Goal: Task Accomplishment & Management: Complete application form

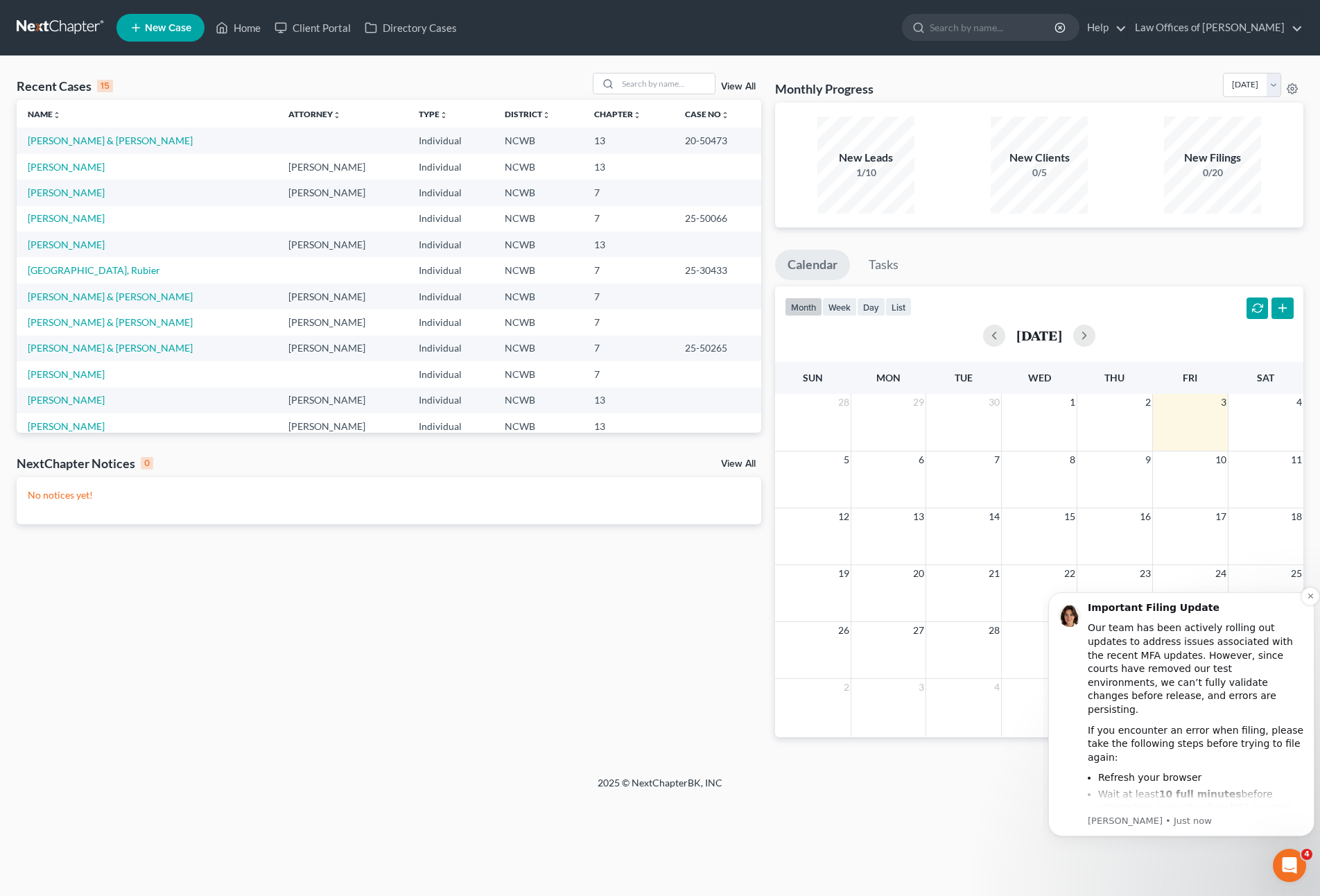
click at [1246, 833] on div "If these filings are urgent, please file directly with the court." at bounding box center [1196, 847] width 216 height 27
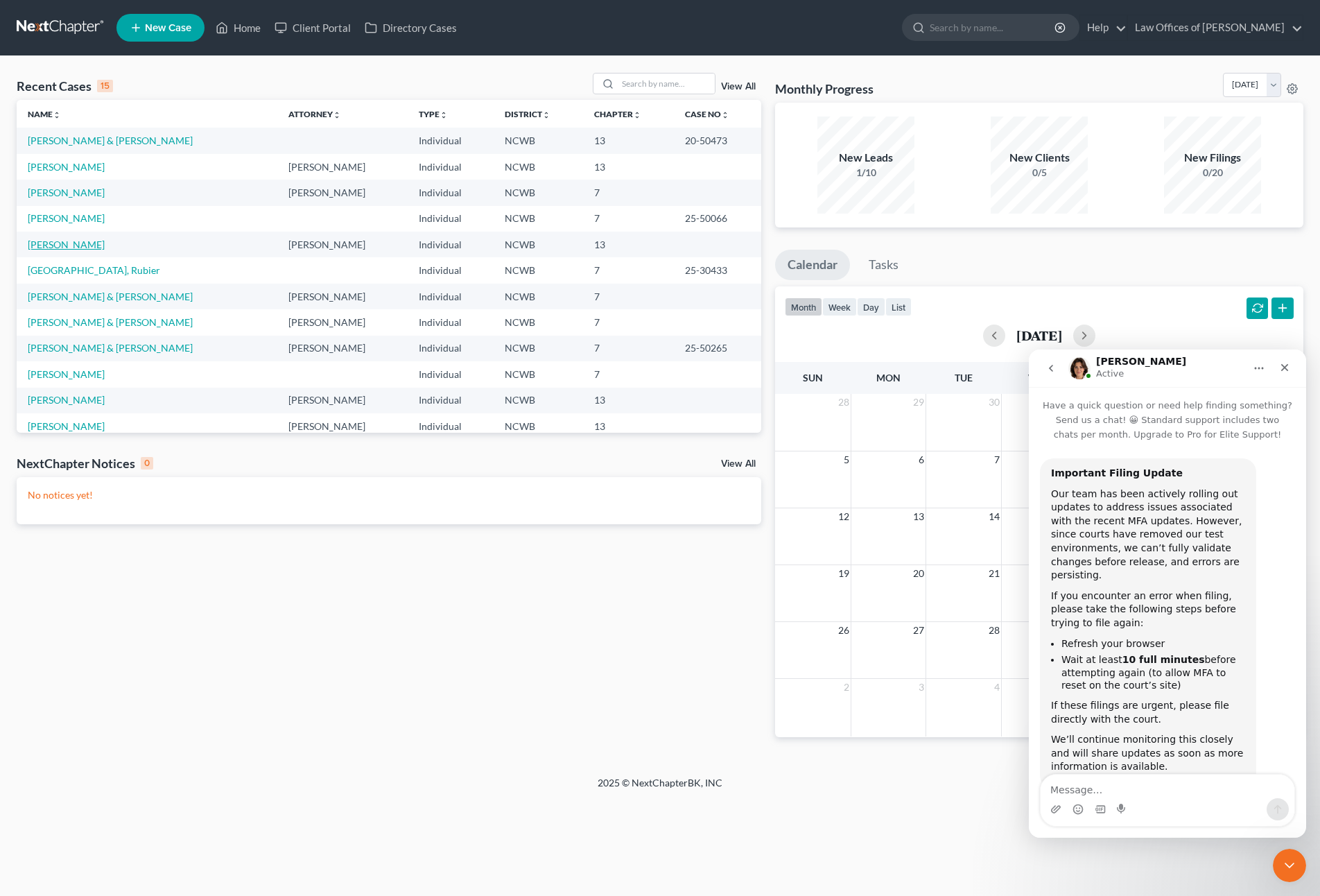
click at [53, 244] on link "[PERSON_NAME]" at bounding box center [66, 244] width 77 height 12
select select "4"
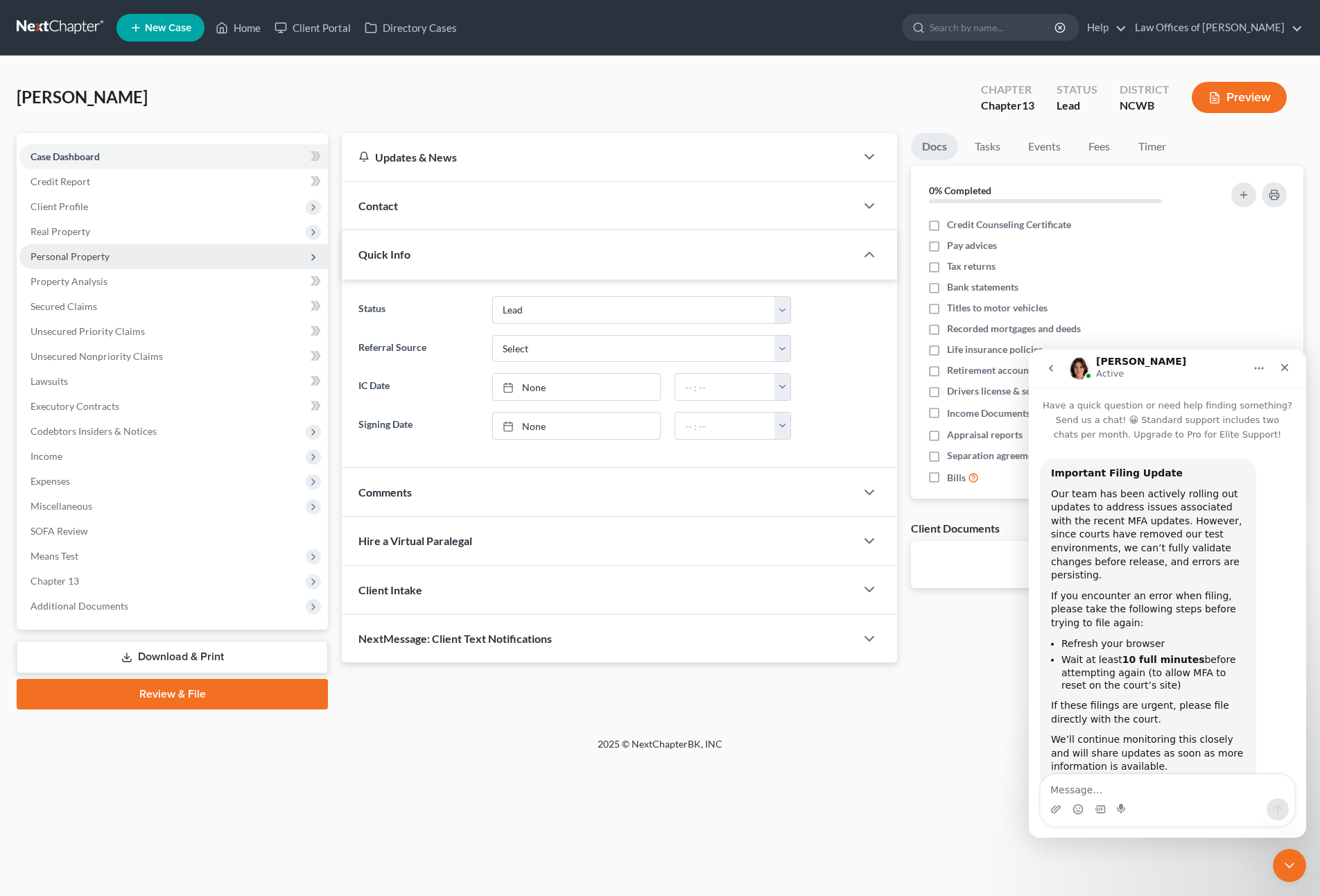
click at [78, 257] on span "Personal Property" at bounding box center [70, 256] width 79 height 12
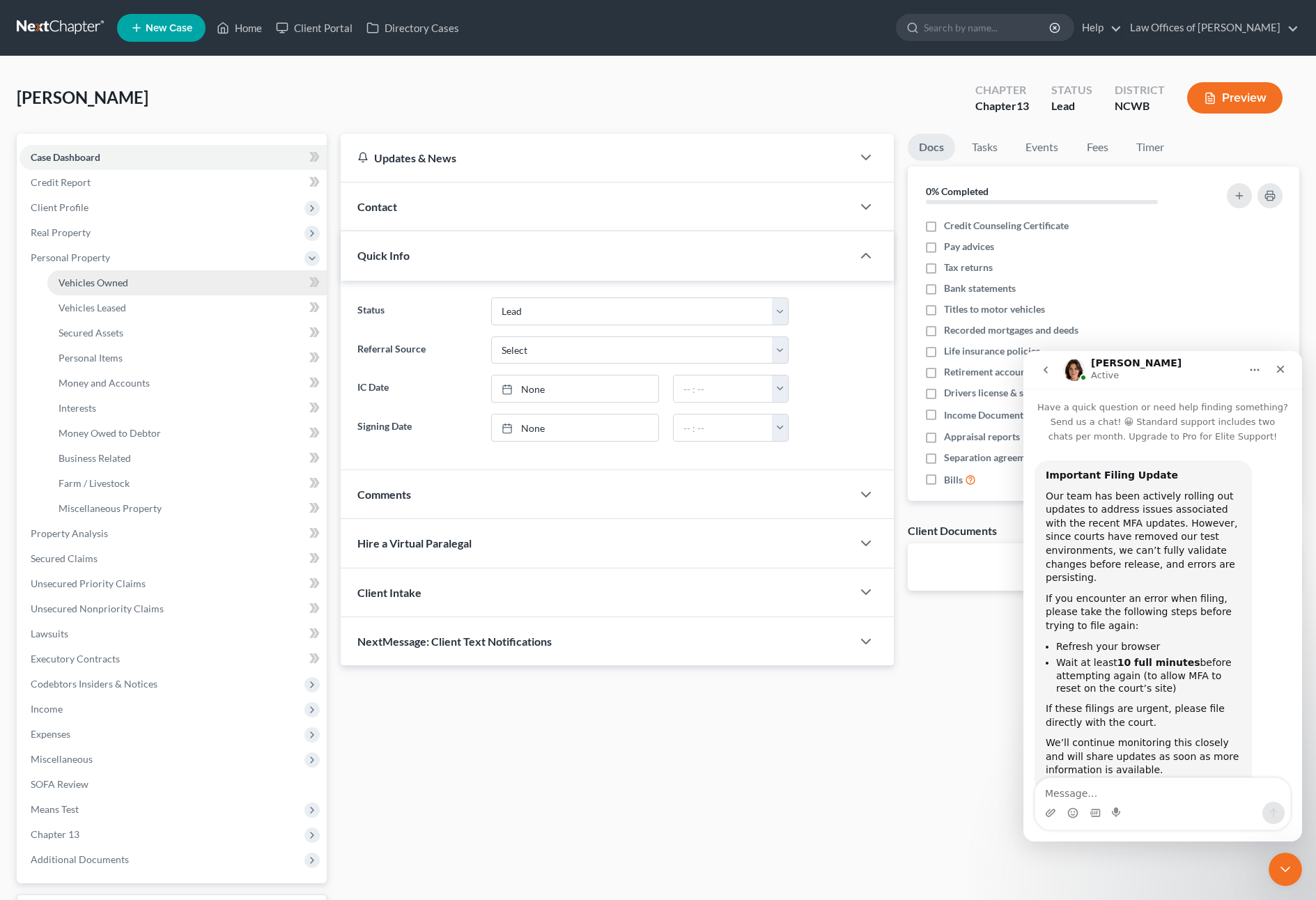
click at [91, 282] on span "Vehicles Owned" at bounding box center [94, 282] width 70 height 12
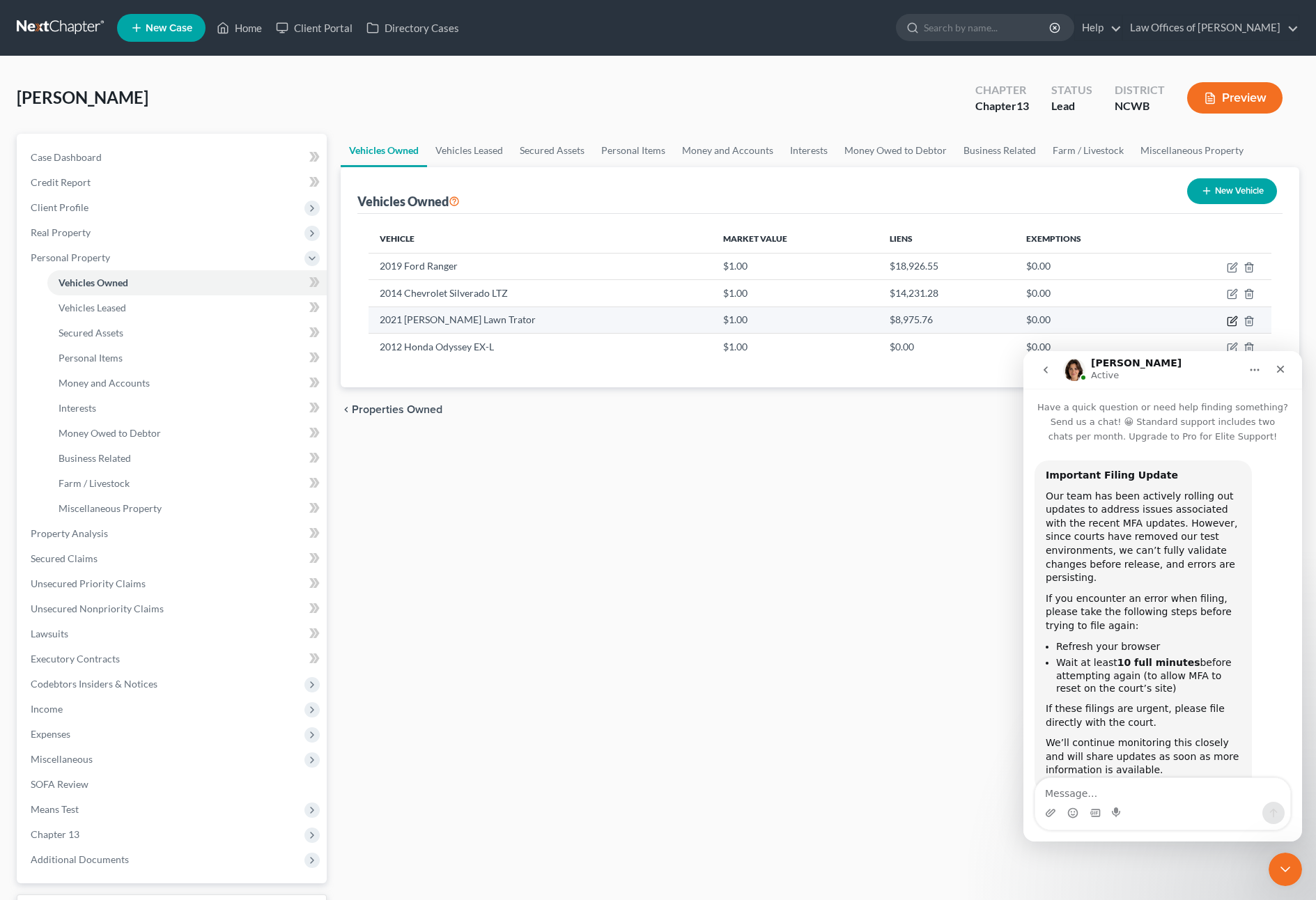
click at [1233, 323] on icon "button" at bounding box center [1232, 321] width 11 height 11
select select "7"
select select "5"
select select "2"
select select "0"
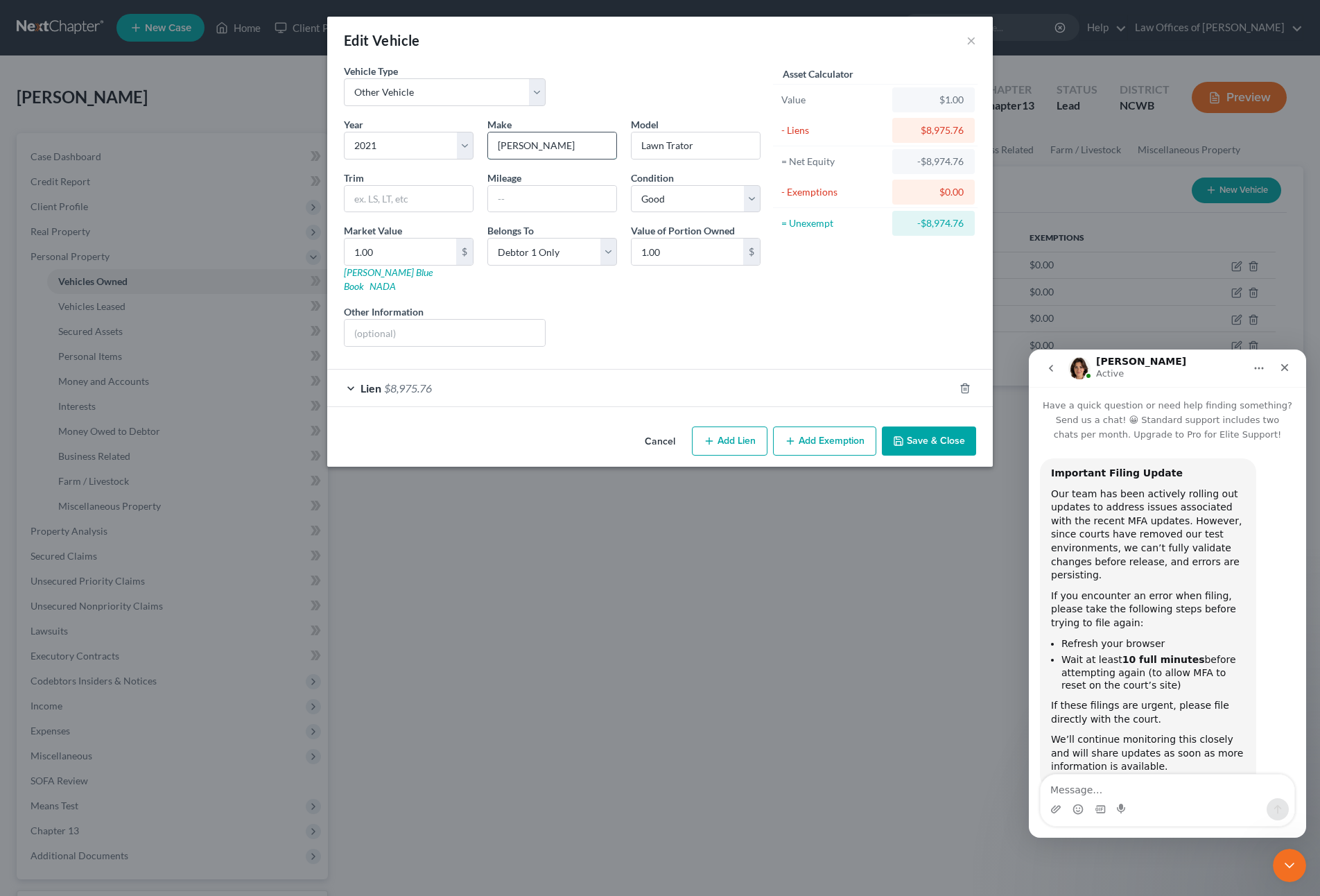
click at [553, 144] on input "[PERSON_NAME]" at bounding box center [552, 145] width 129 height 26
type input "[PERSON_NAME]"
click at [915, 429] on button "Save & Close" at bounding box center [929, 441] width 94 height 29
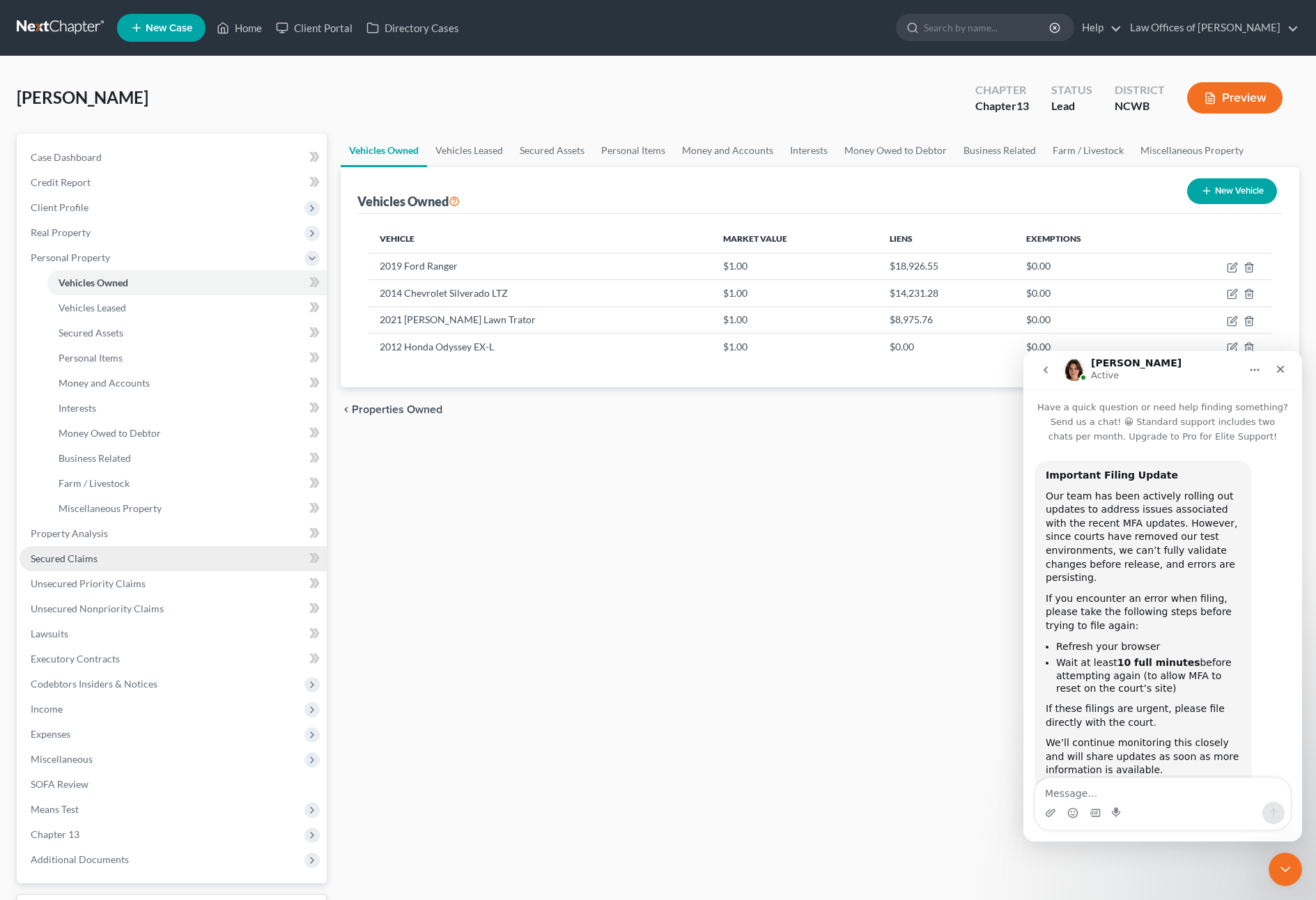
click at [76, 558] on span "Secured Claims" at bounding box center [64, 558] width 67 height 12
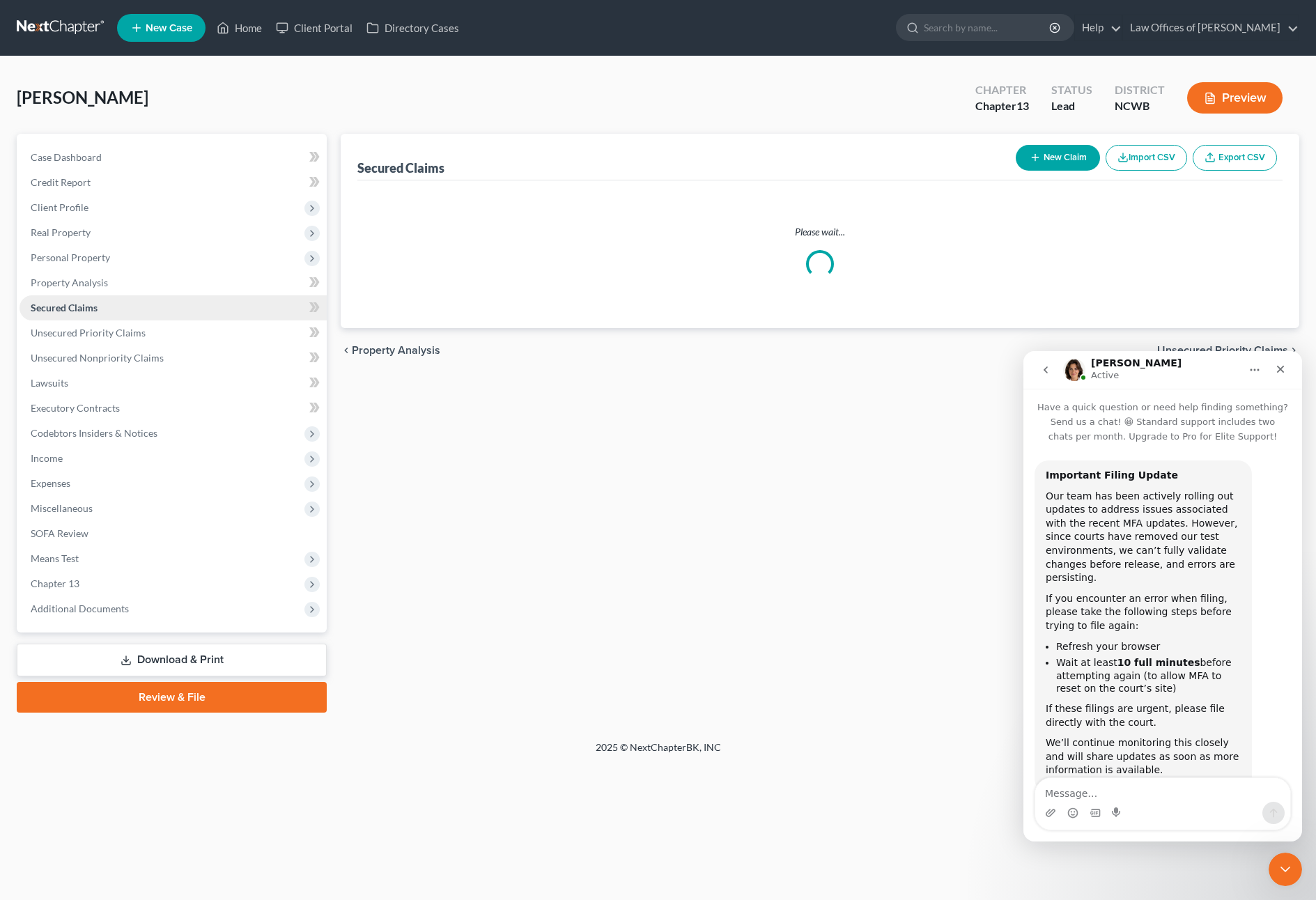
click at [76, 313] on span "Secured Claims" at bounding box center [64, 308] width 67 height 12
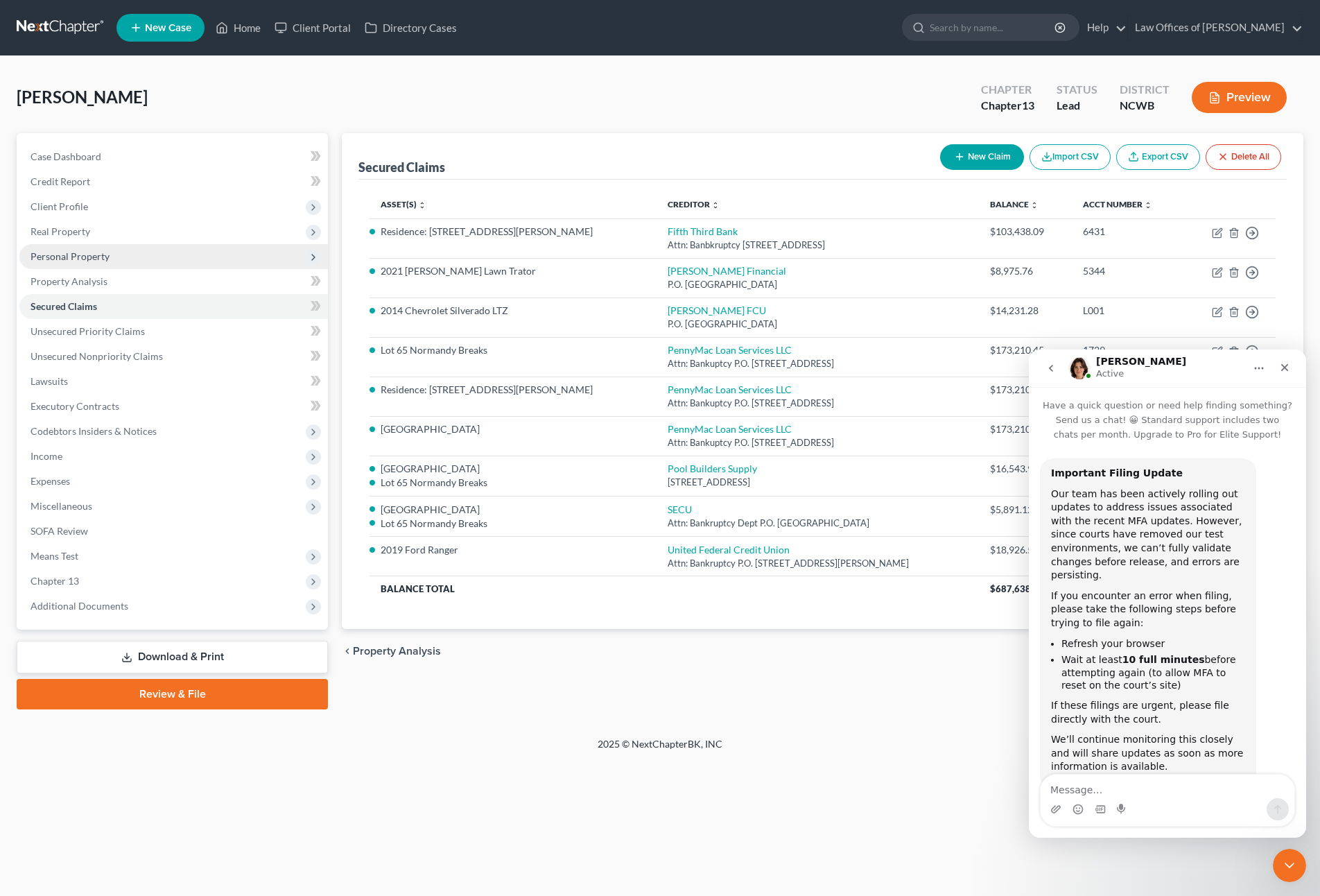
click at [75, 264] on span "Personal Property" at bounding box center [173, 256] width 308 height 25
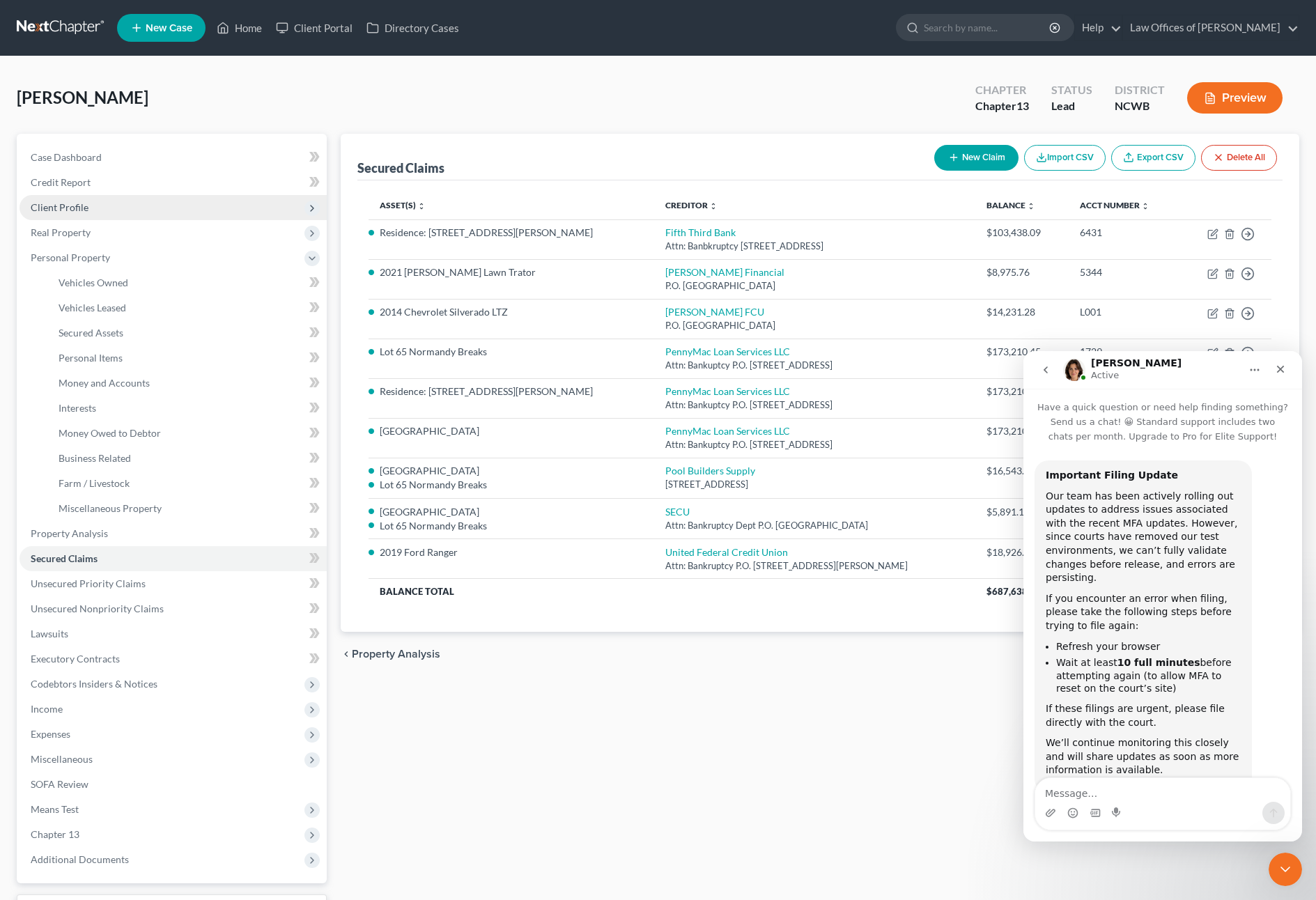
click at [74, 211] on span "Client Profile" at bounding box center [59, 207] width 58 height 12
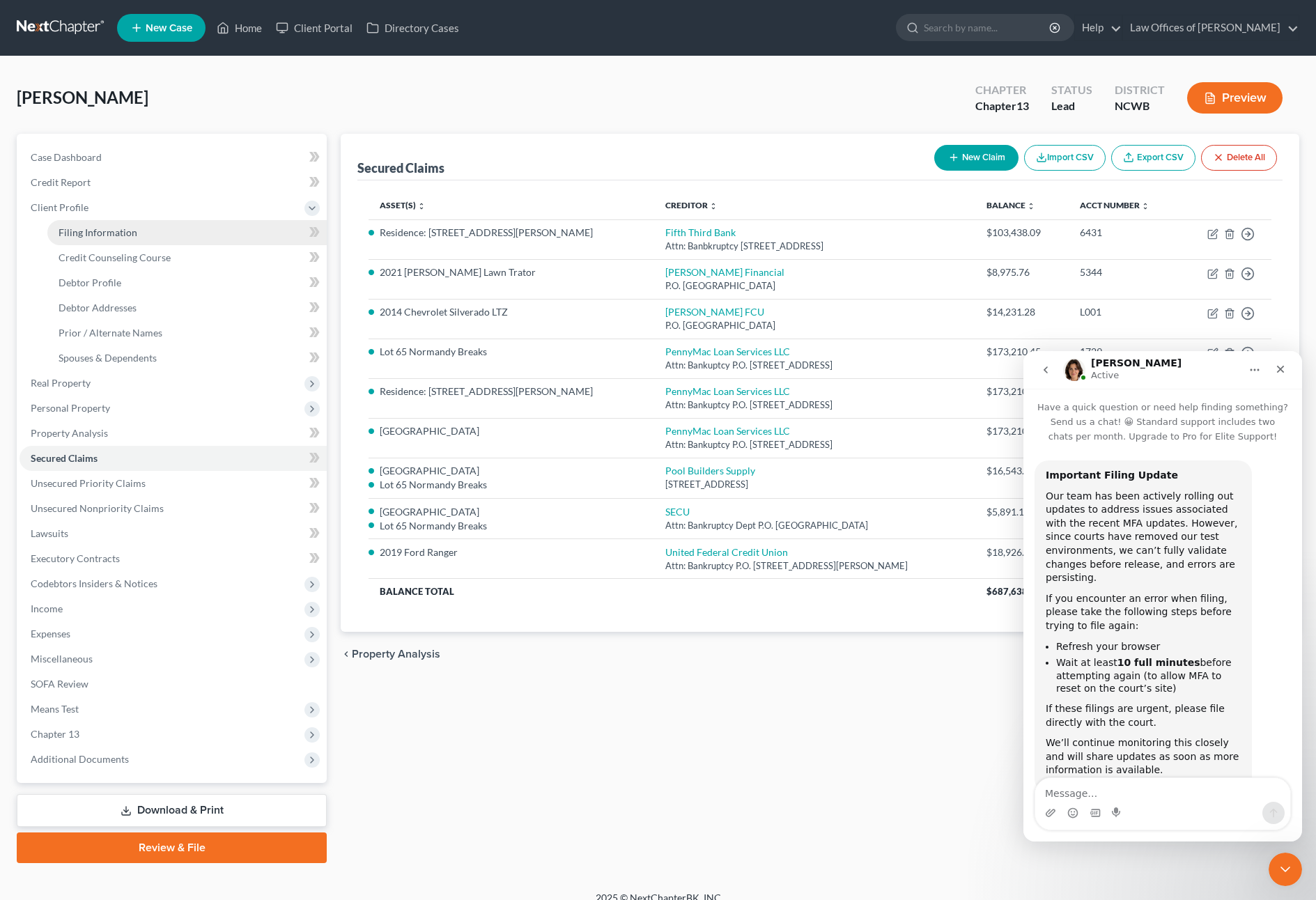
click at [88, 237] on span "Filing Information" at bounding box center [98, 232] width 79 height 12
select select "1"
select select "0"
select select "3"
select select "28"
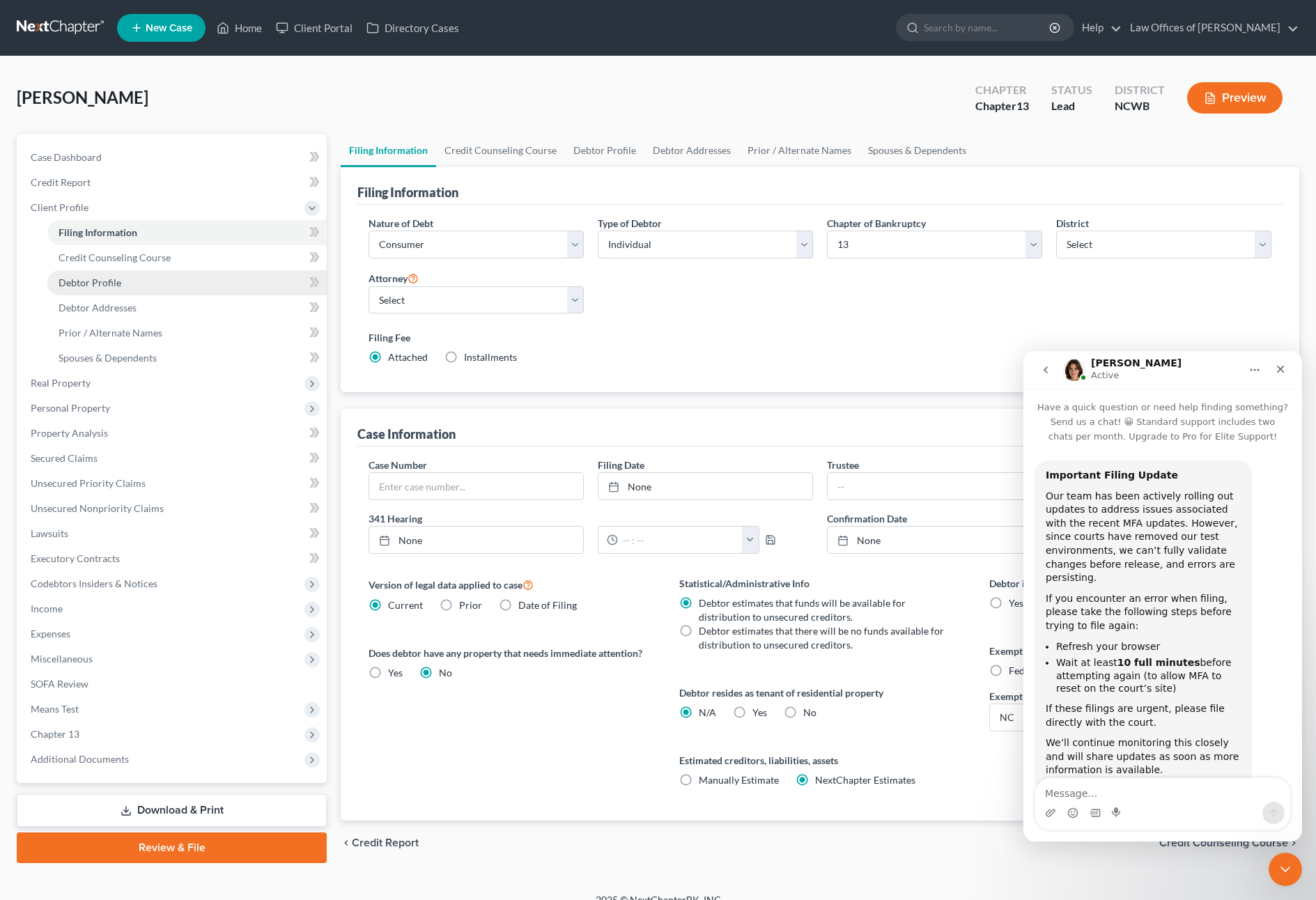
click at [87, 283] on span "Debtor Profile" at bounding box center [90, 282] width 63 height 12
select select "1"
select select "4"
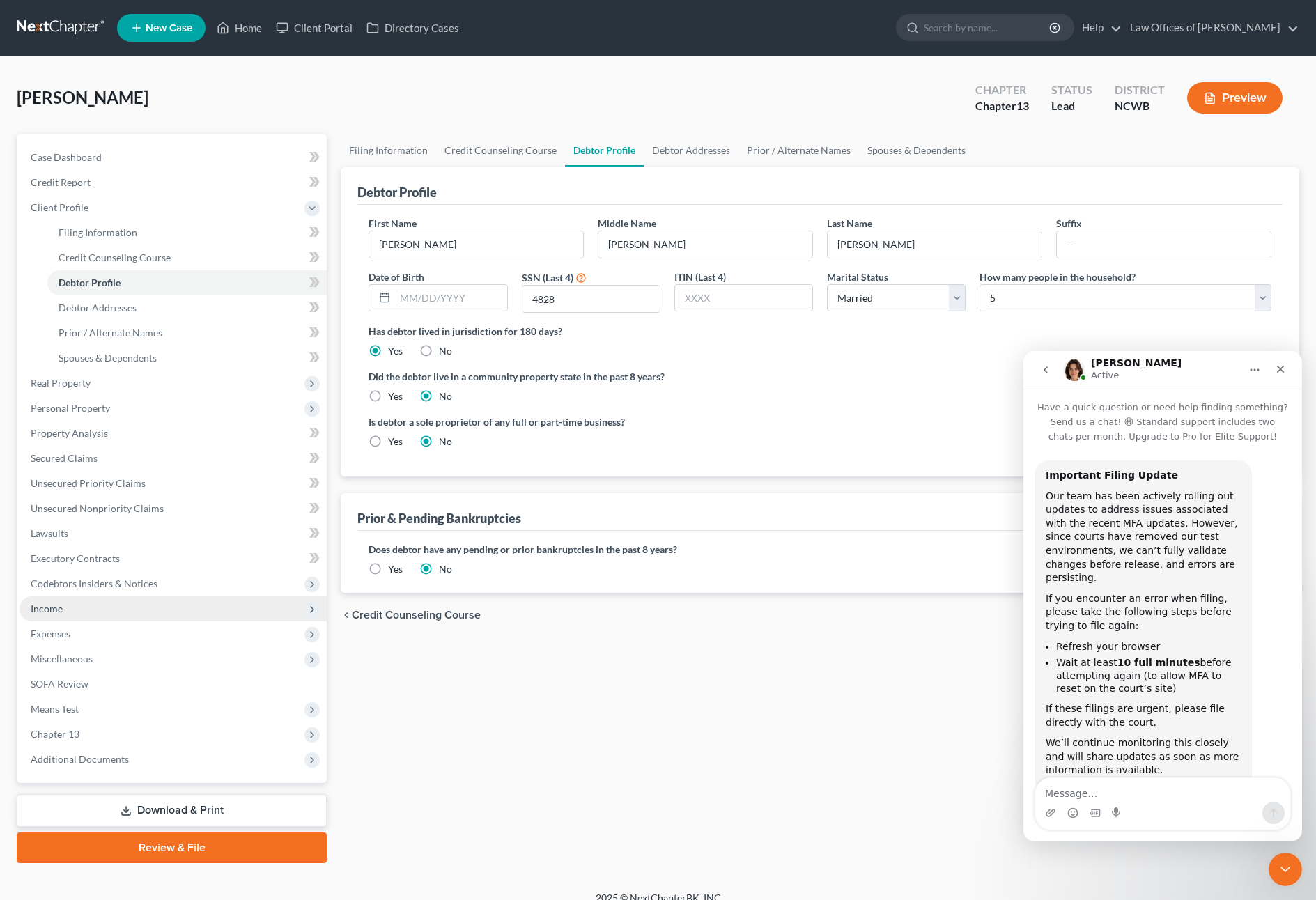
click at [46, 612] on span "Income" at bounding box center [46, 608] width 32 height 12
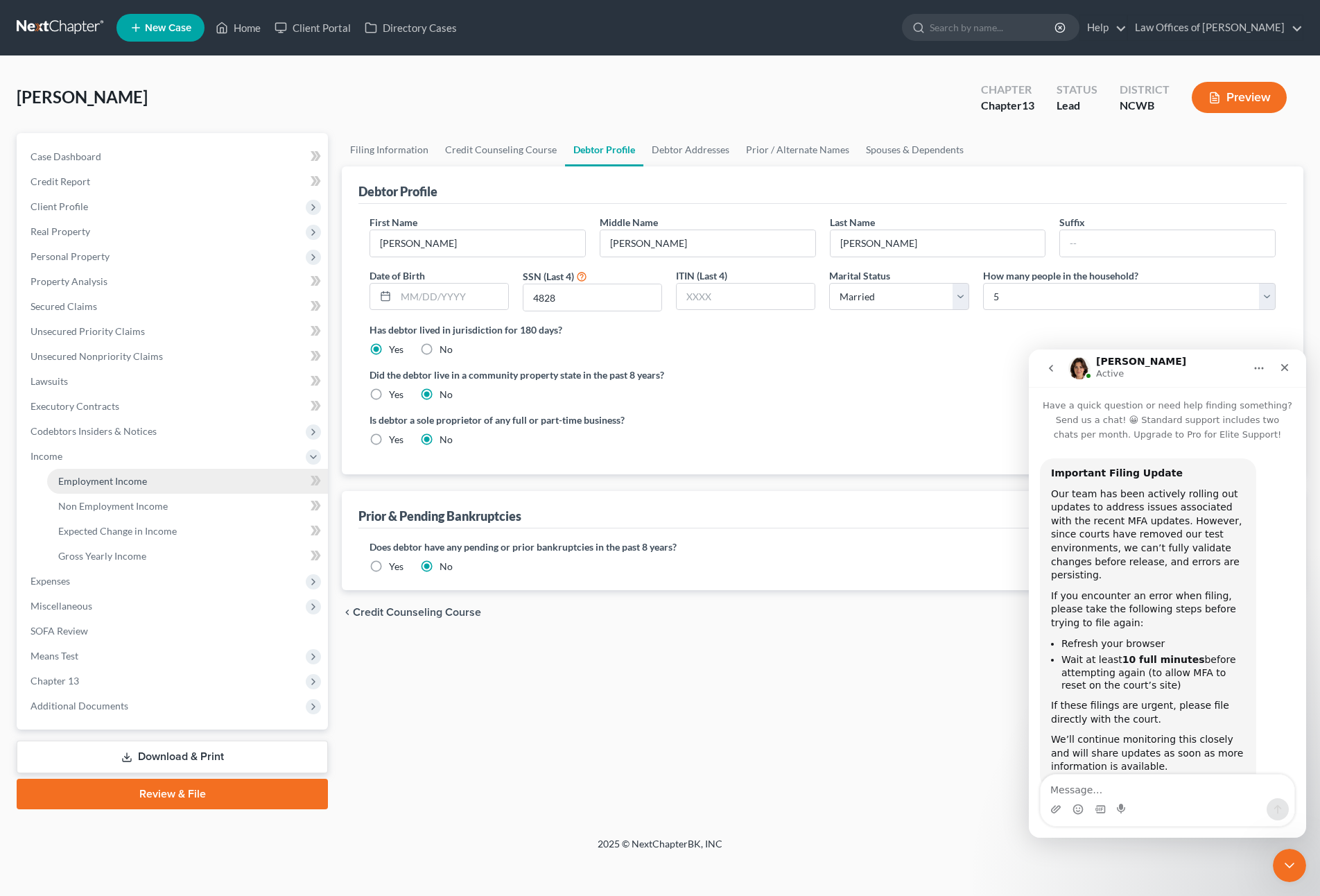
click at [73, 480] on span "Employment Income" at bounding box center [102, 480] width 89 height 12
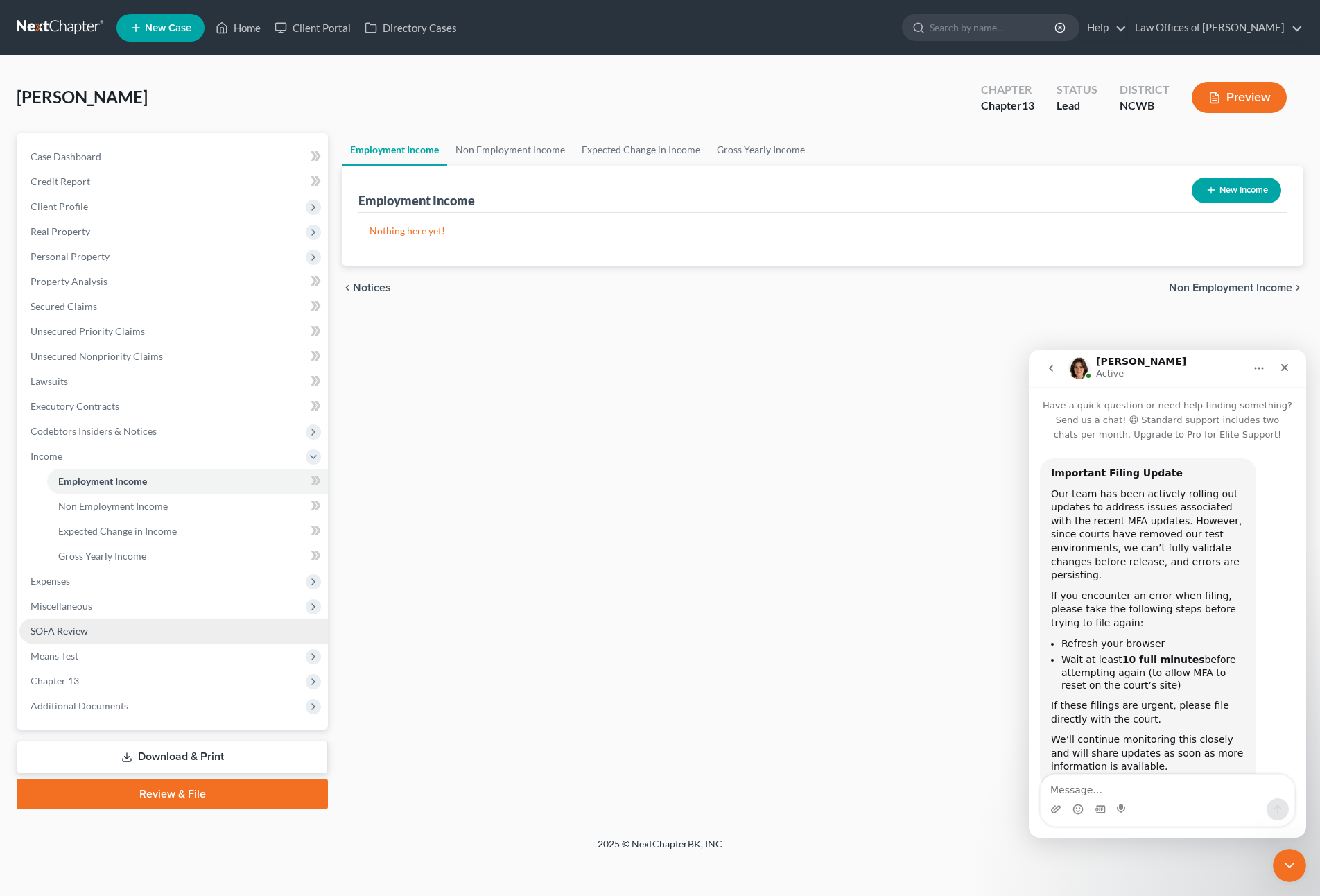
click at [46, 636] on span "SOFA Review" at bounding box center [59, 630] width 58 height 12
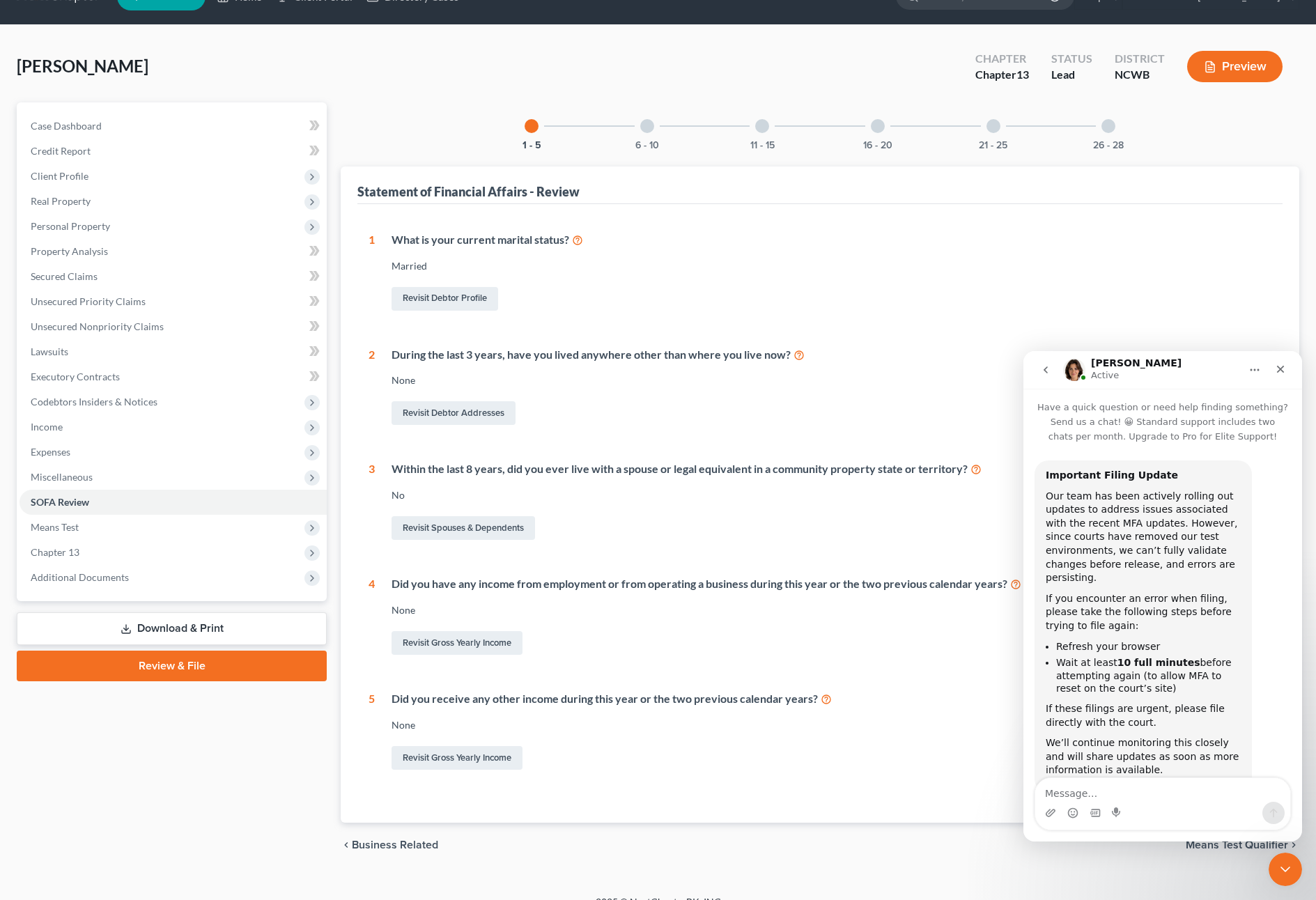
scroll to position [51, 0]
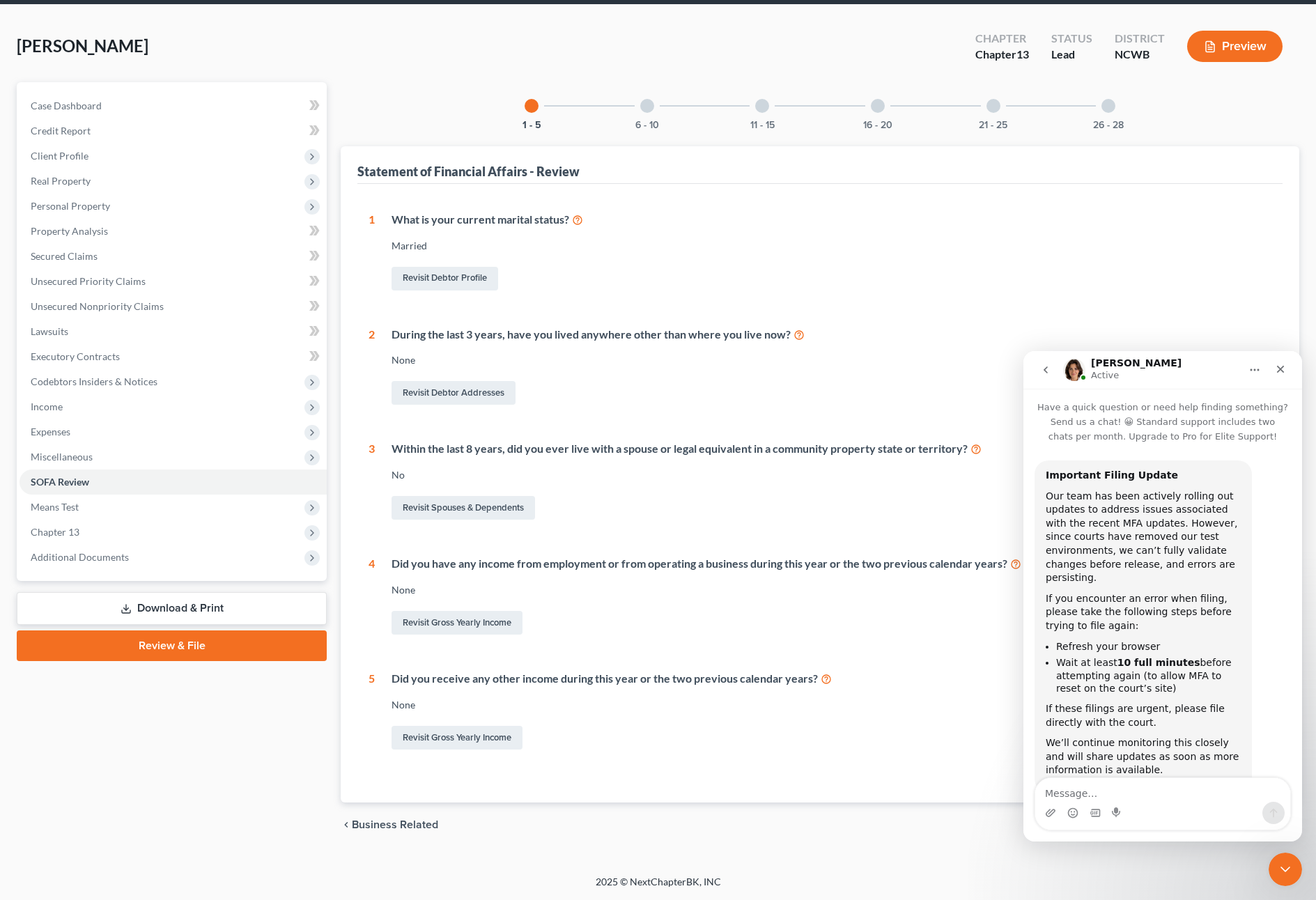
click at [646, 110] on div at bounding box center [648, 106] width 14 height 14
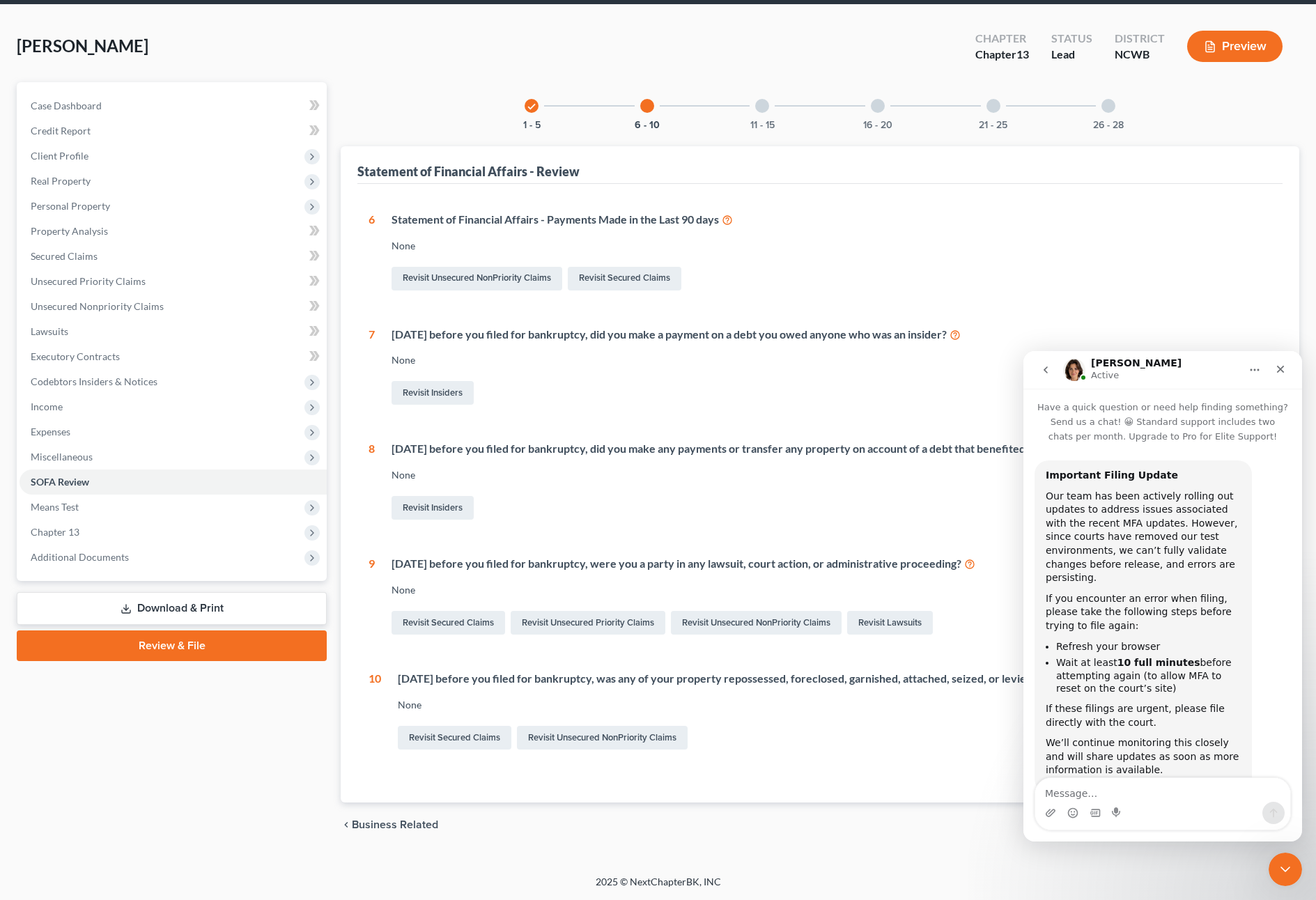
click at [764, 105] on div at bounding box center [763, 106] width 14 height 14
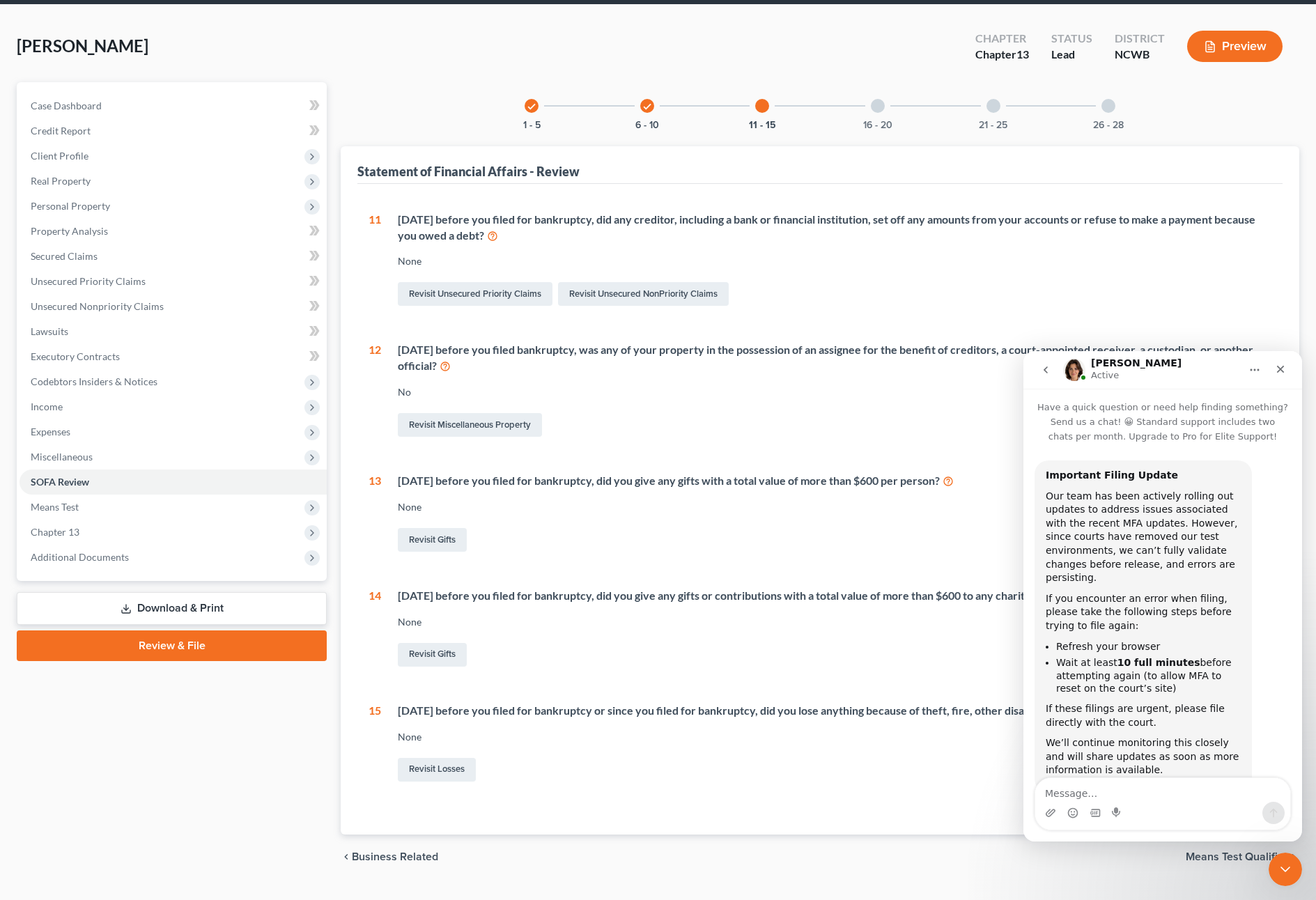
click at [875, 104] on div at bounding box center [878, 106] width 14 height 14
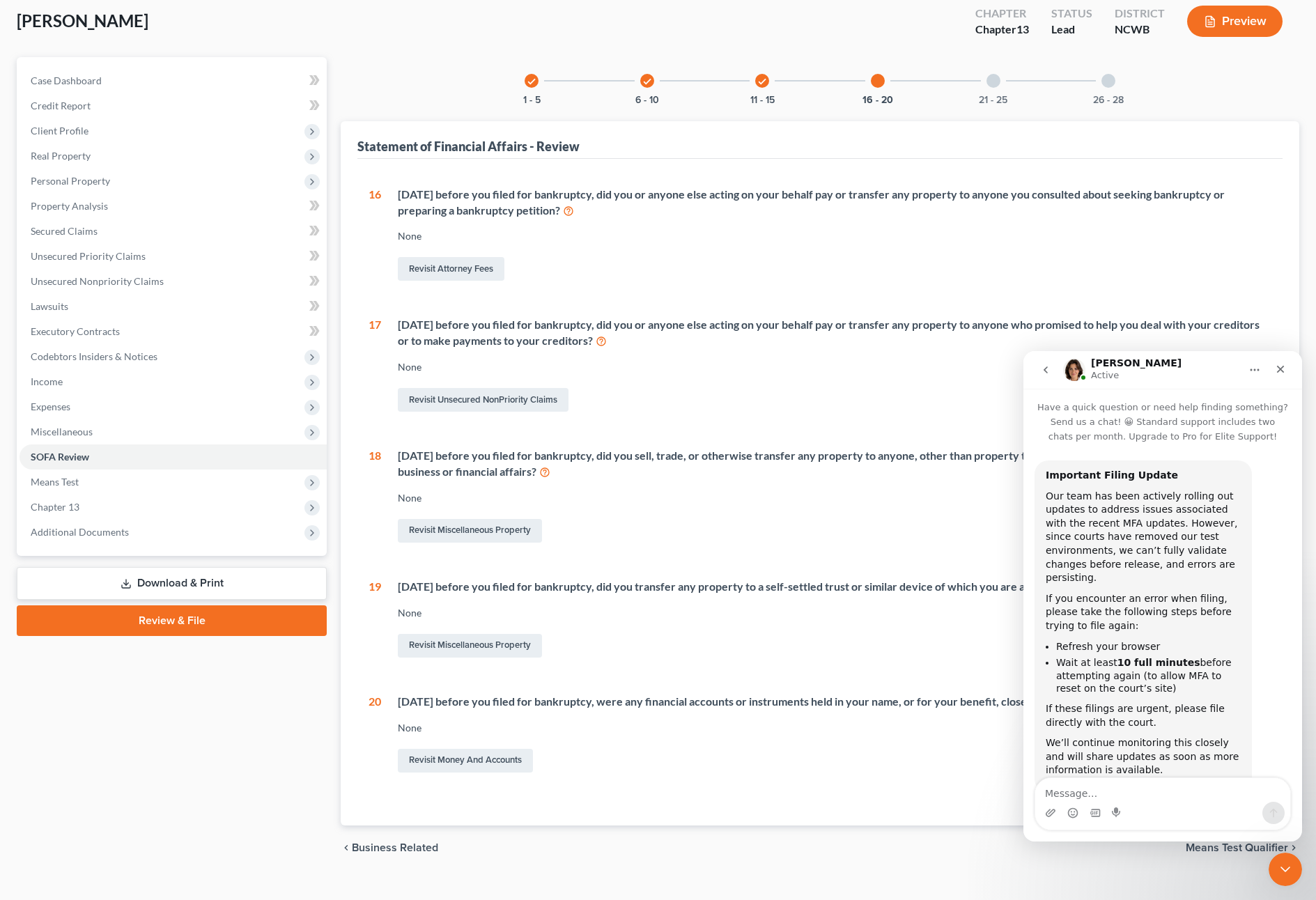
scroll to position [100, 0]
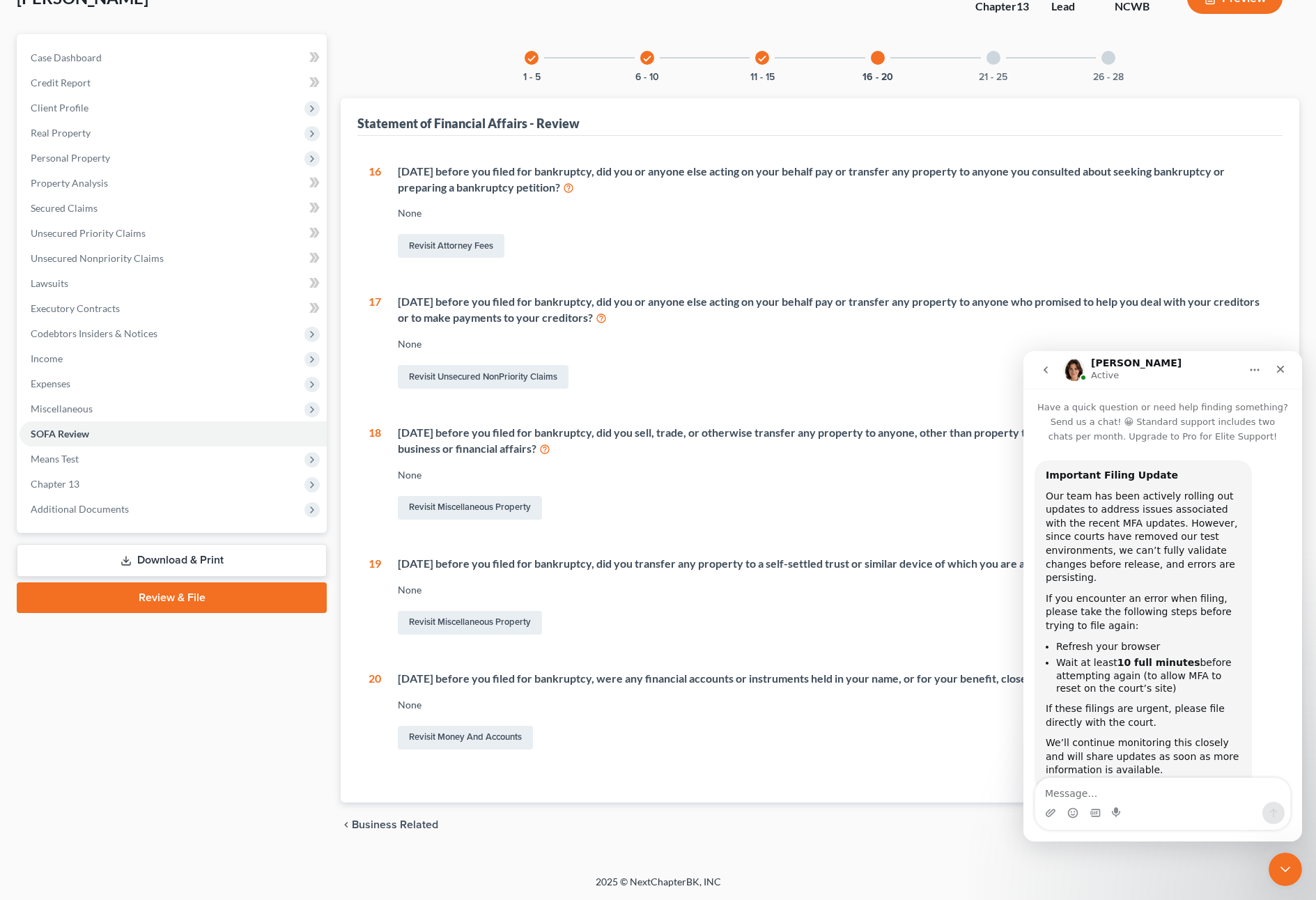
click at [991, 64] on div at bounding box center [994, 58] width 14 height 14
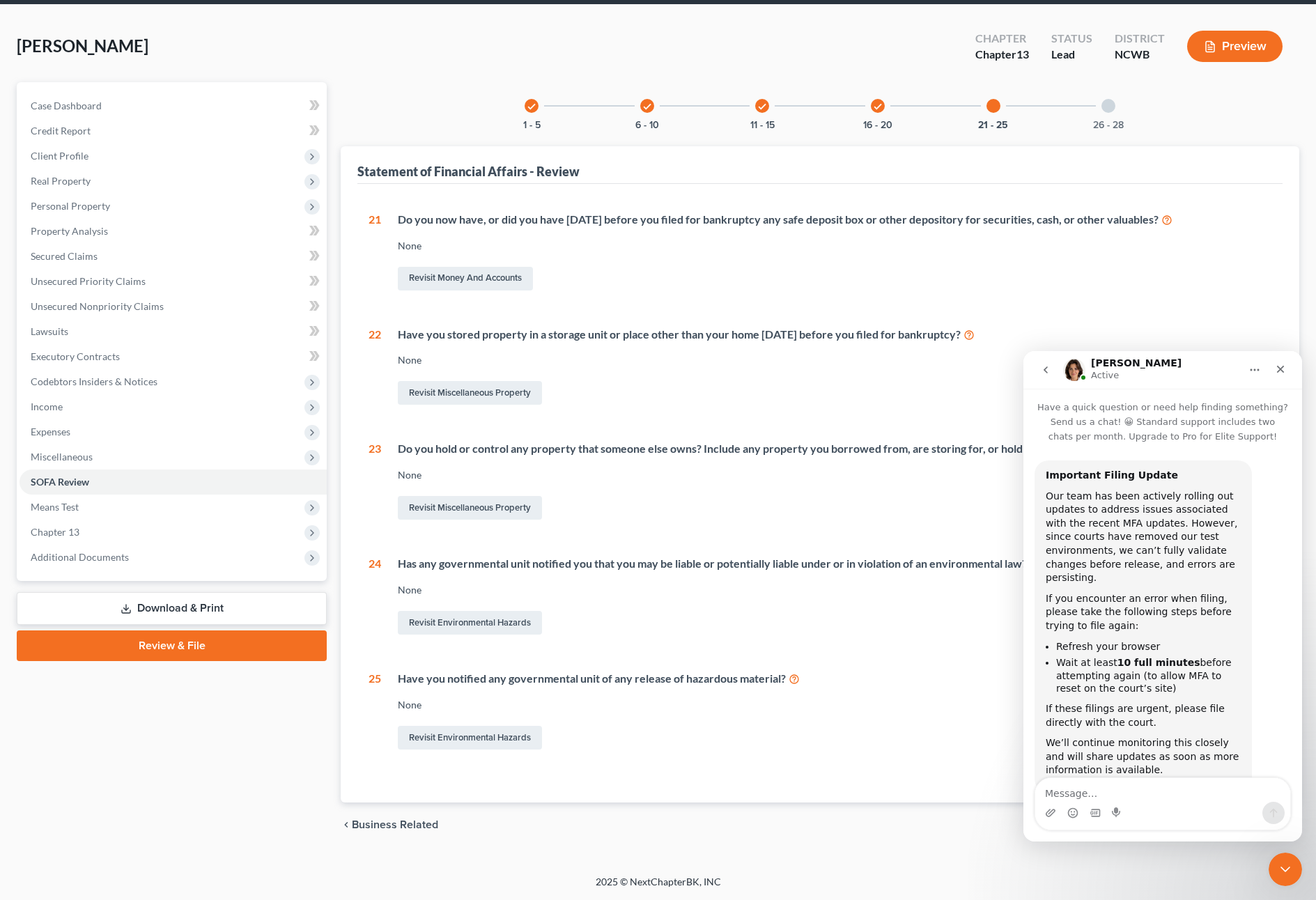
scroll to position [51, 0]
click at [1110, 101] on div at bounding box center [1109, 106] width 14 height 14
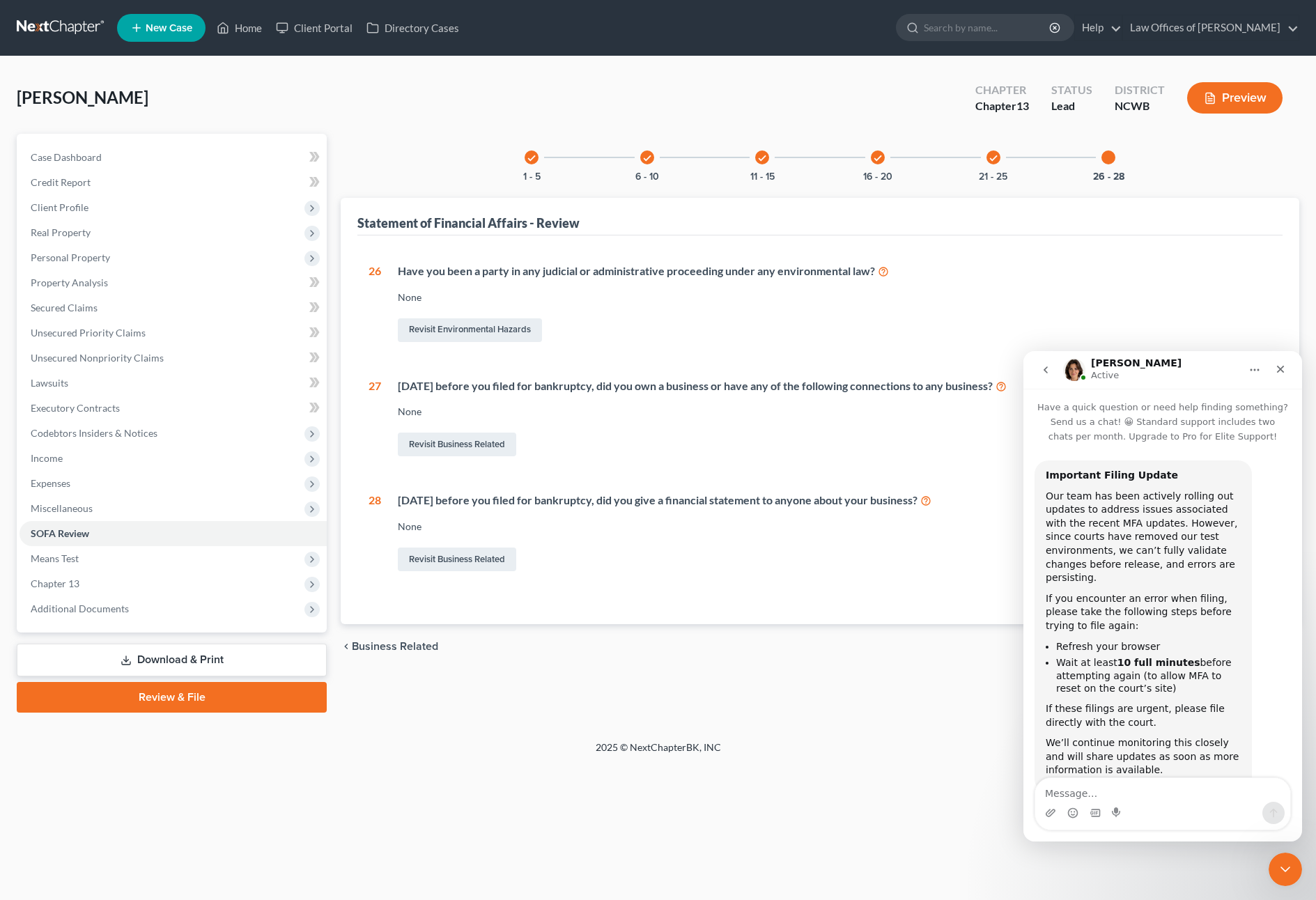
scroll to position [0, 0]
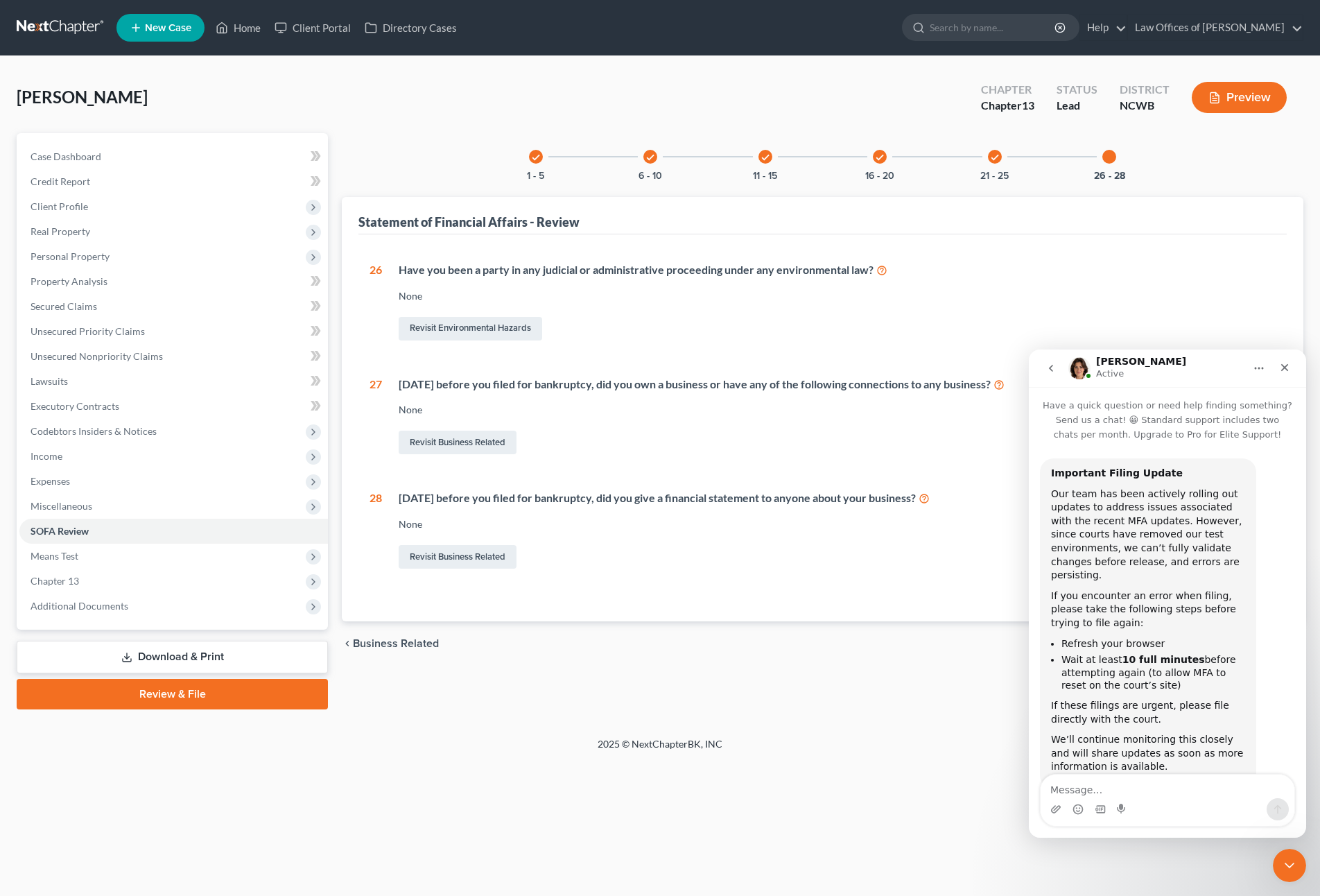
click at [537, 158] on icon "check" at bounding box center [536, 158] width 10 height 10
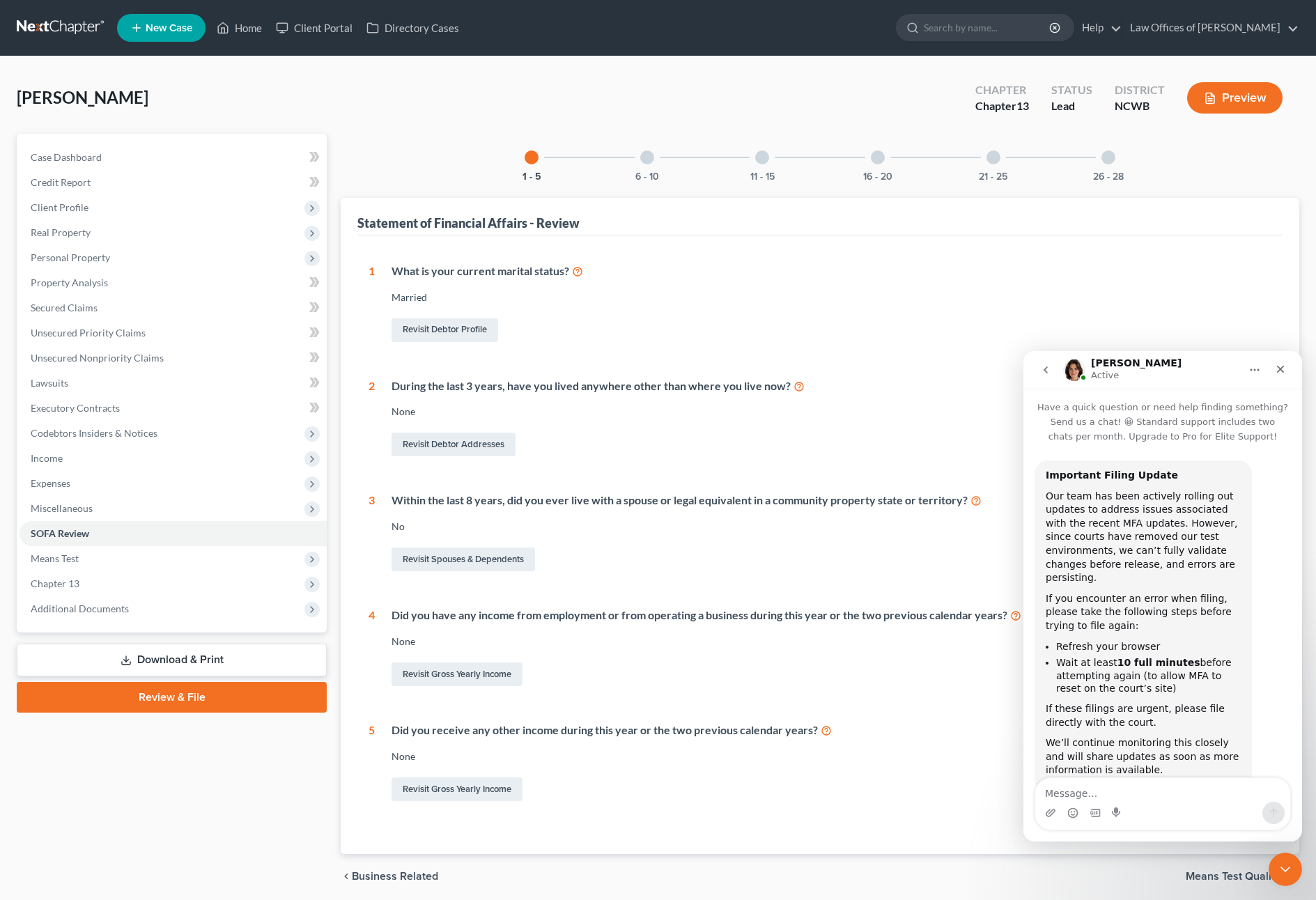
click at [648, 158] on div at bounding box center [648, 158] width 14 height 14
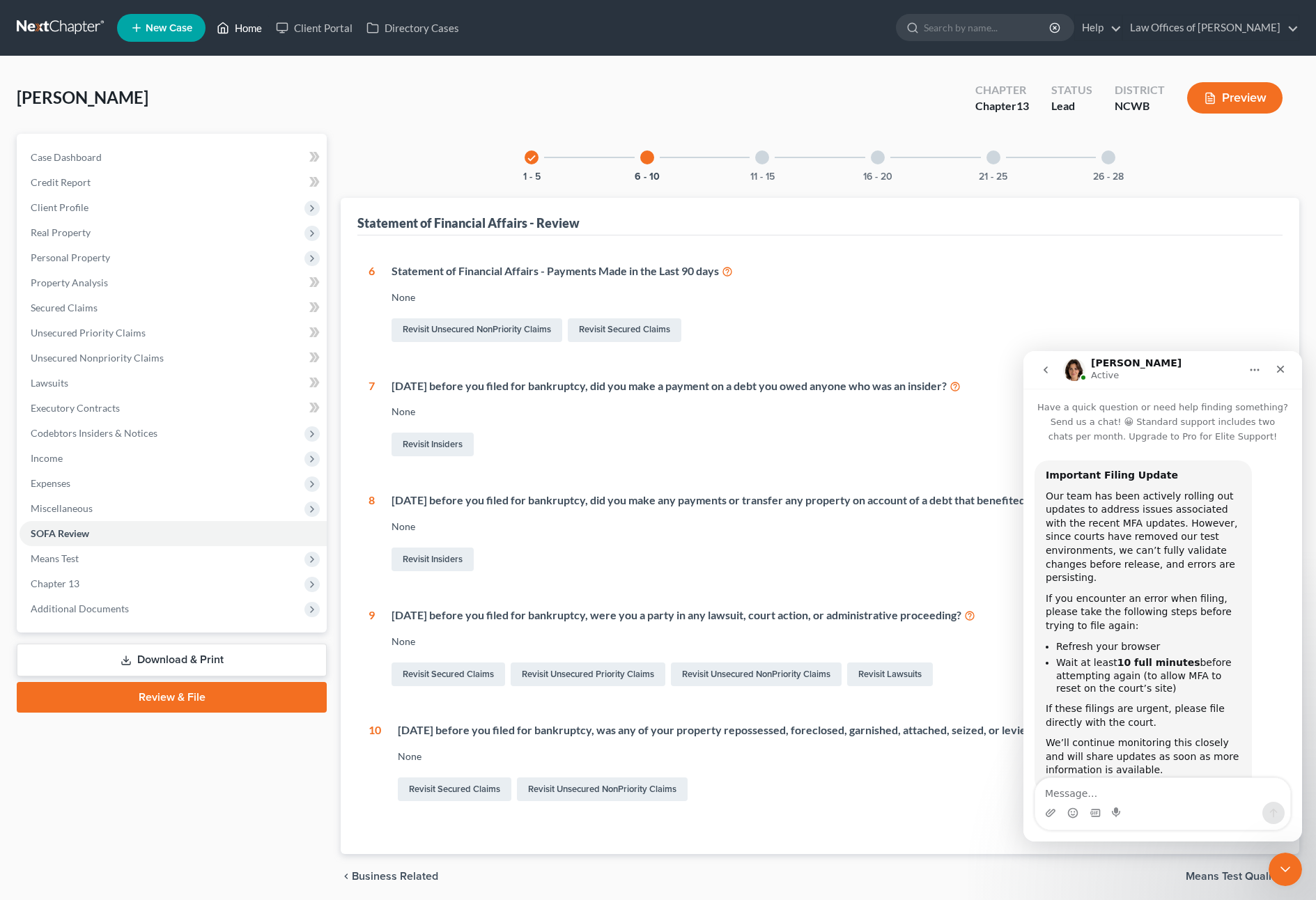
click at [261, 33] on link "Home" at bounding box center [239, 27] width 59 height 25
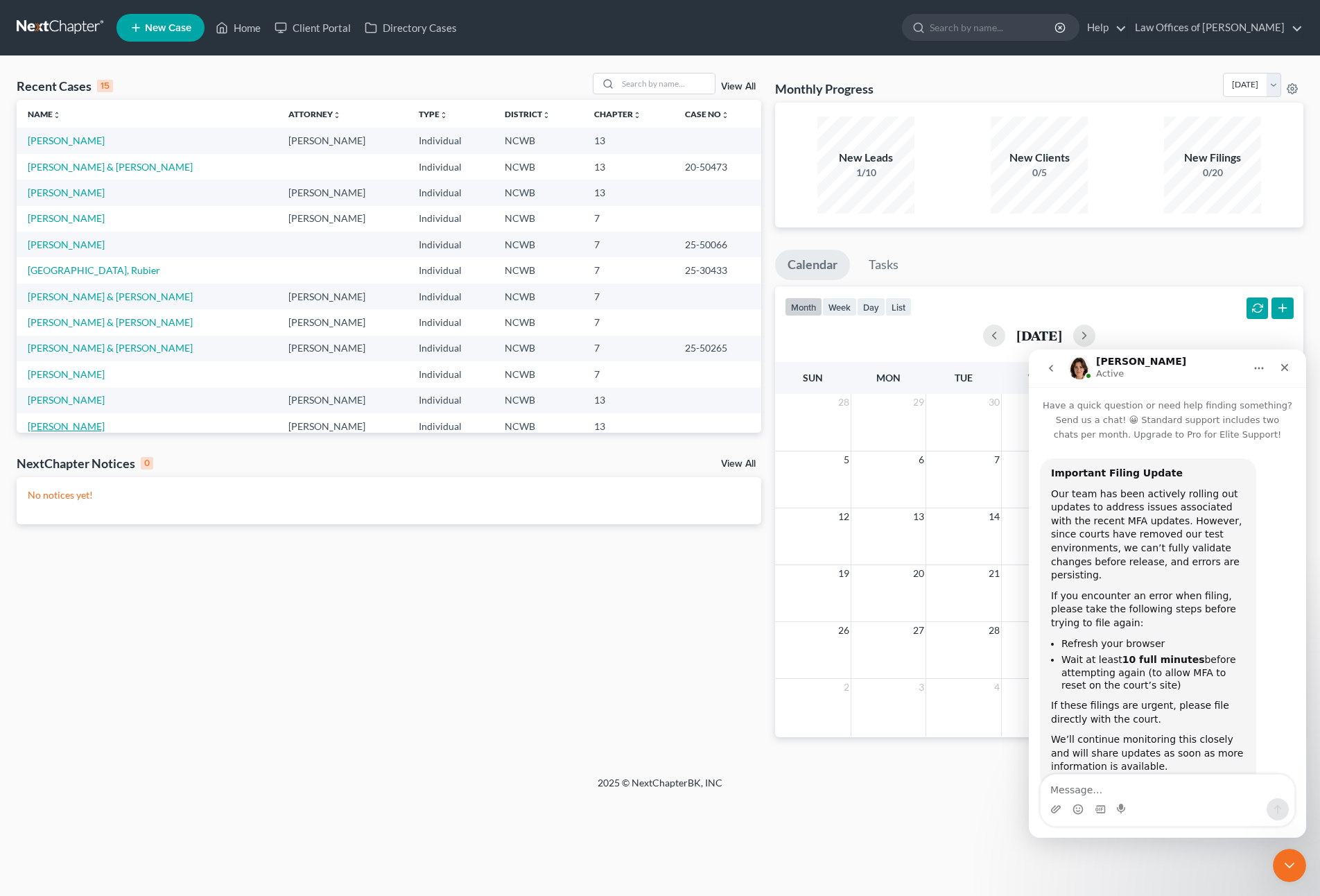
click at [40, 428] on link "[PERSON_NAME]" at bounding box center [66, 426] width 77 height 12
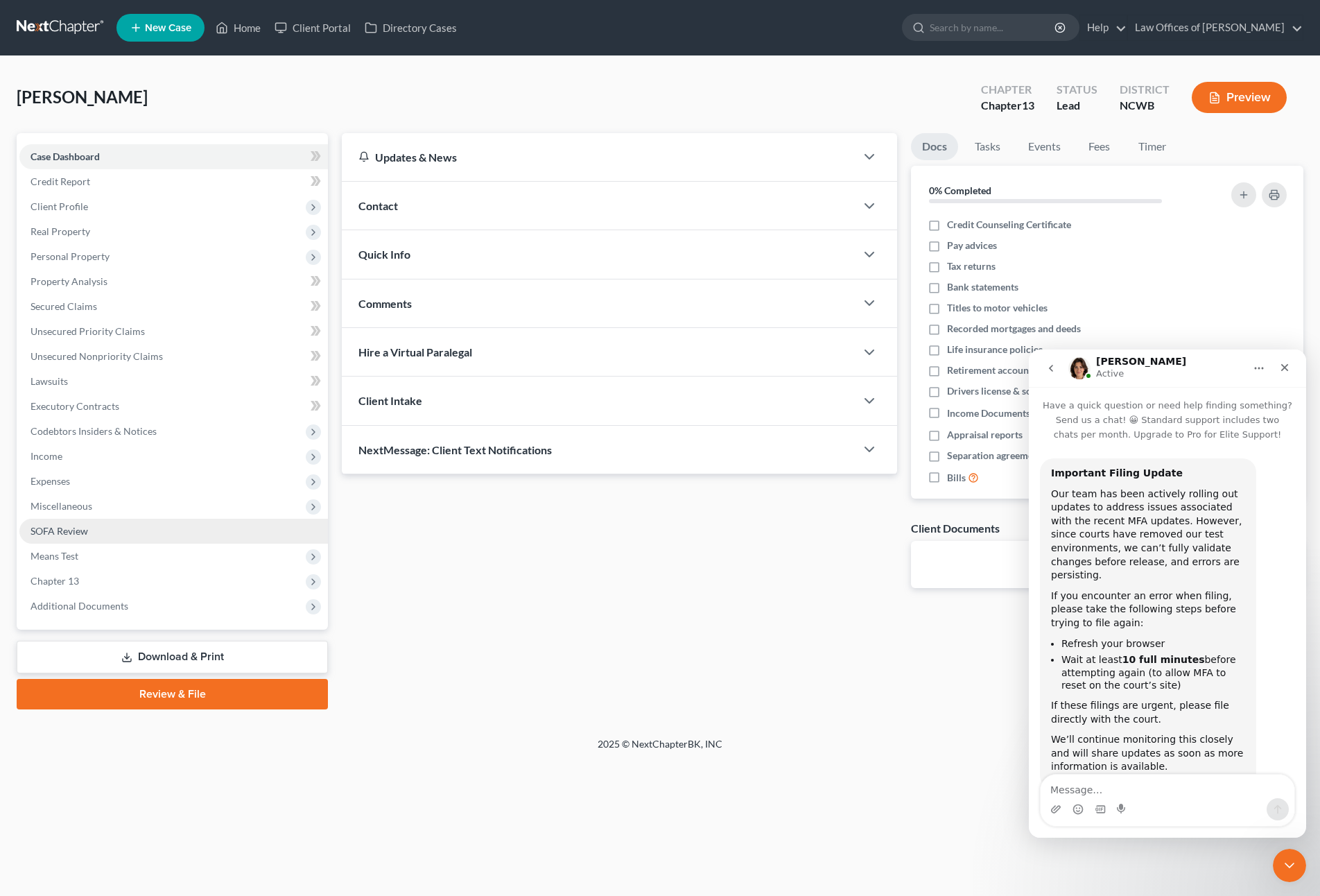
click at [68, 534] on span "SOFA Review" at bounding box center [59, 531] width 58 height 12
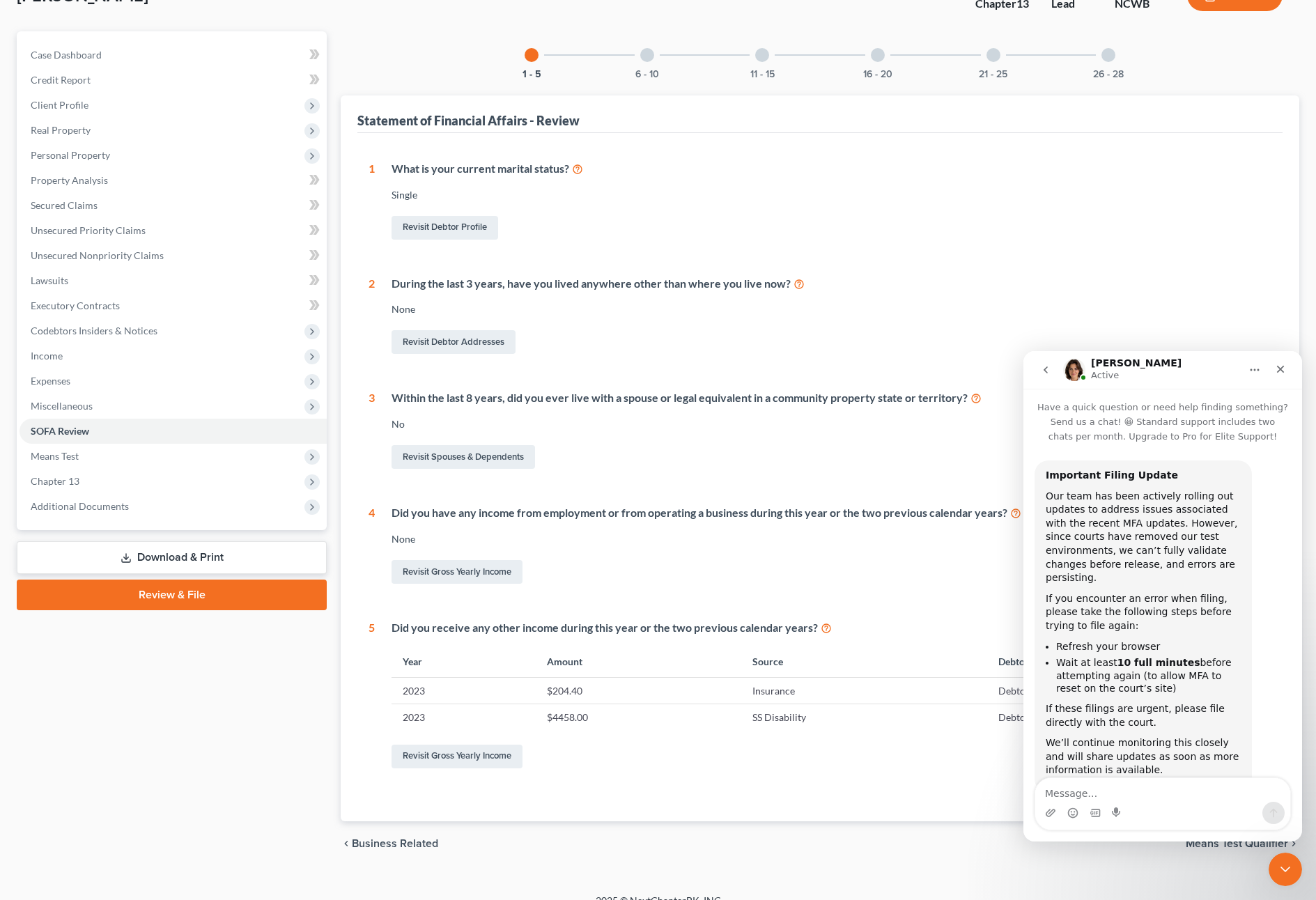
scroll to position [121, 0]
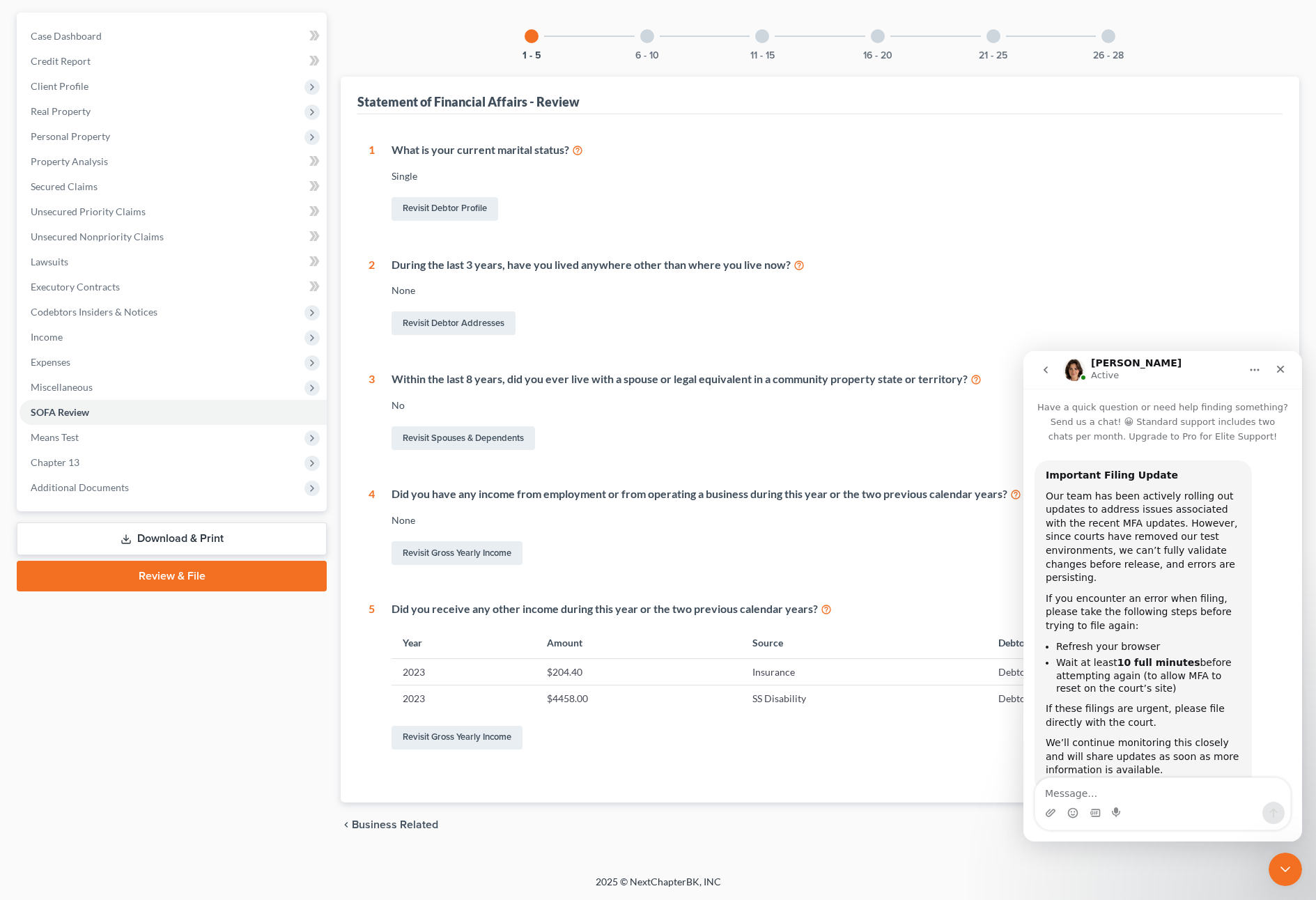
click at [644, 32] on div at bounding box center [648, 36] width 14 height 14
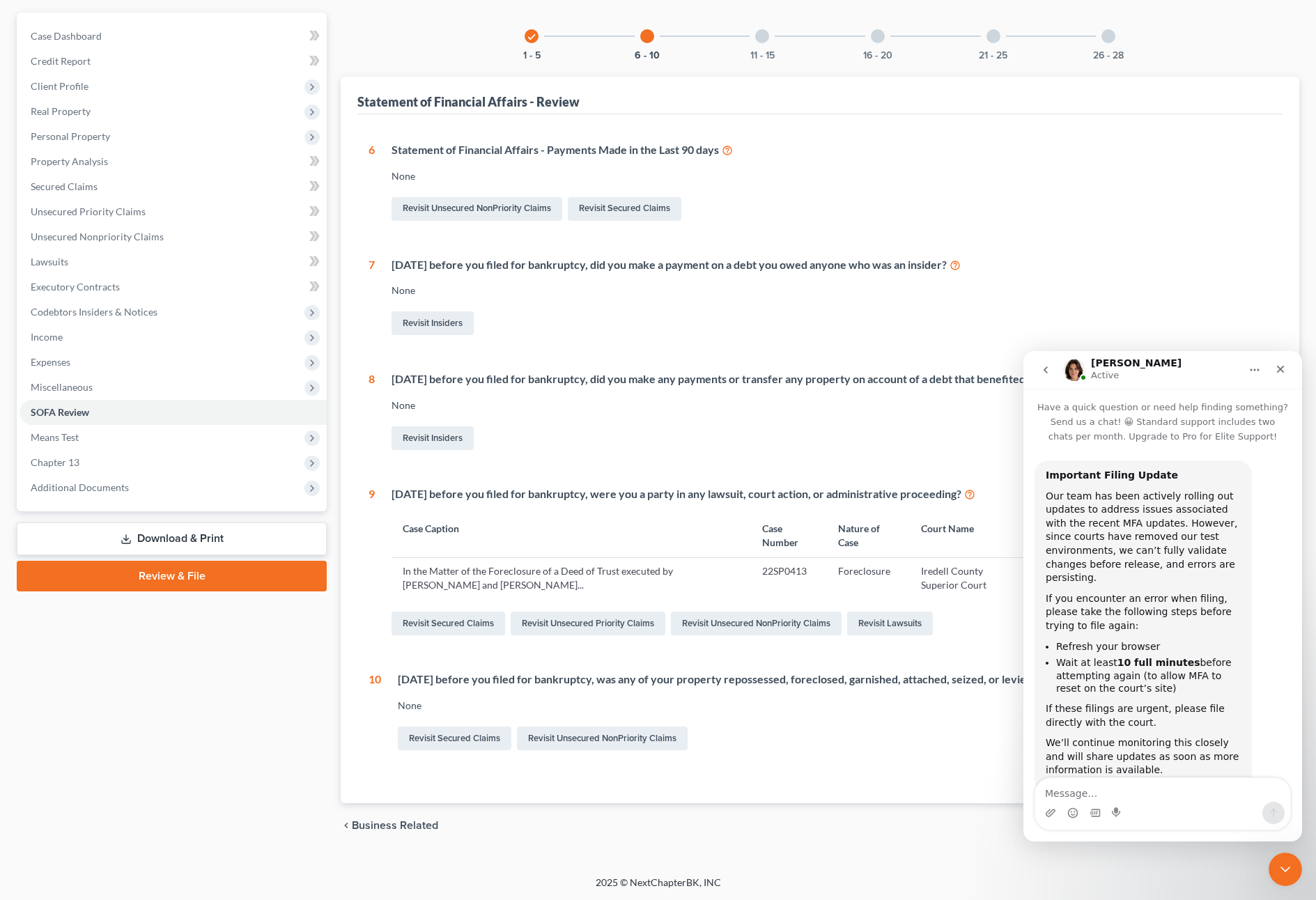
click at [757, 34] on div at bounding box center [763, 36] width 14 height 14
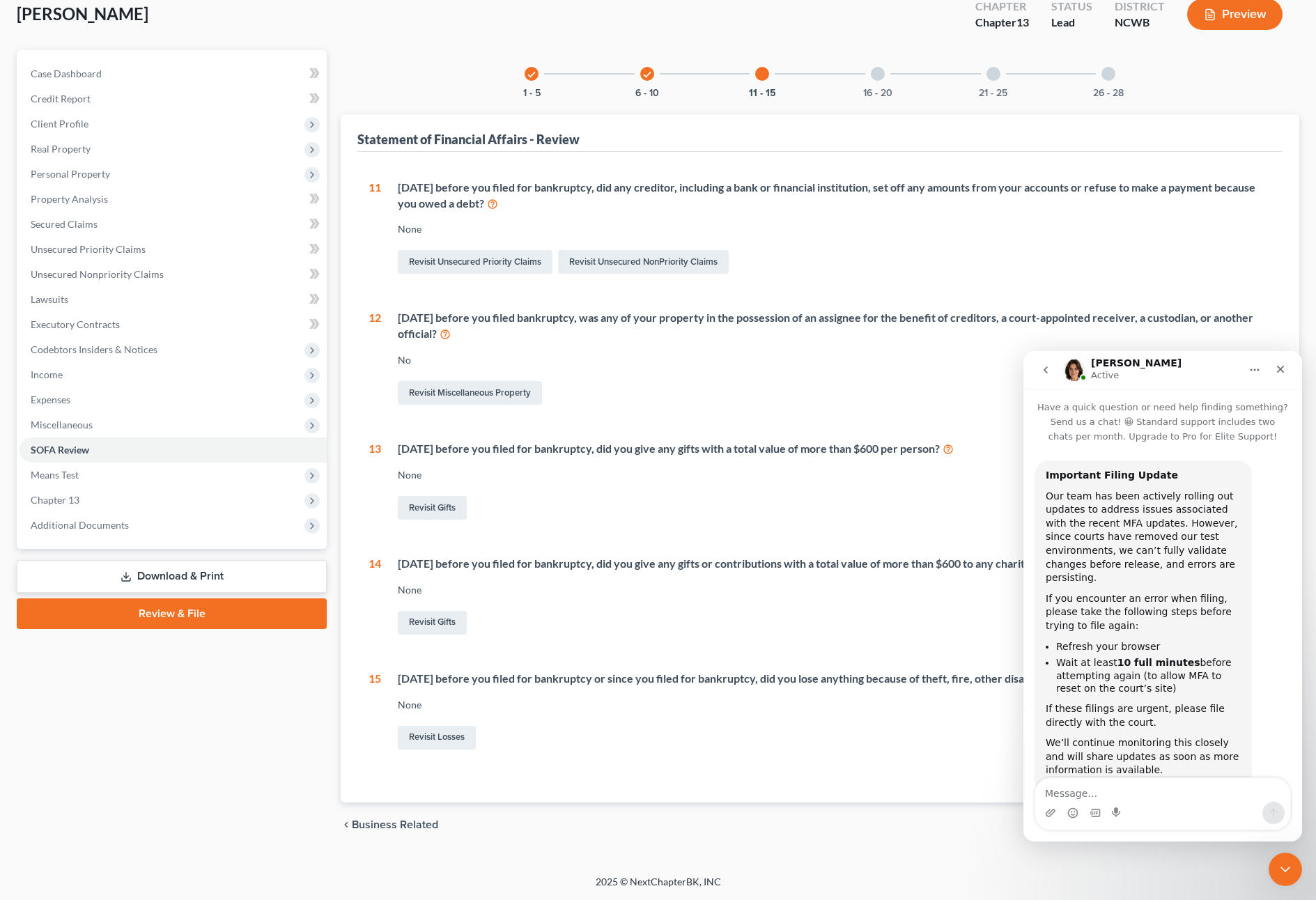
scroll to position [84, 0]
click at [876, 75] on div at bounding box center [878, 74] width 14 height 14
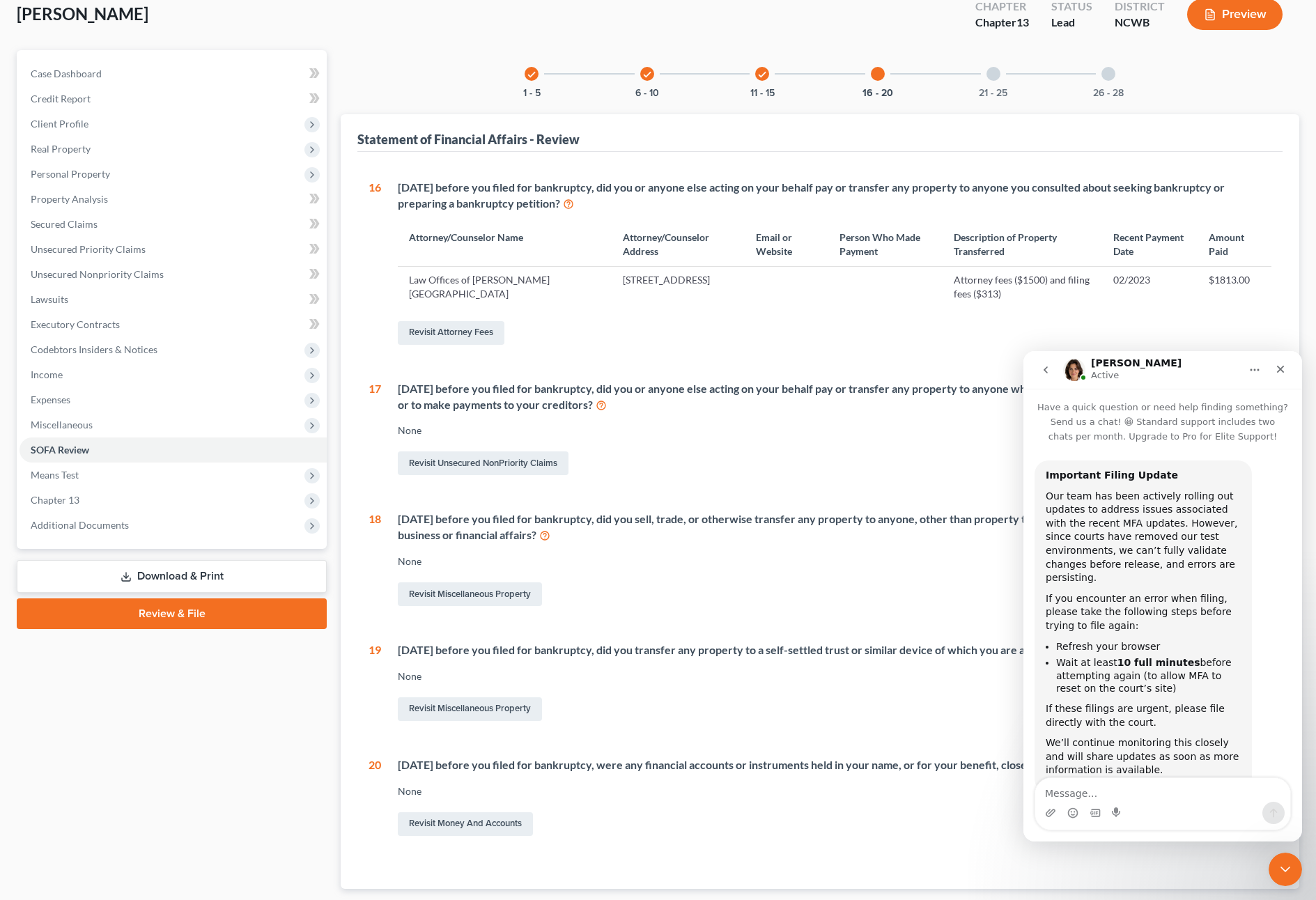
scroll to position [121, 0]
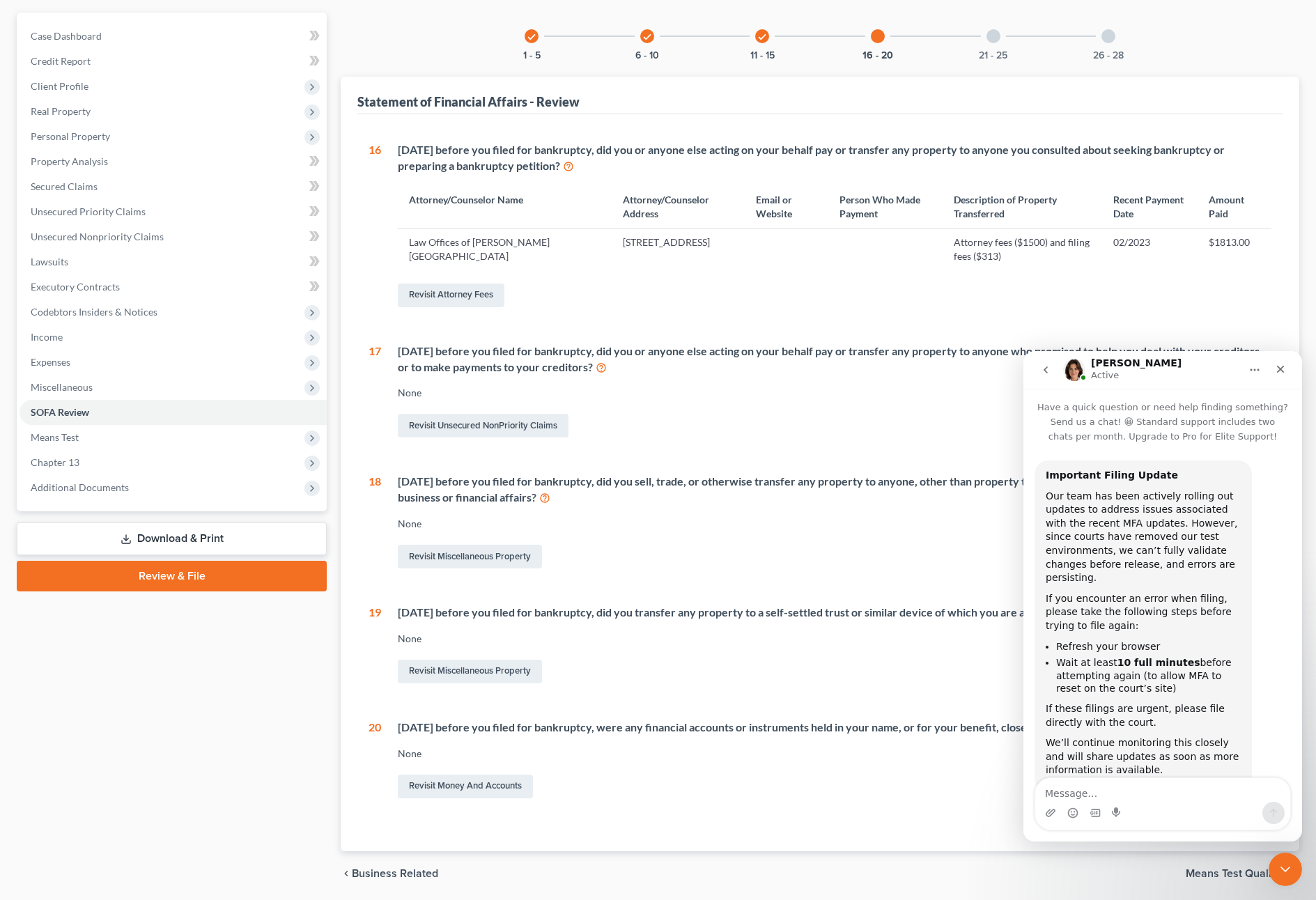
click at [990, 38] on div at bounding box center [994, 36] width 14 height 14
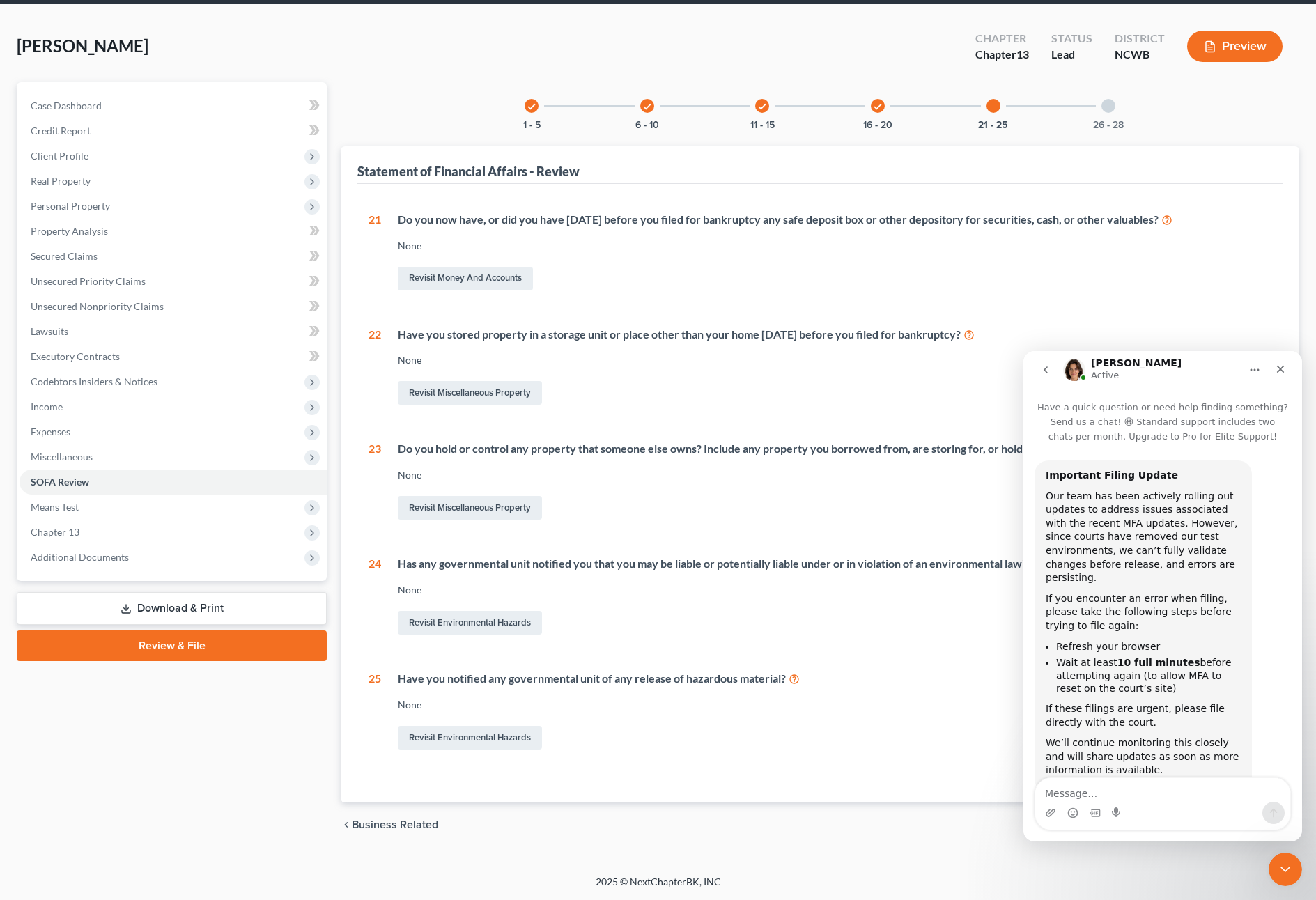
scroll to position [51, 0]
click at [1114, 105] on div at bounding box center [1109, 106] width 14 height 14
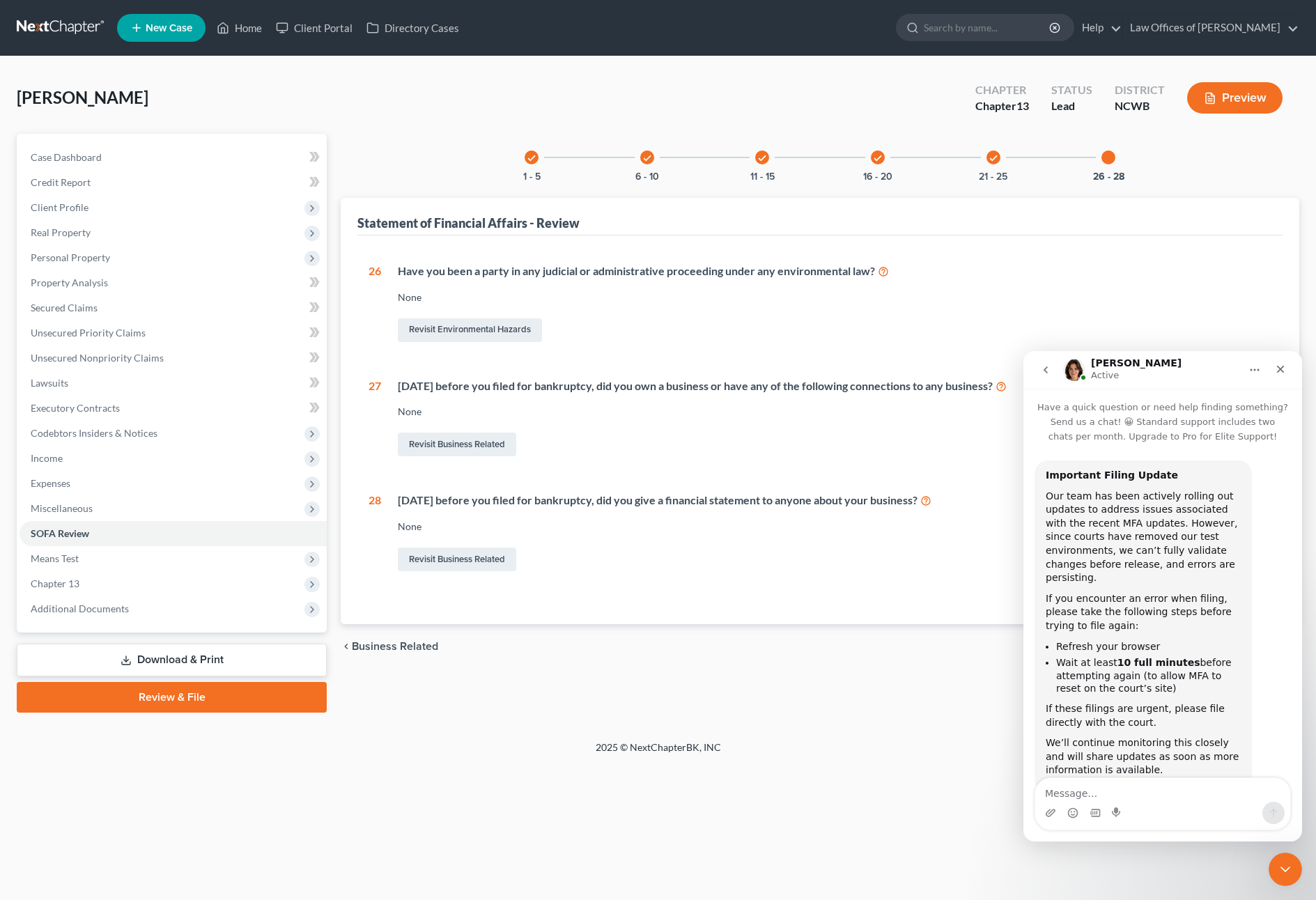
scroll to position [0, 0]
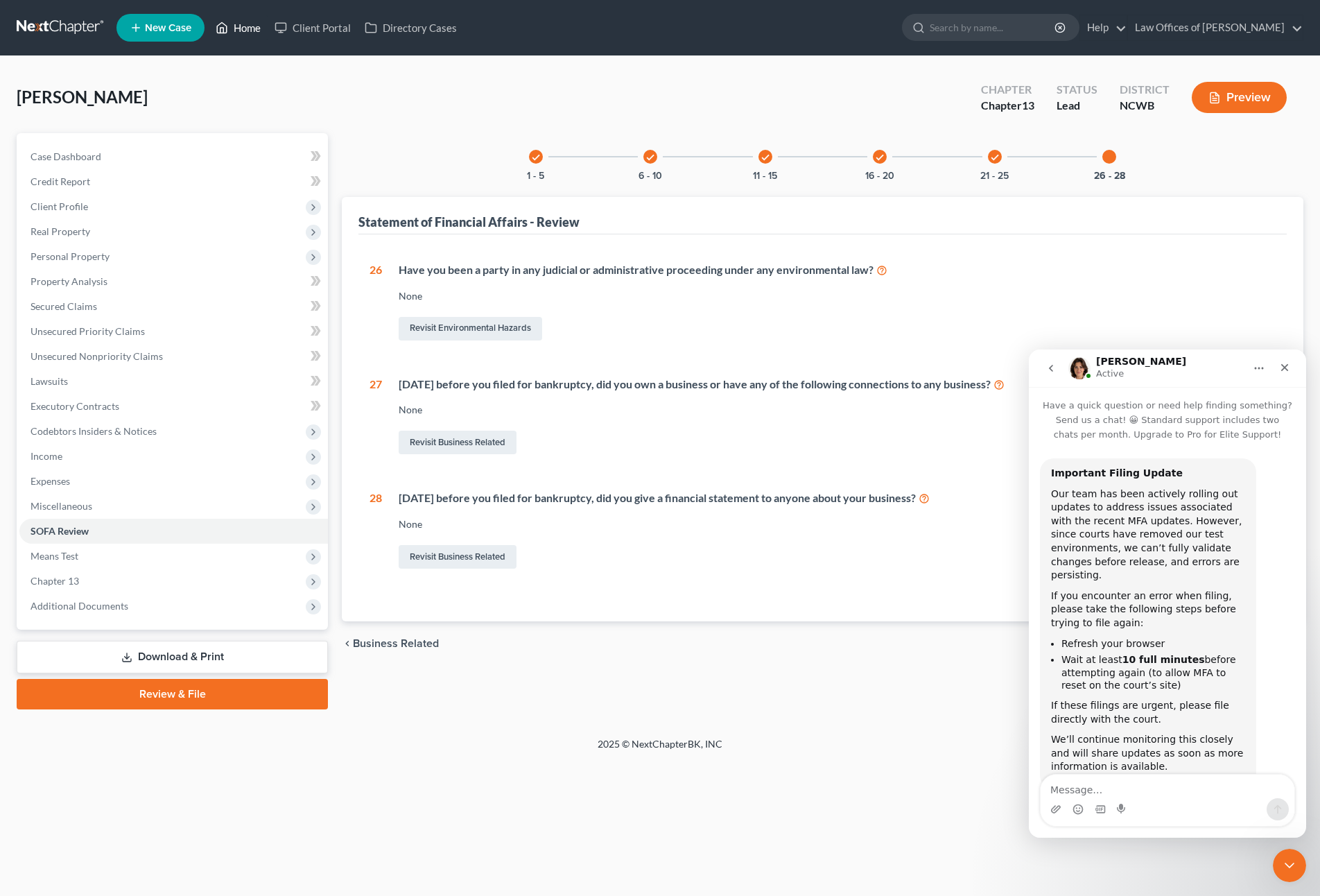
click at [240, 20] on link "Home" at bounding box center [238, 27] width 59 height 25
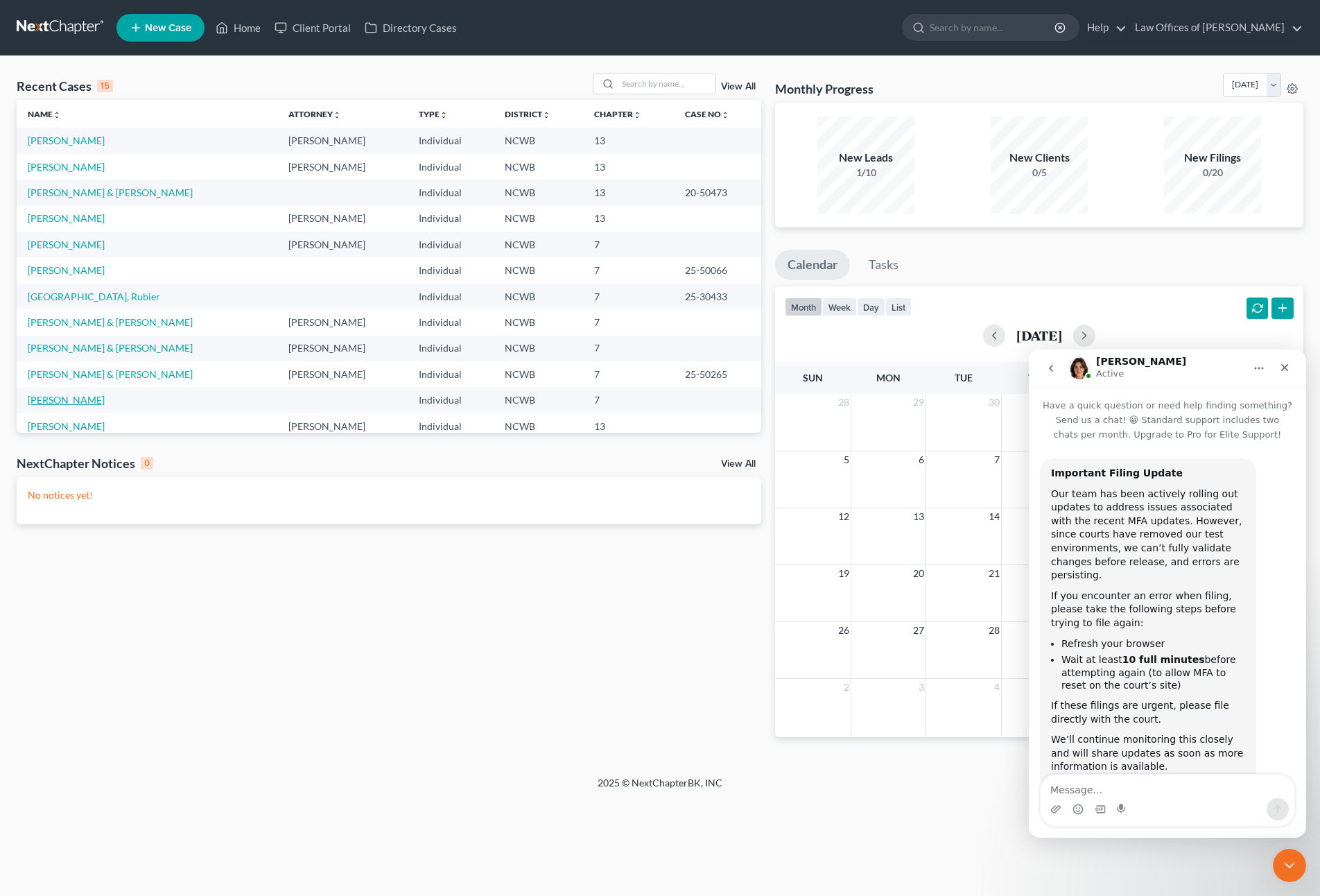
click at [65, 404] on link "[PERSON_NAME]" at bounding box center [66, 399] width 77 height 12
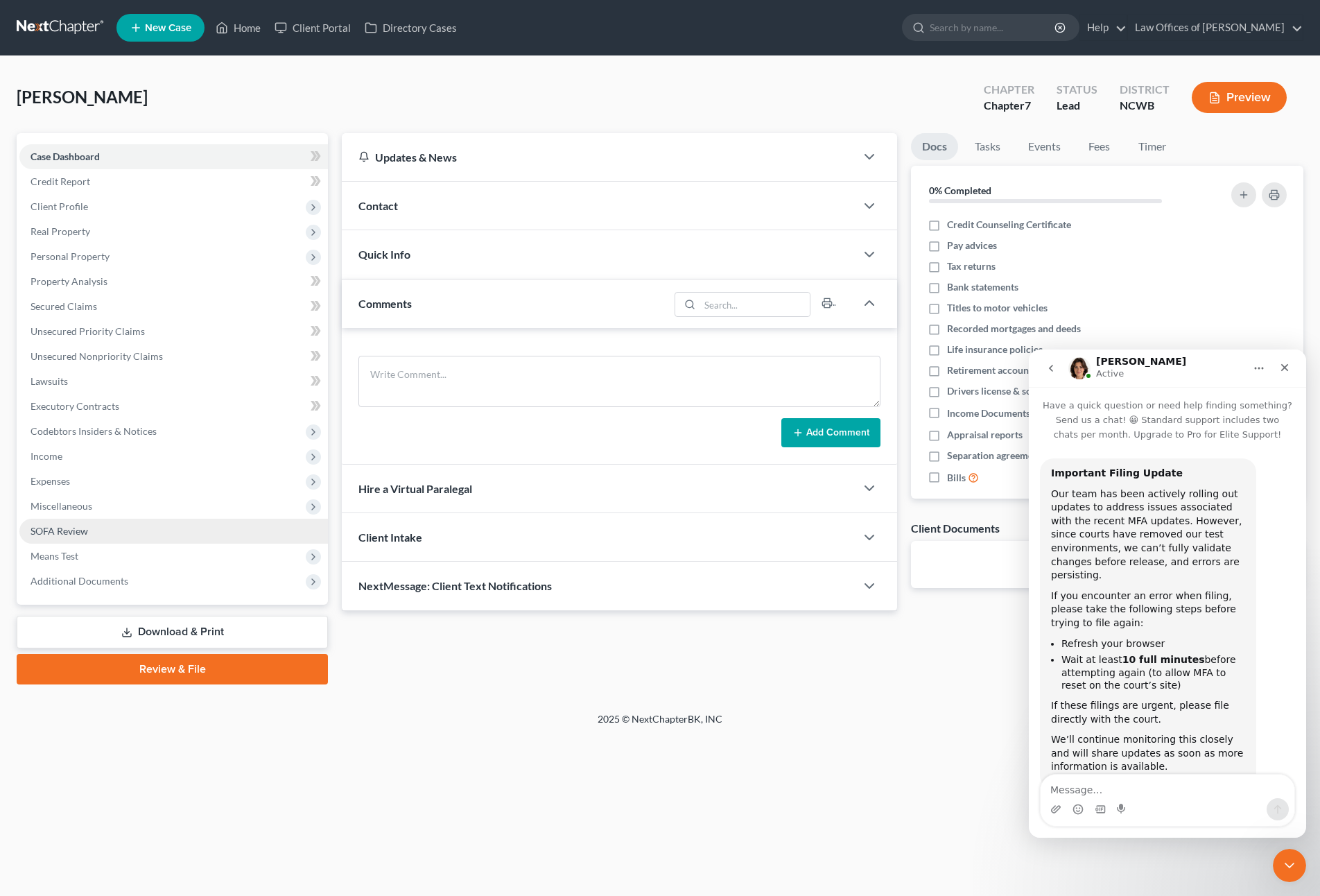
click at [52, 529] on span "SOFA Review" at bounding box center [59, 531] width 58 height 12
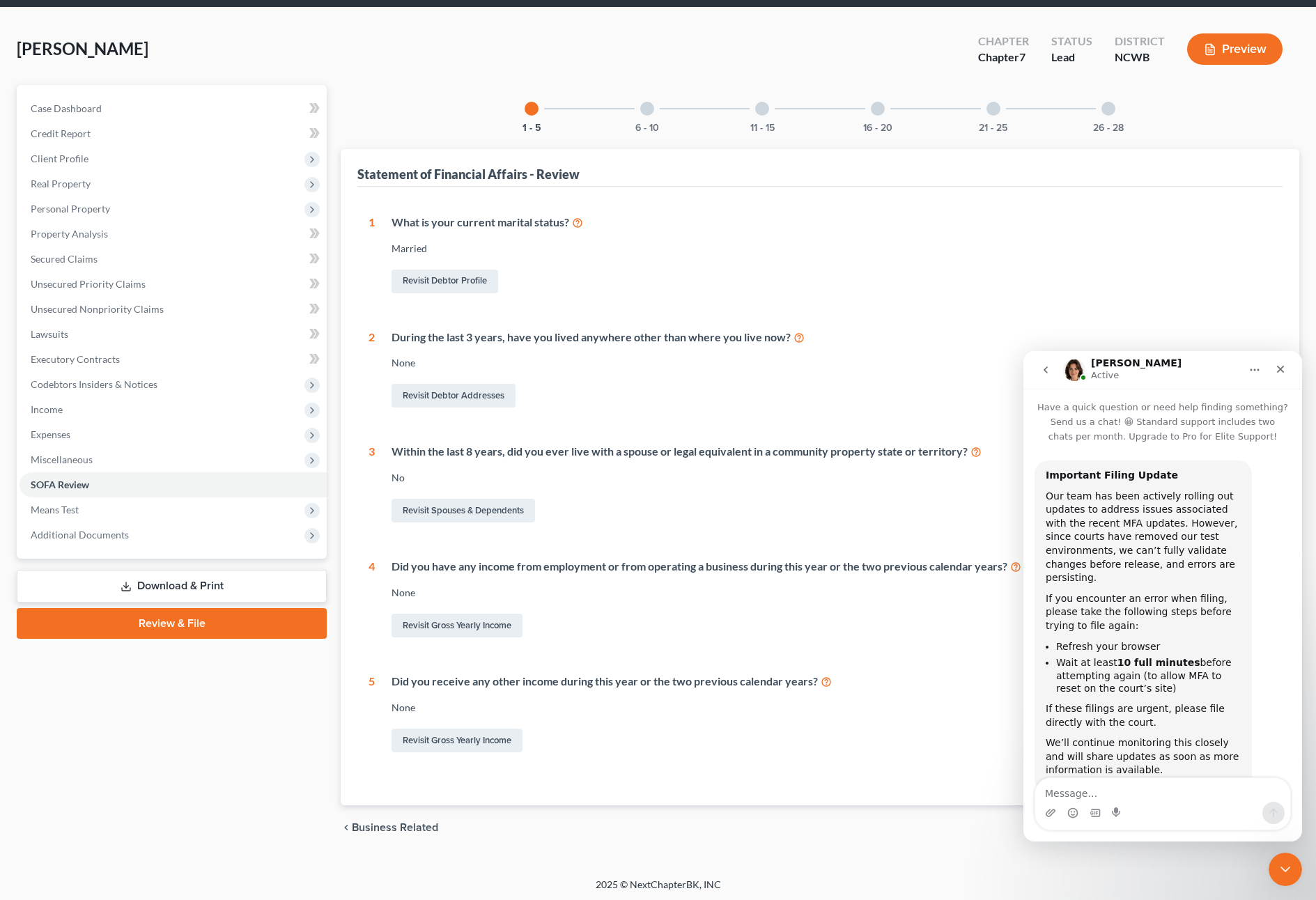
scroll to position [51, 0]
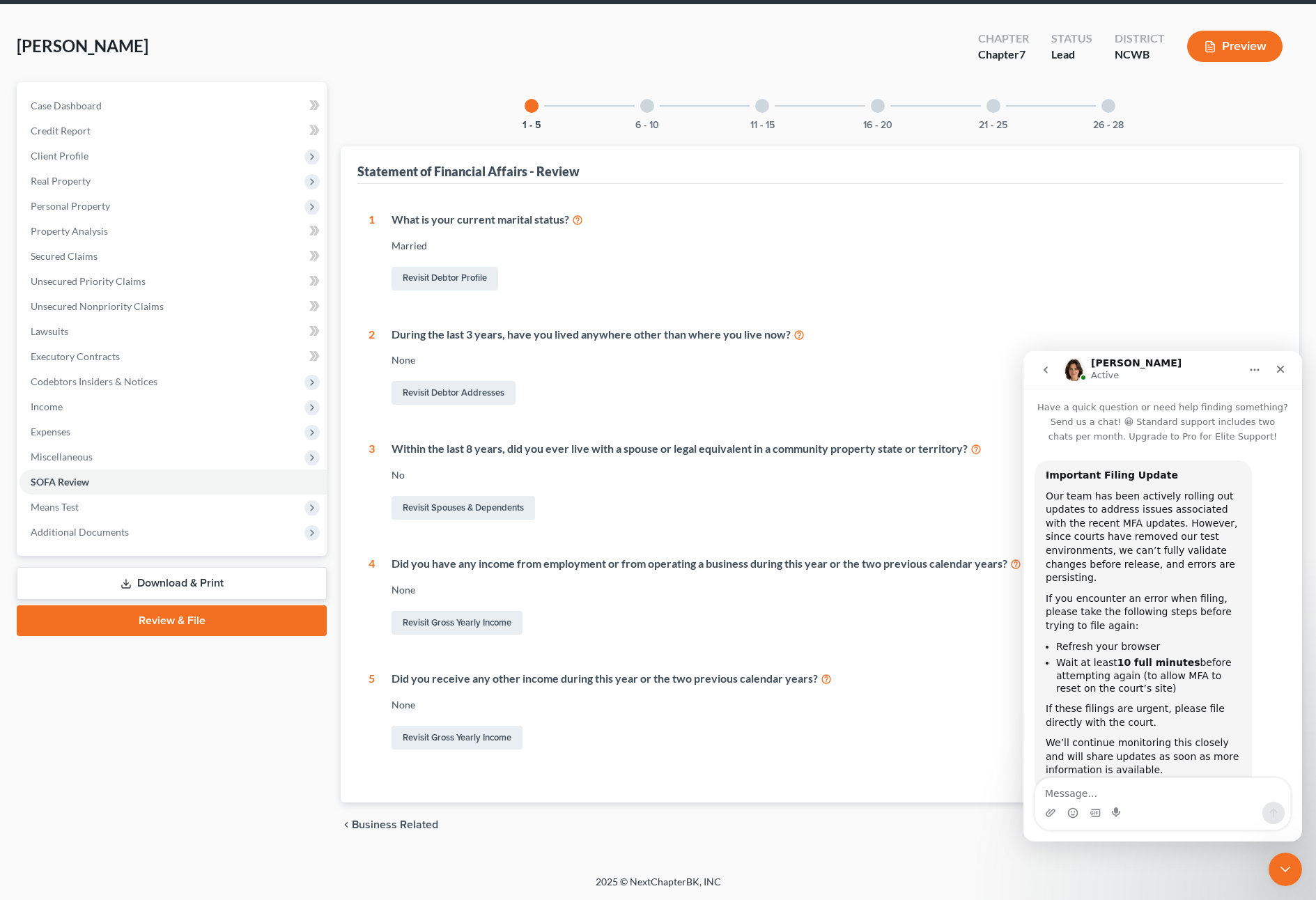
click at [646, 111] on div at bounding box center [648, 106] width 14 height 14
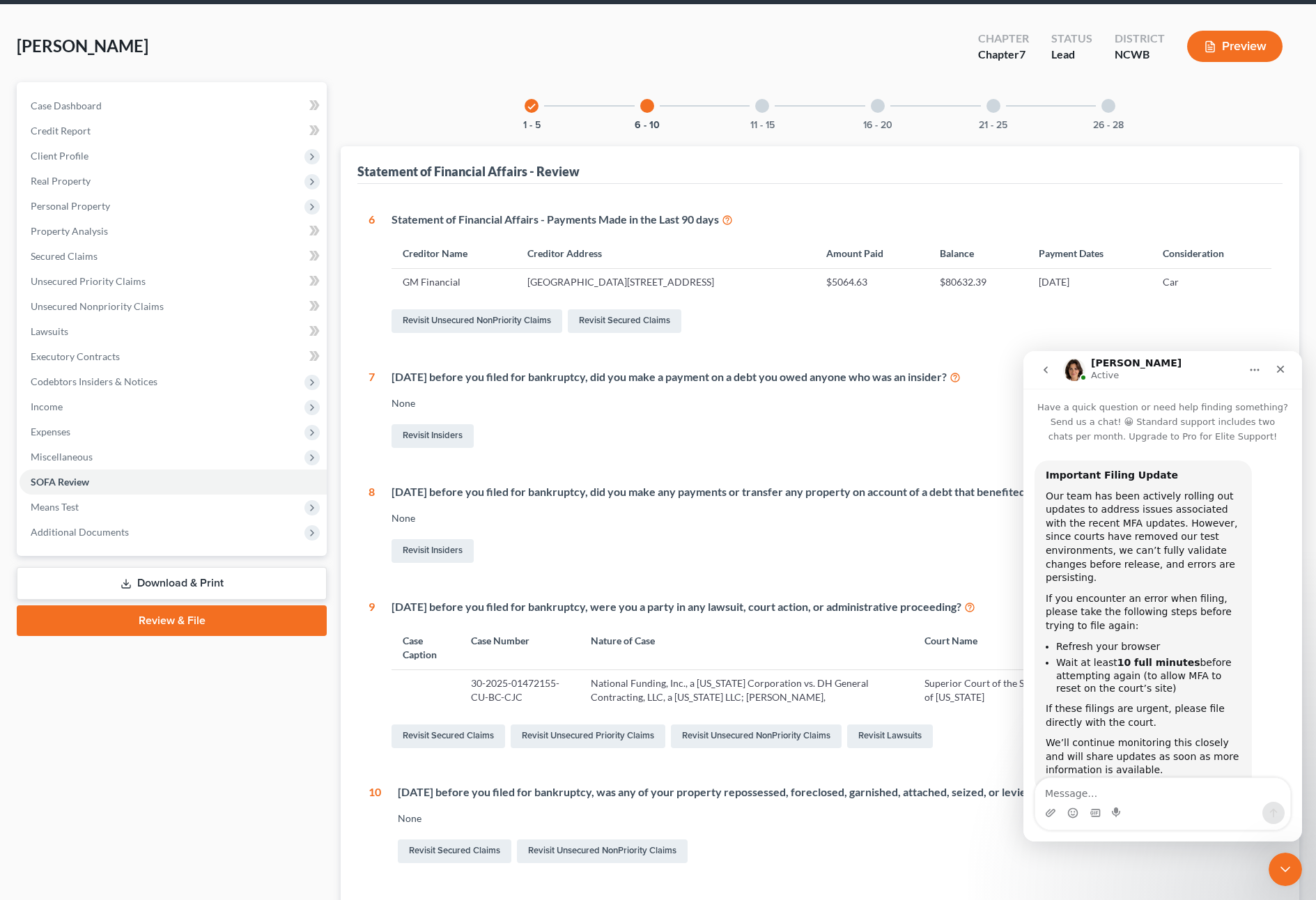
click at [765, 104] on div at bounding box center [763, 106] width 14 height 14
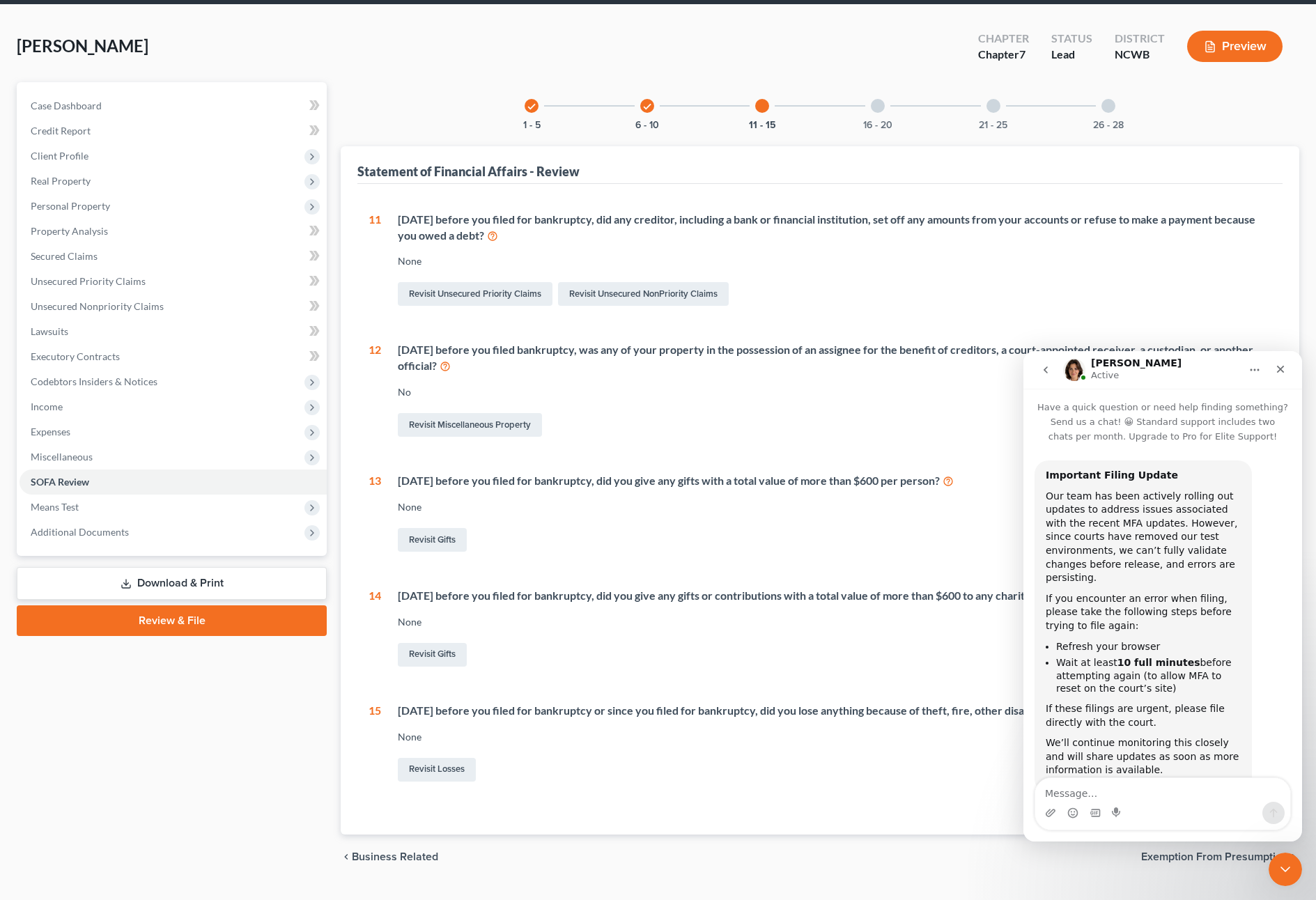
click at [879, 102] on div at bounding box center [878, 106] width 14 height 14
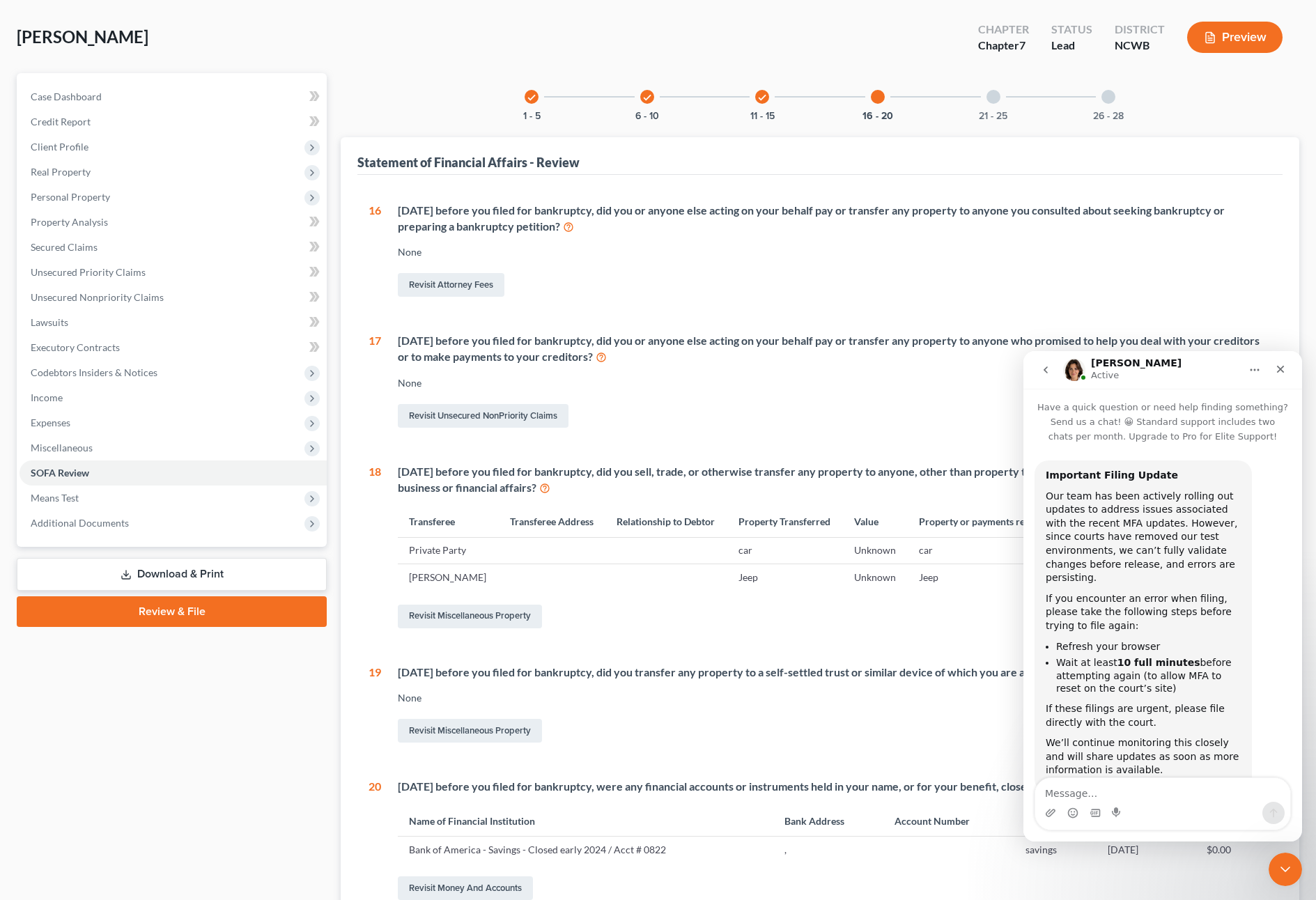
scroll to position [2, 0]
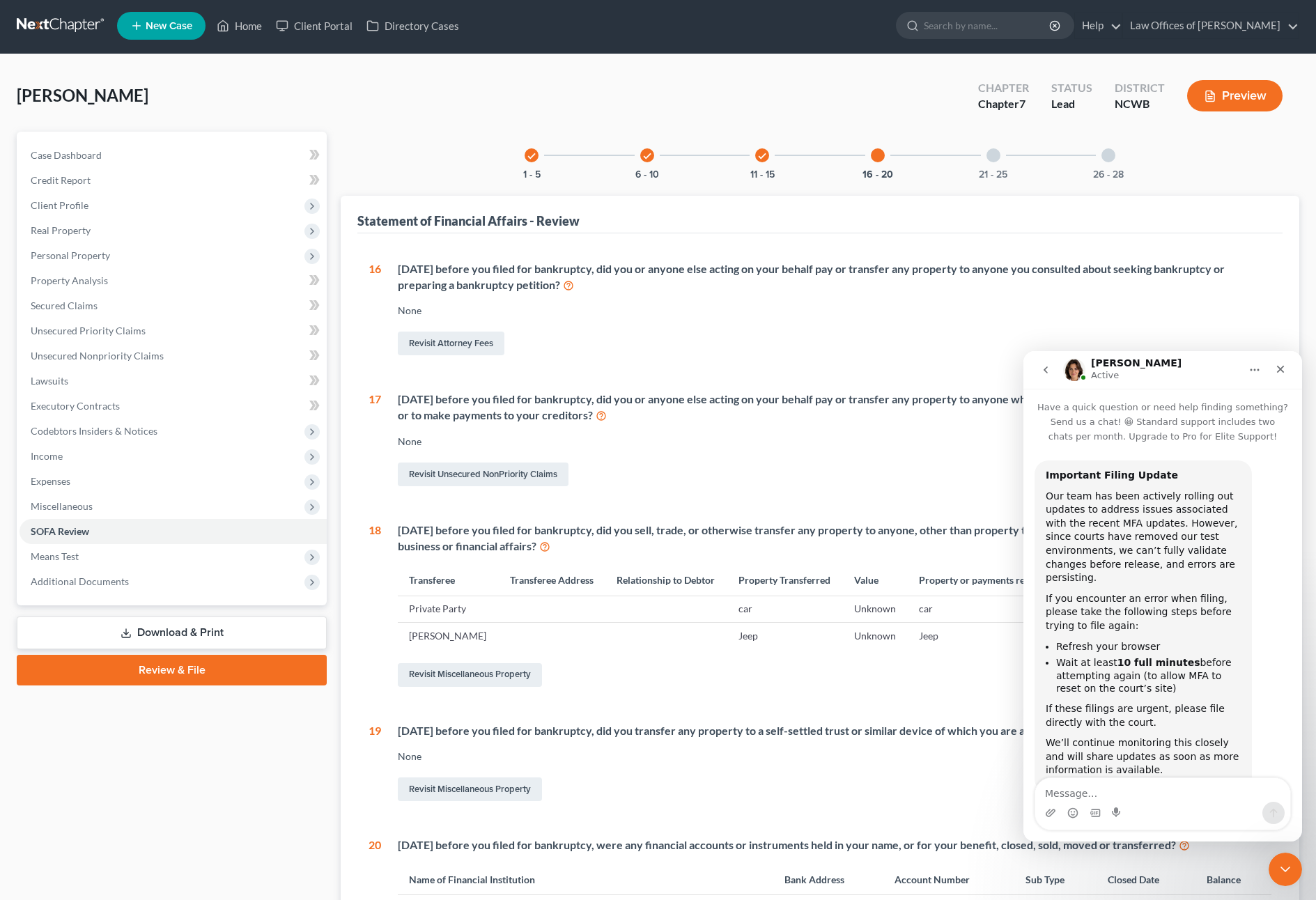
click at [990, 157] on div at bounding box center [994, 156] width 14 height 14
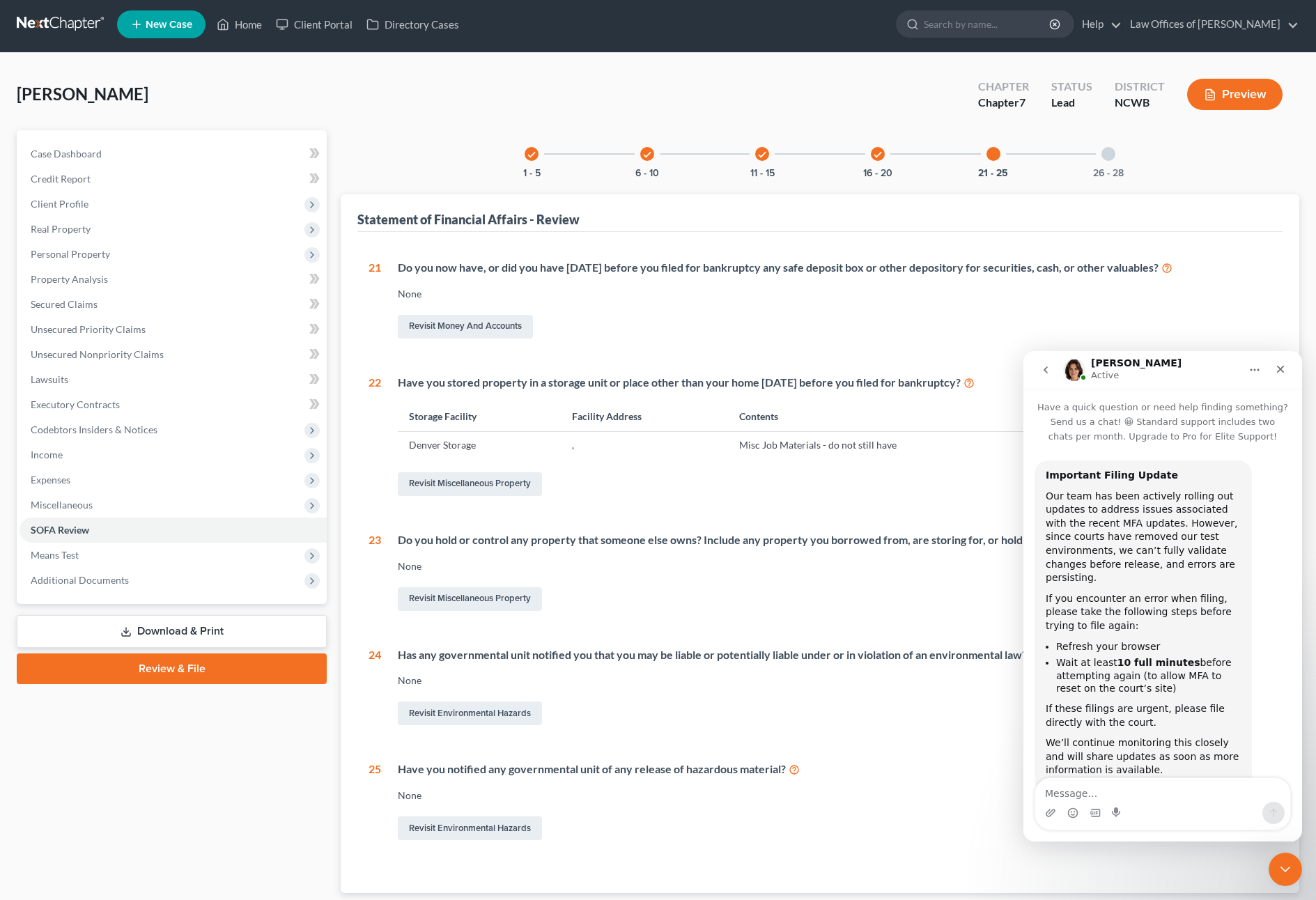
scroll to position [0, 0]
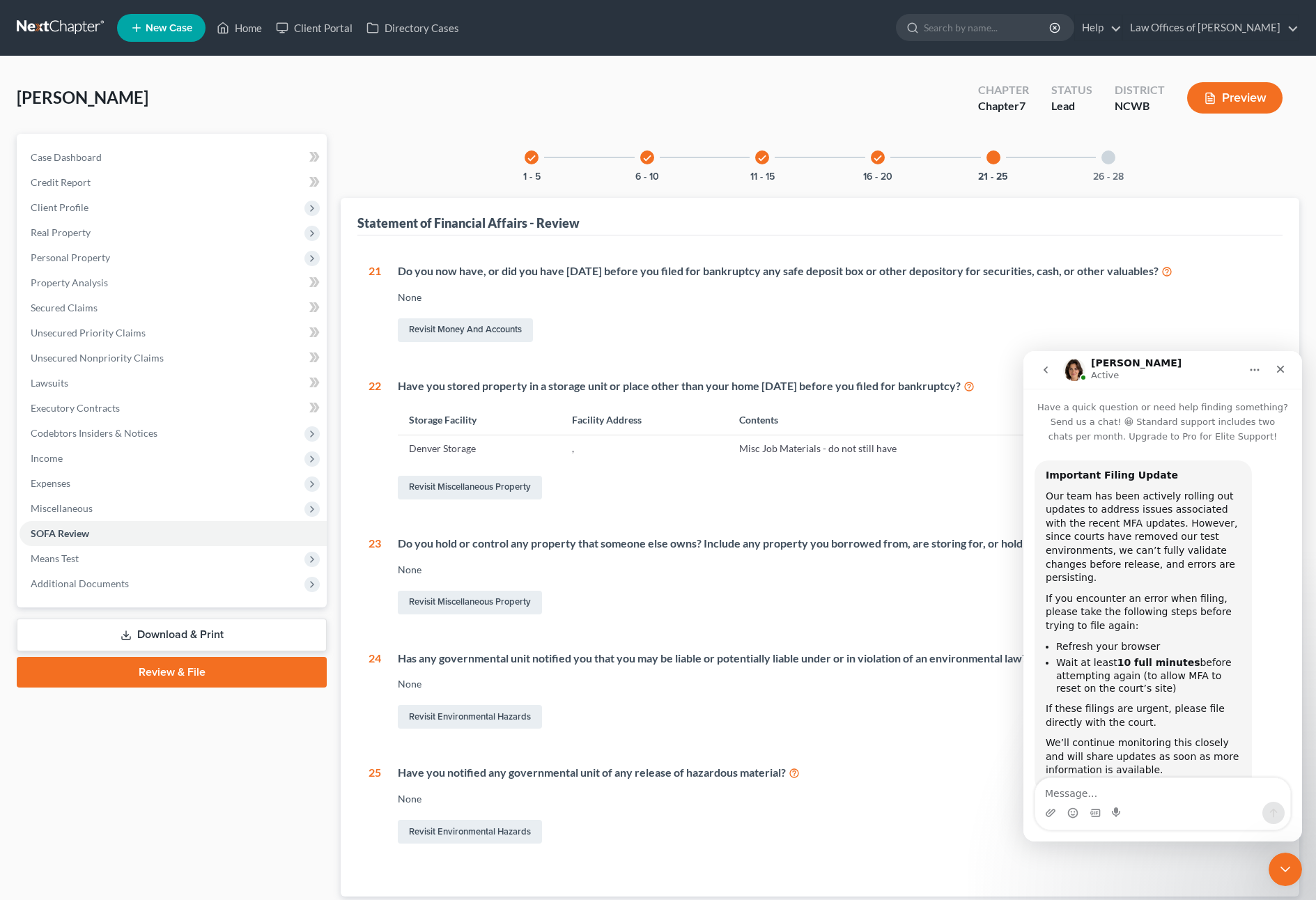
click at [1107, 156] on div at bounding box center [1109, 158] width 14 height 14
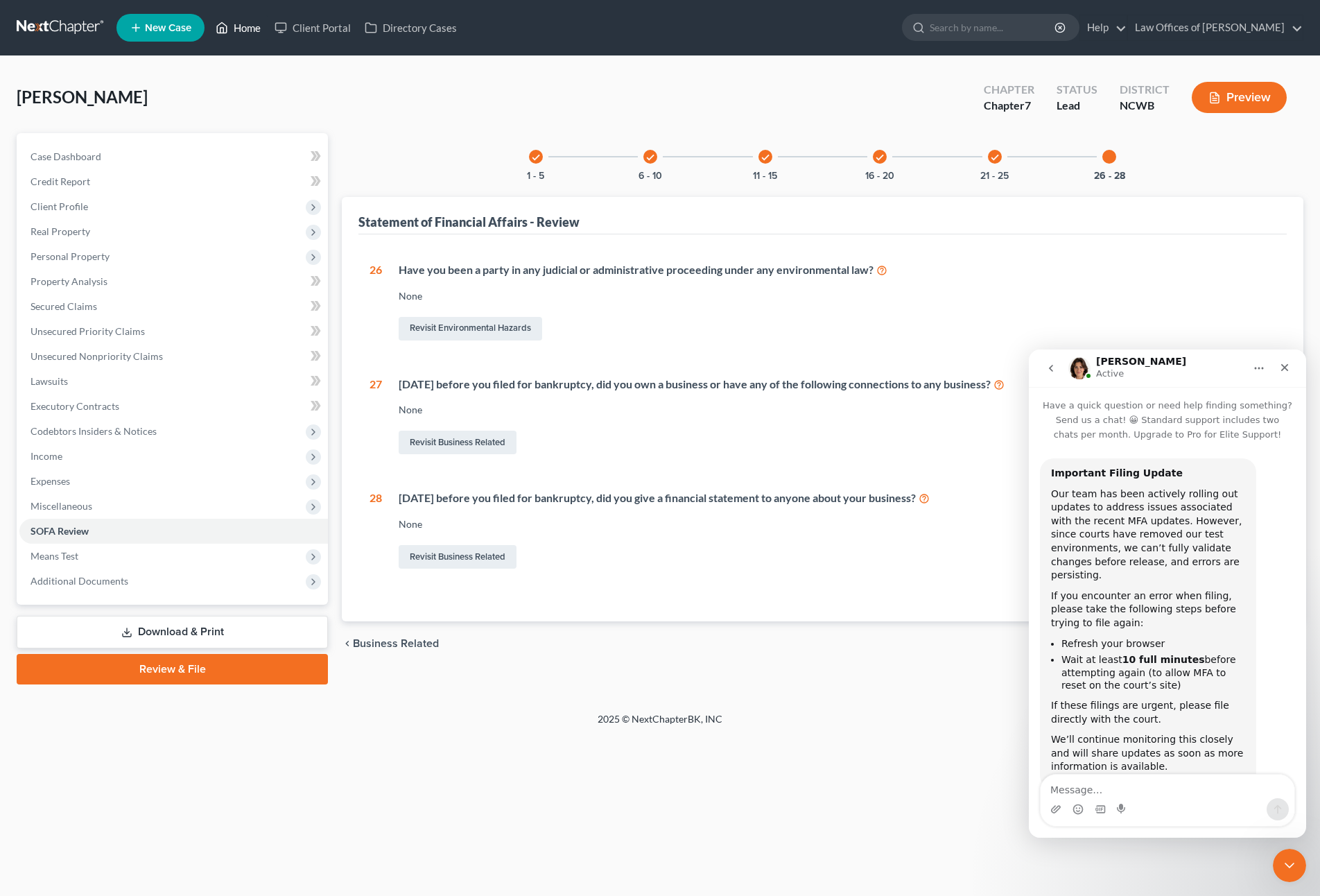
click at [252, 31] on link "Home" at bounding box center [238, 27] width 59 height 25
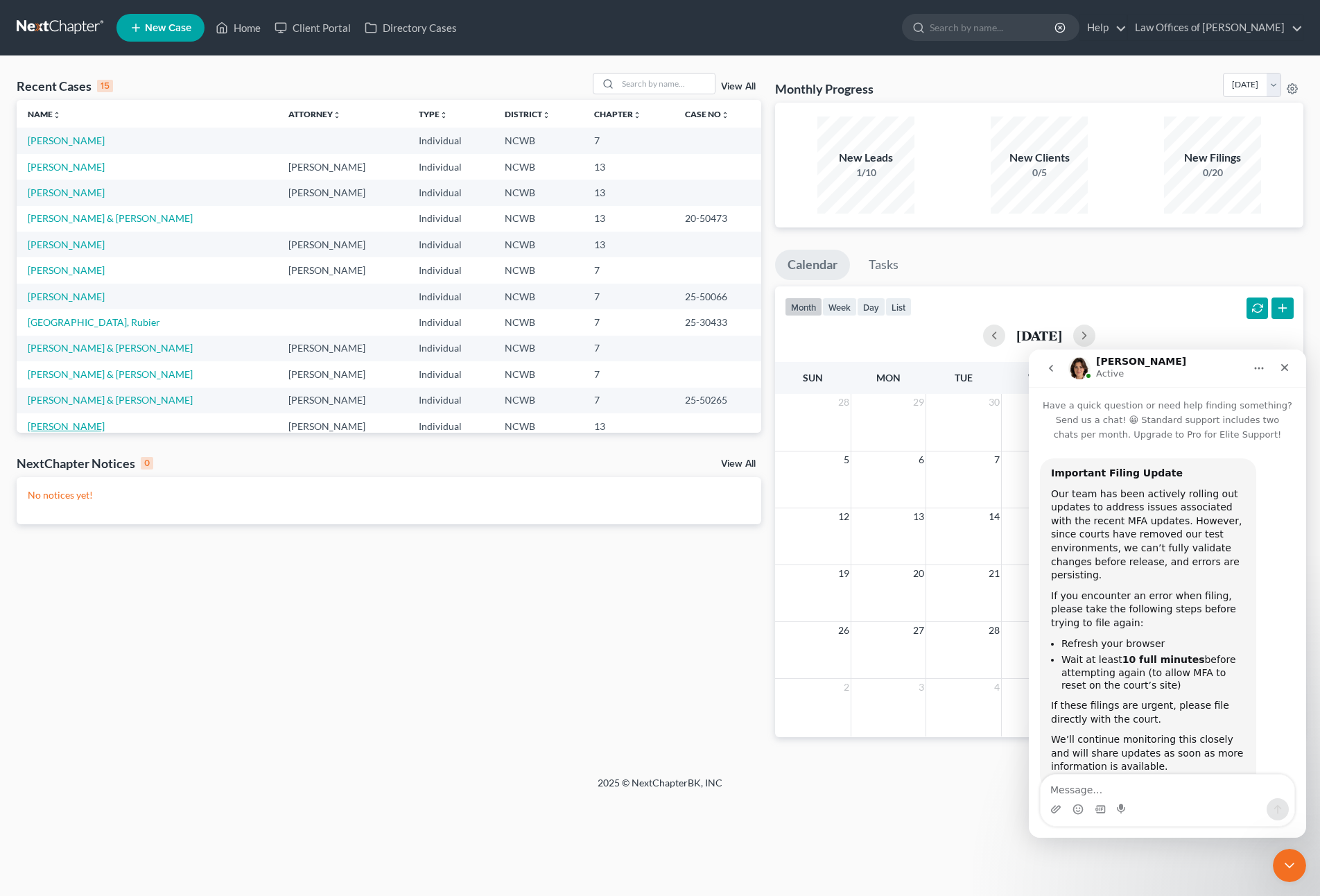
click at [40, 425] on link "[PERSON_NAME]" at bounding box center [66, 426] width 77 height 12
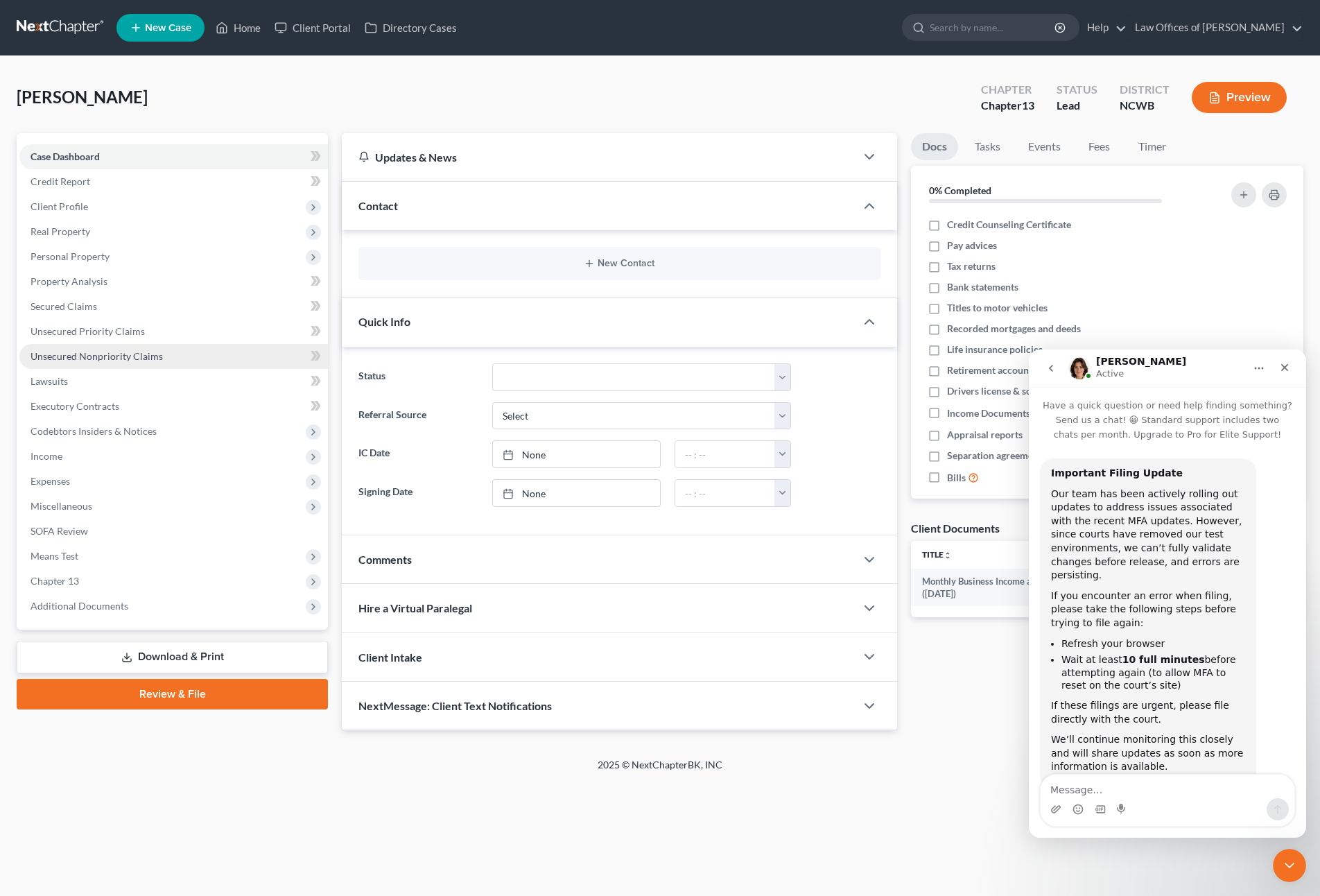
click at [117, 351] on span "Unsecured Nonpriority Claims" at bounding box center [97, 356] width 132 height 12
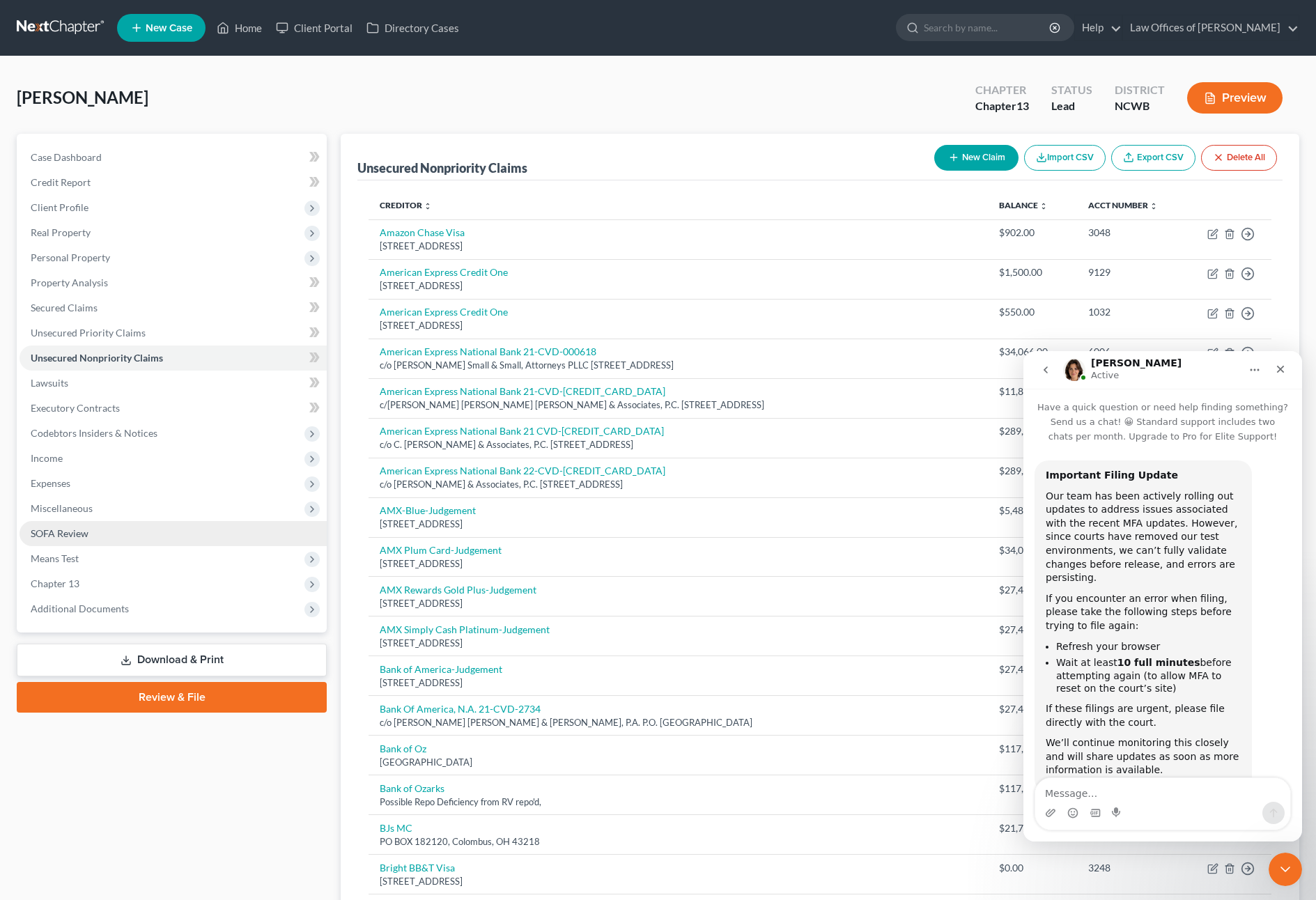
click at [46, 533] on span "SOFA Review" at bounding box center [59, 533] width 58 height 12
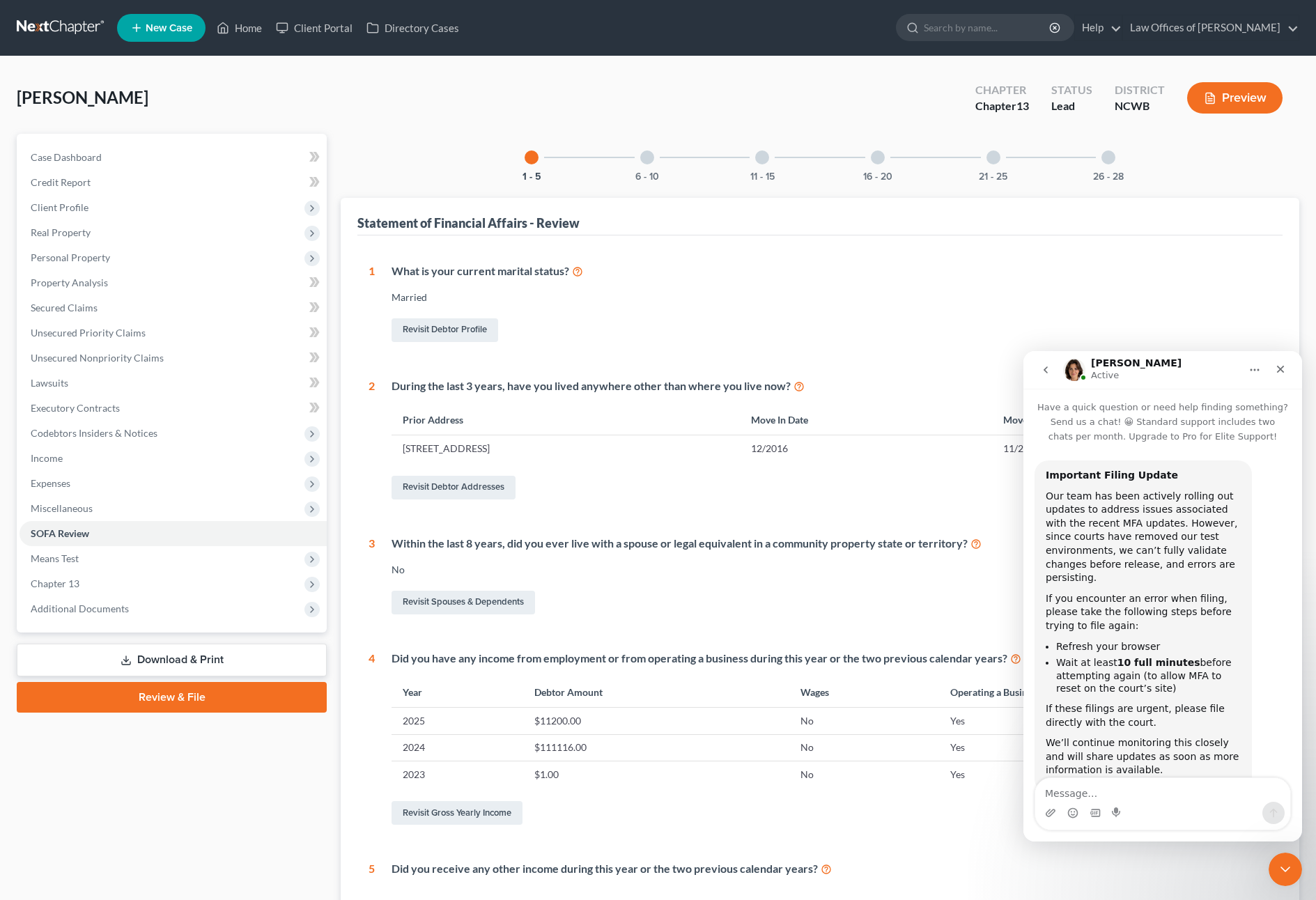
click at [646, 158] on div at bounding box center [648, 158] width 14 height 14
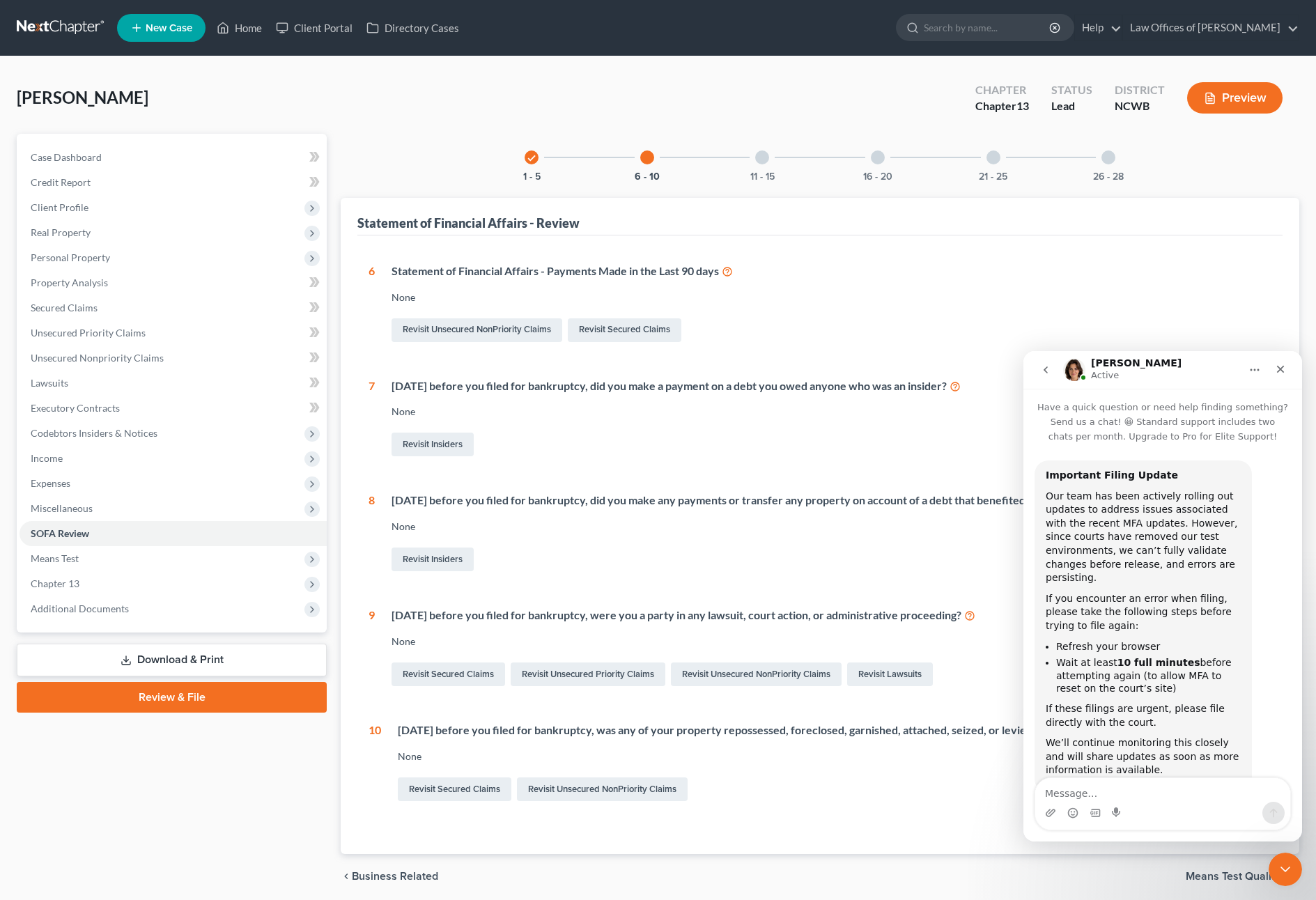
click at [761, 156] on div at bounding box center [763, 158] width 14 height 14
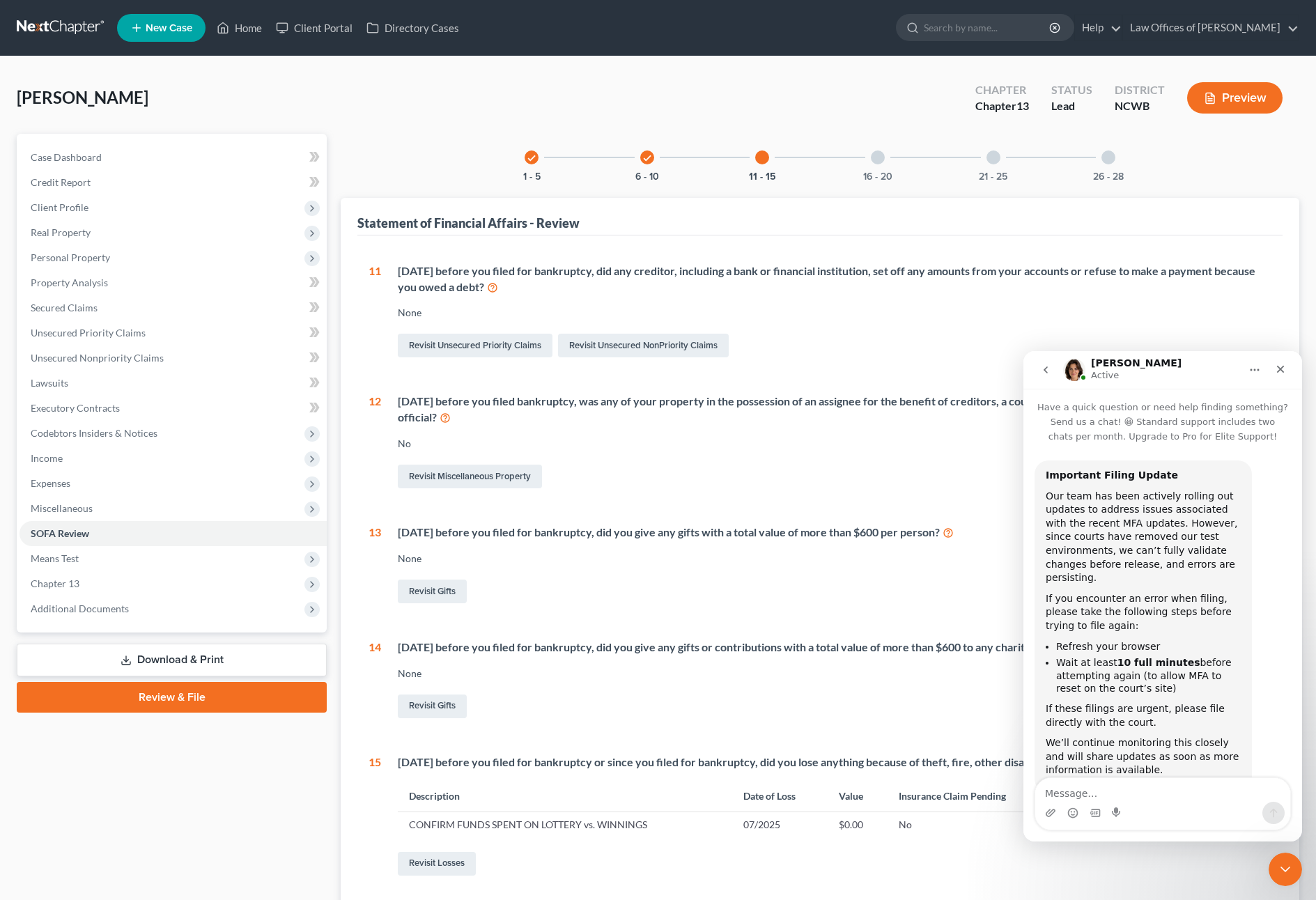
click at [873, 158] on div at bounding box center [878, 158] width 14 height 14
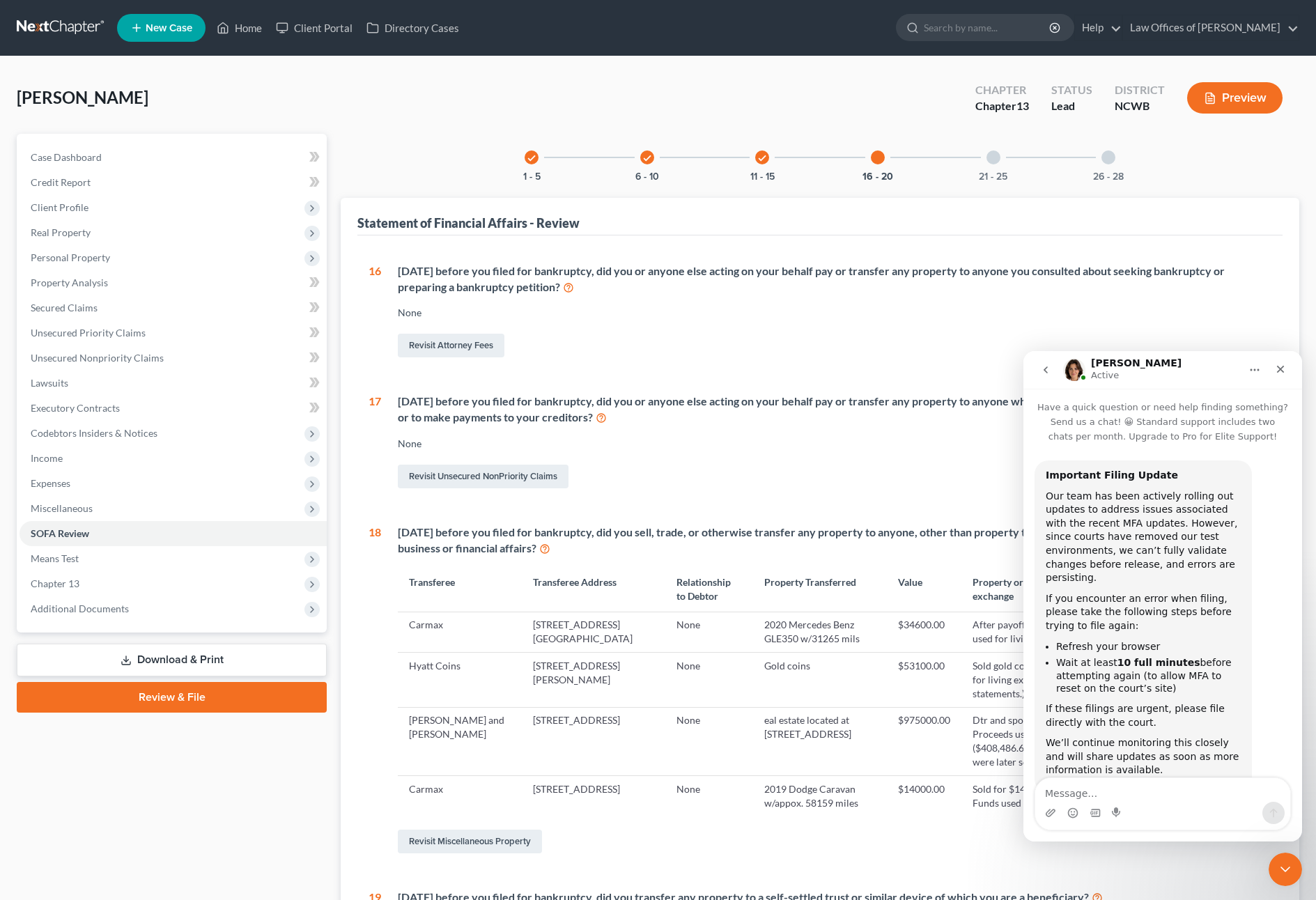
click at [545, 547] on icon at bounding box center [545, 547] width 11 height 14
click at [253, 24] on link "Home" at bounding box center [239, 27] width 59 height 25
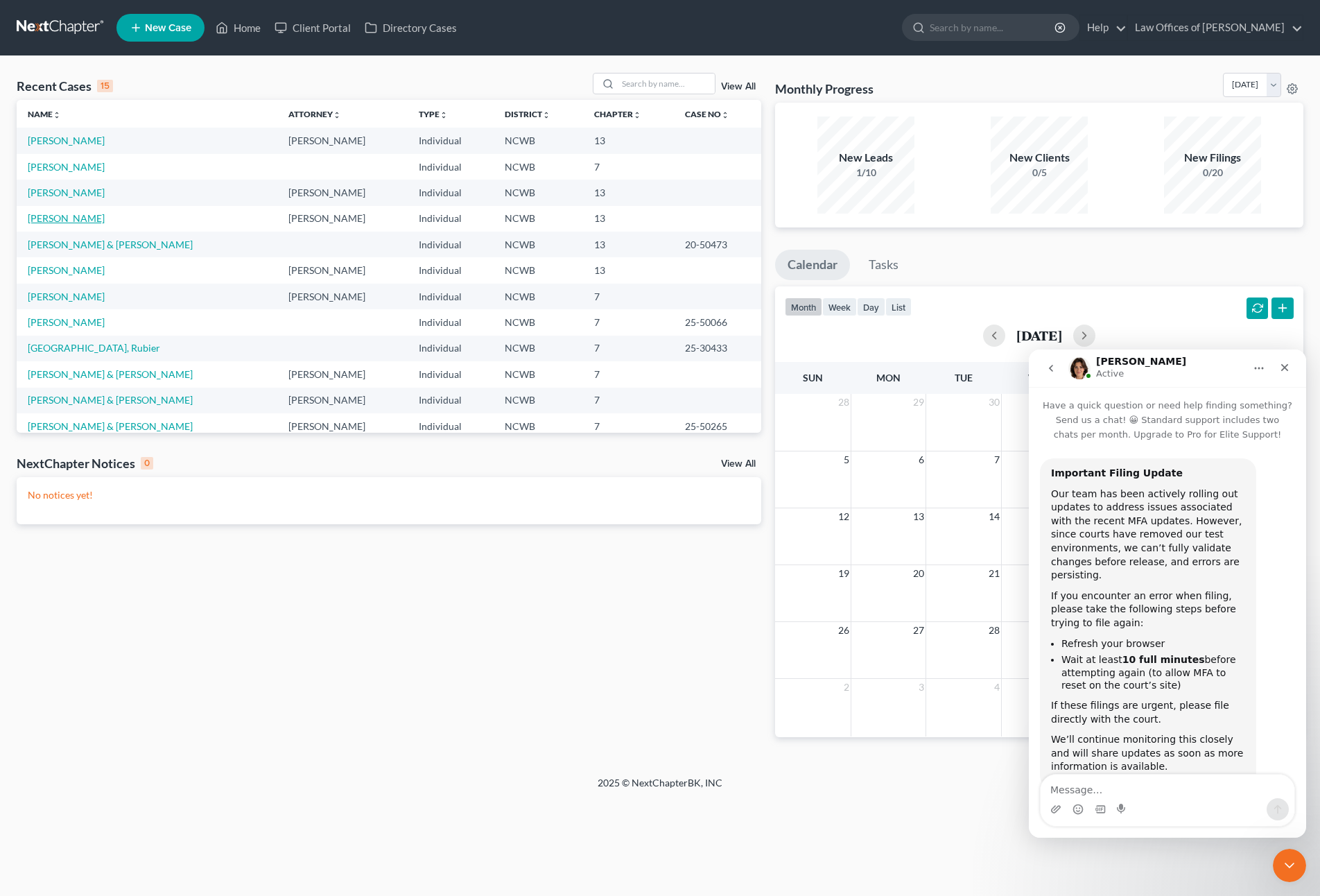
click at [82, 215] on link "[PERSON_NAME]" at bounding box center [66, 218] width 77 height 12
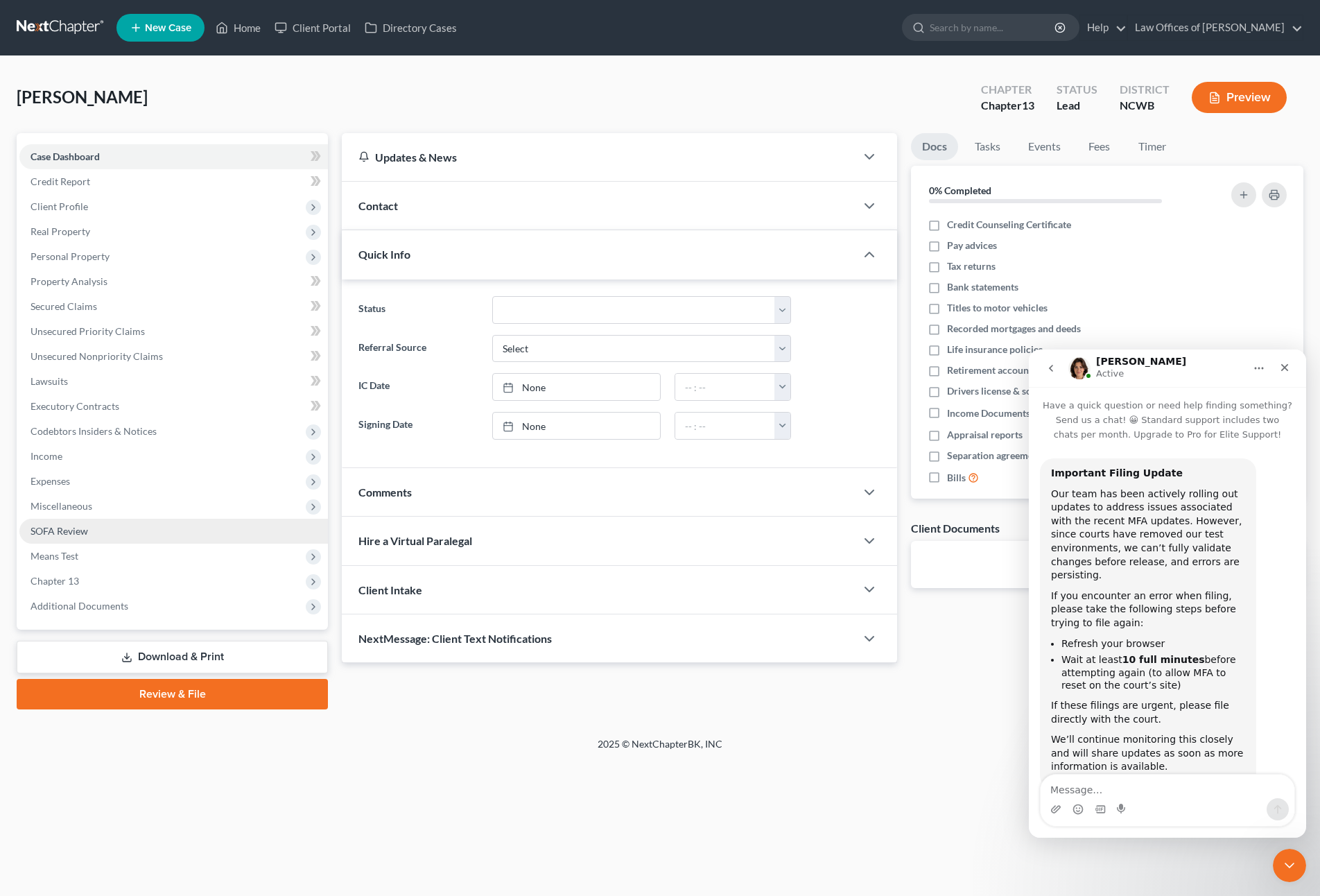
click at [48, 530] on span "SOFA Review" at bounding box center [59, 531] width 58 height 12
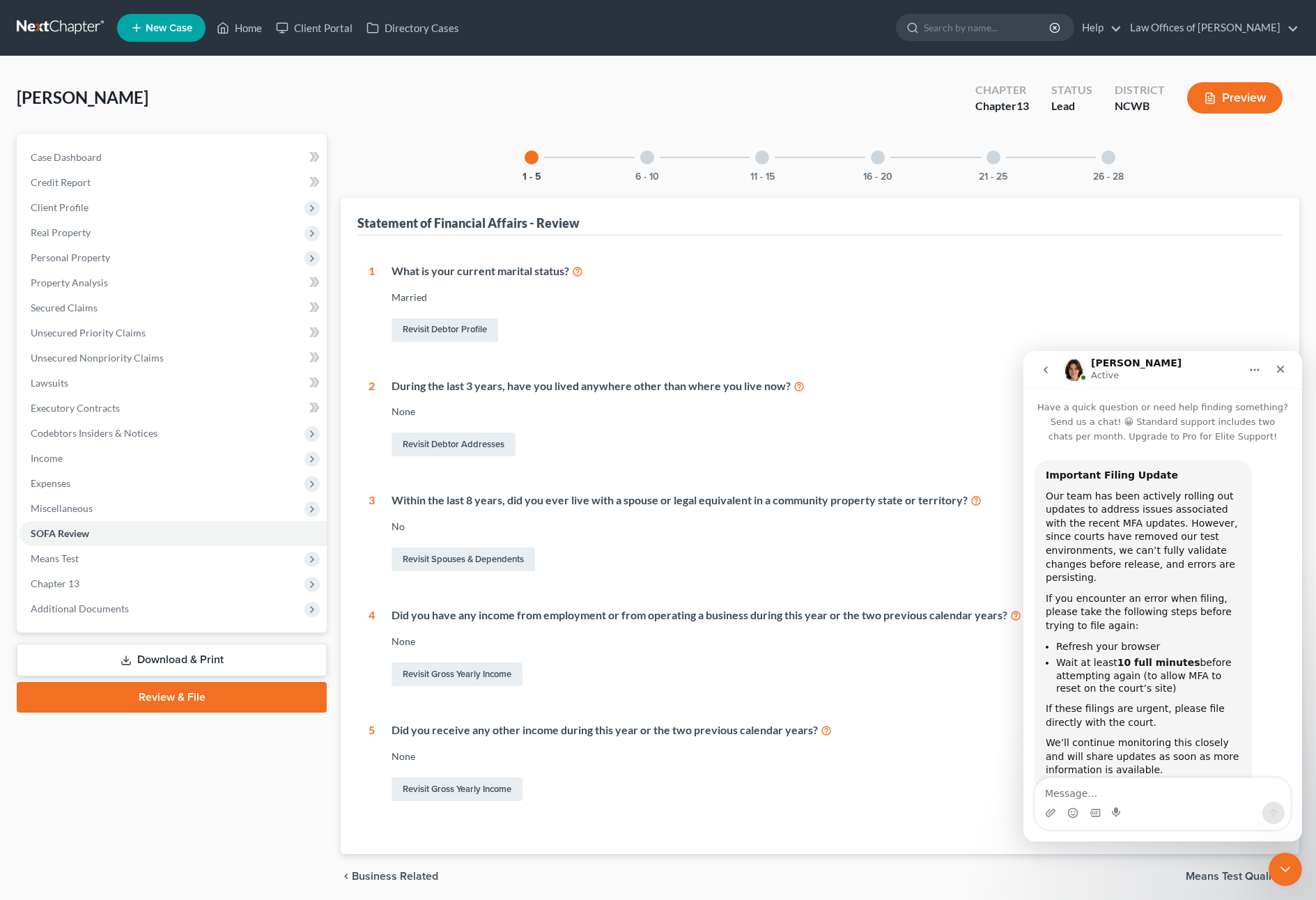
click at [883, 157] on div at bounding box center [878, 158] width 14 height 14
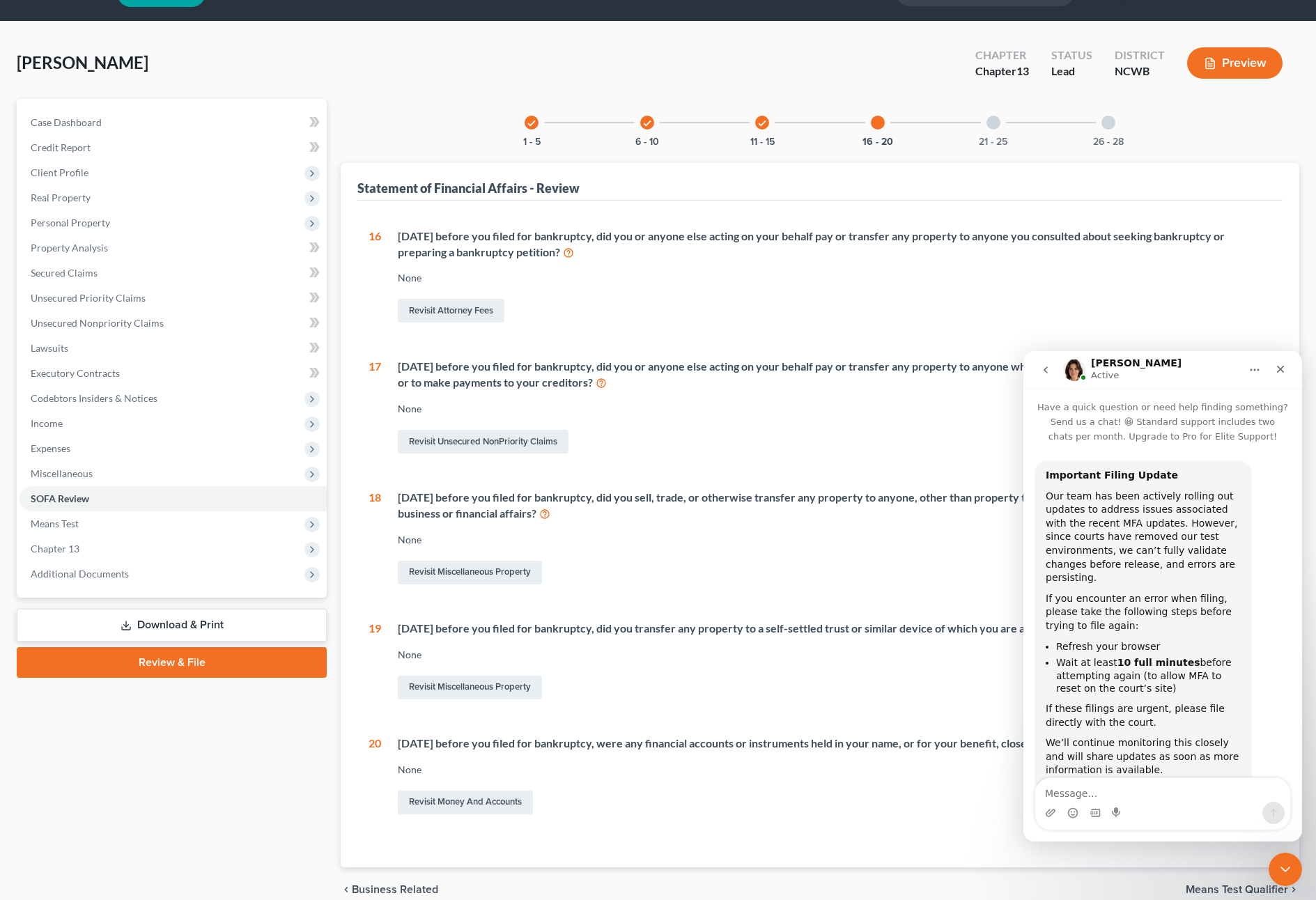
scroll to position [100, 0]
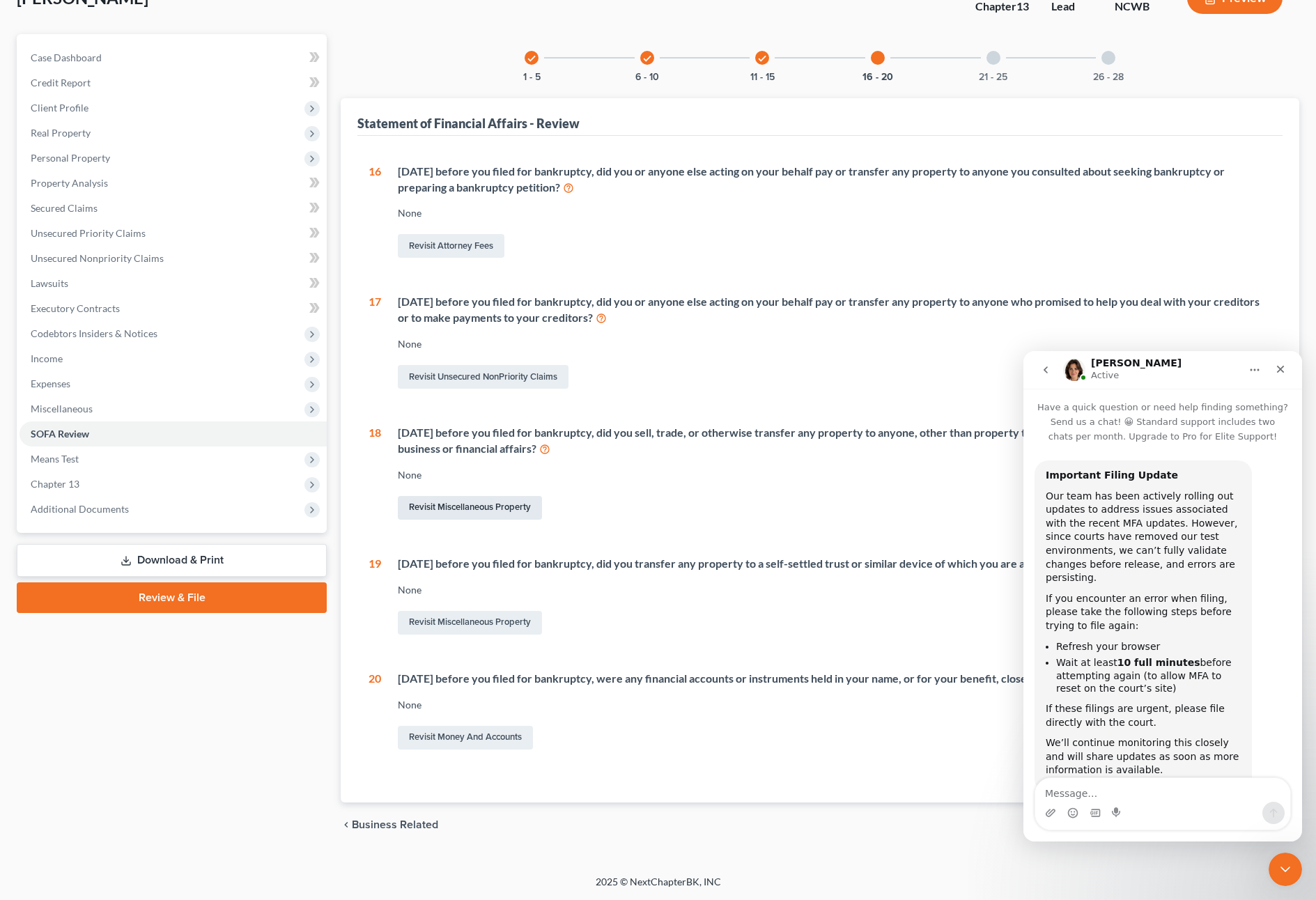
click at [481, 504] on link "Revisit Miscellaneous Property" at bounding box center [470, 507] width 144 height 24
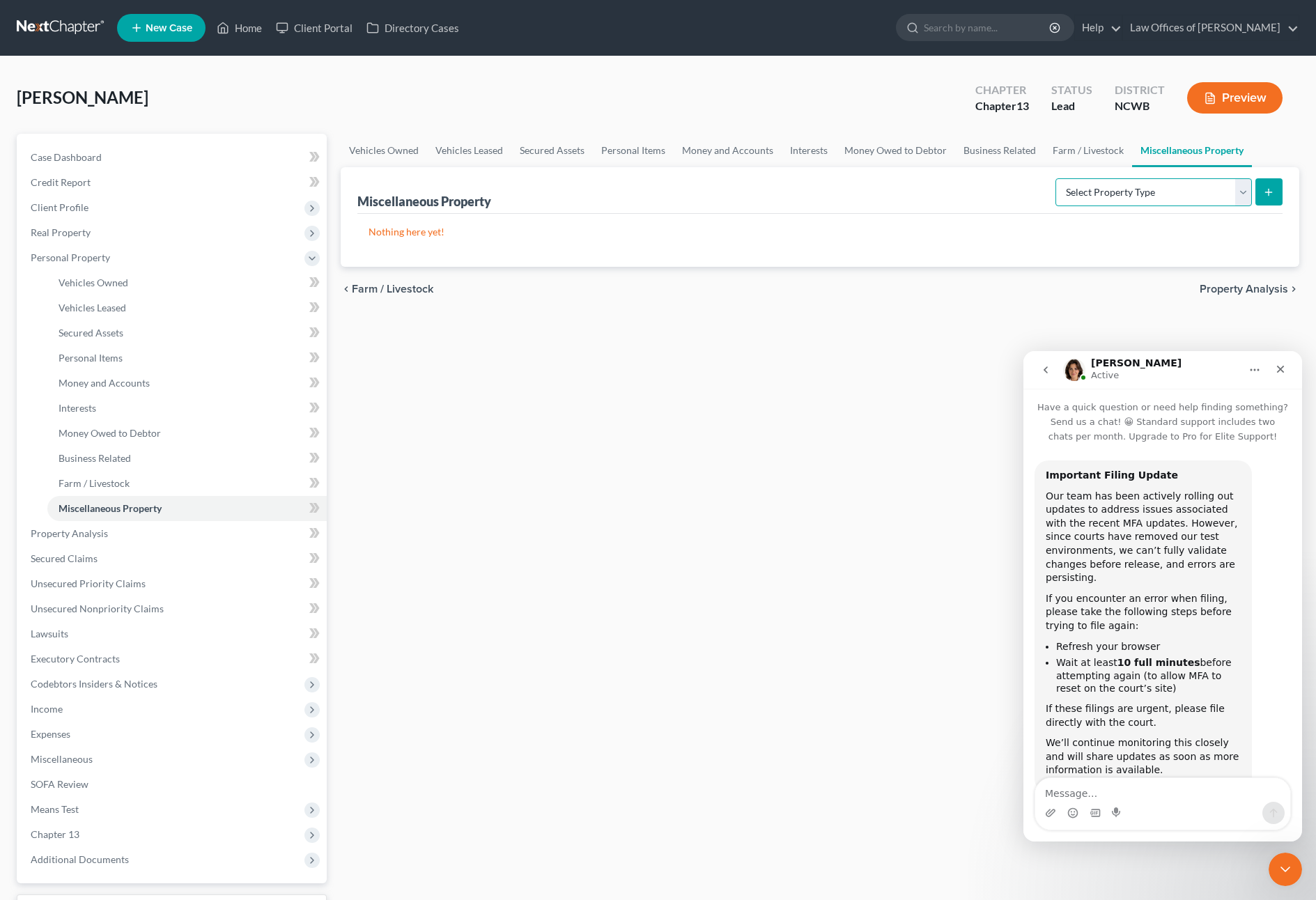
click at [1235, 194] on select "Select Property Type Assigned for Creditor Benefit [DATE] Holding for Another N…" at bounding box center [1153, 192] width 196 height 28
select select "transferred"
click at [1055, 178] on select "Select Property Type Assigned for Creditor Benefit [DATE] Holding for Another N…" at bounding box center [1153, 192] width 196 height 28
click at [1275, 187] on icon "submit" at bounding box center [1269, 193] width 11 height 11
select select "Ordinary ([DATE])"
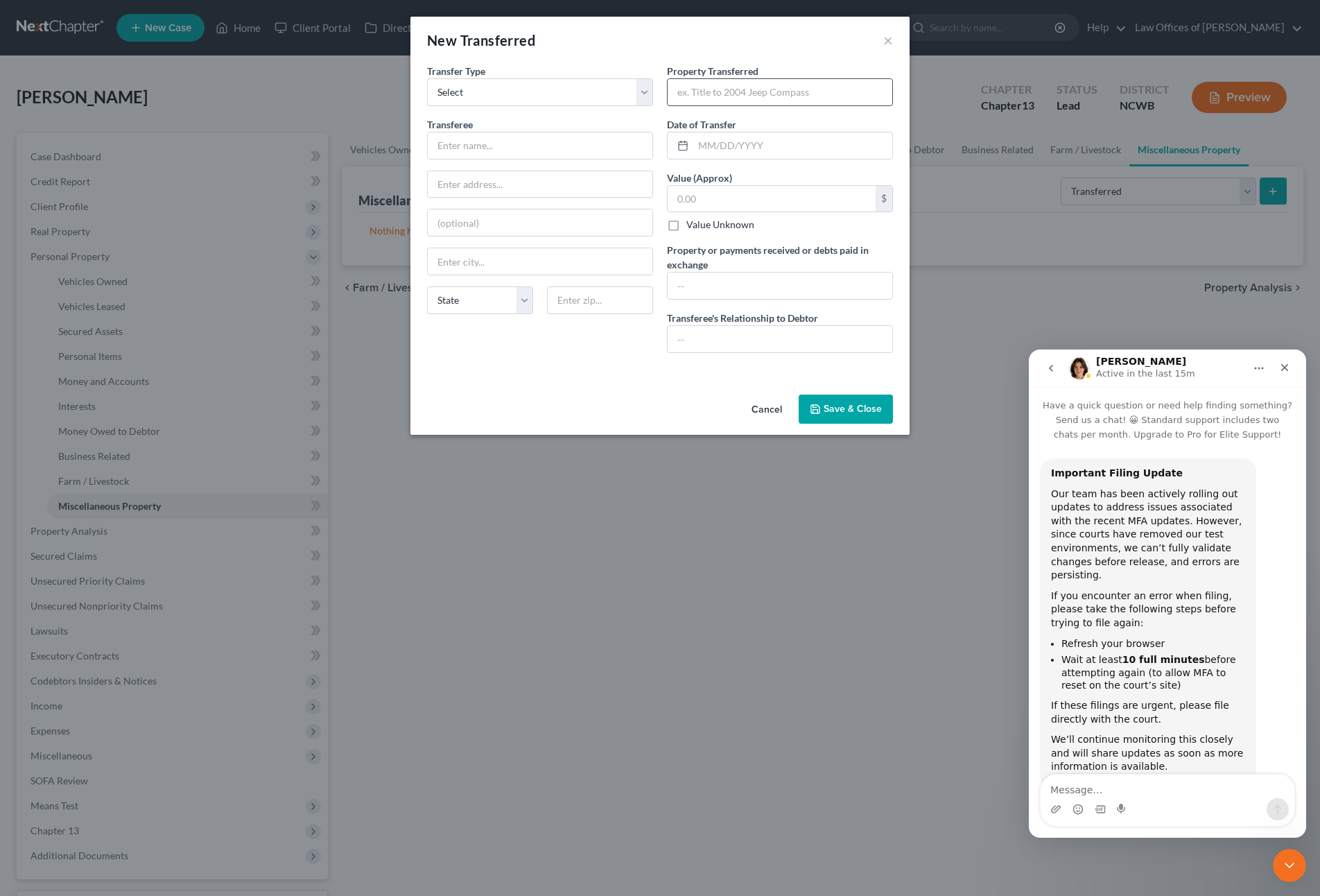
click at [784, 95] on input "text" at bounding box center [780, 92] width 224 height 26
type input "2008 Ford F-150"
type input "[DATE]"
click at [447, 136] on input "text" at bounding box center [540, 145] width 224 height 26
click at [1284, 371] on icon "Close" at bounding box center [1284, 367] width 11 height 11
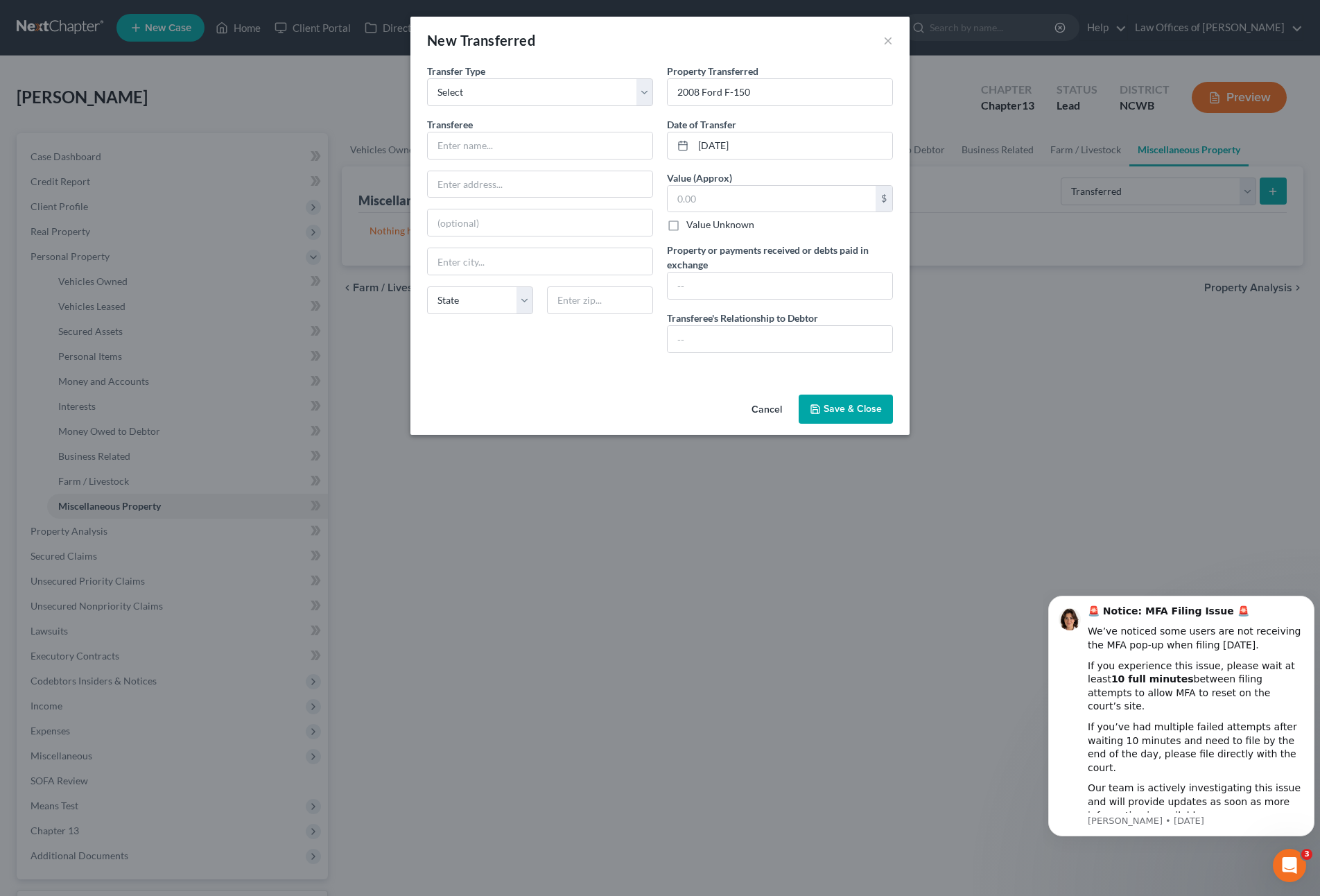
scroll to position [30, 0]
click at [483, 148] on input "text" at bounding box center [540, 145] width 224 height 26
click at [605, 147] on input "text" at bounding box center [540, 145] width 224 height 26
type input "Village Auto - [GEOGRAPHIC_DATA]"
click at [781, 205] on input "text" at bounding box center [772, 199] width 208 height 26
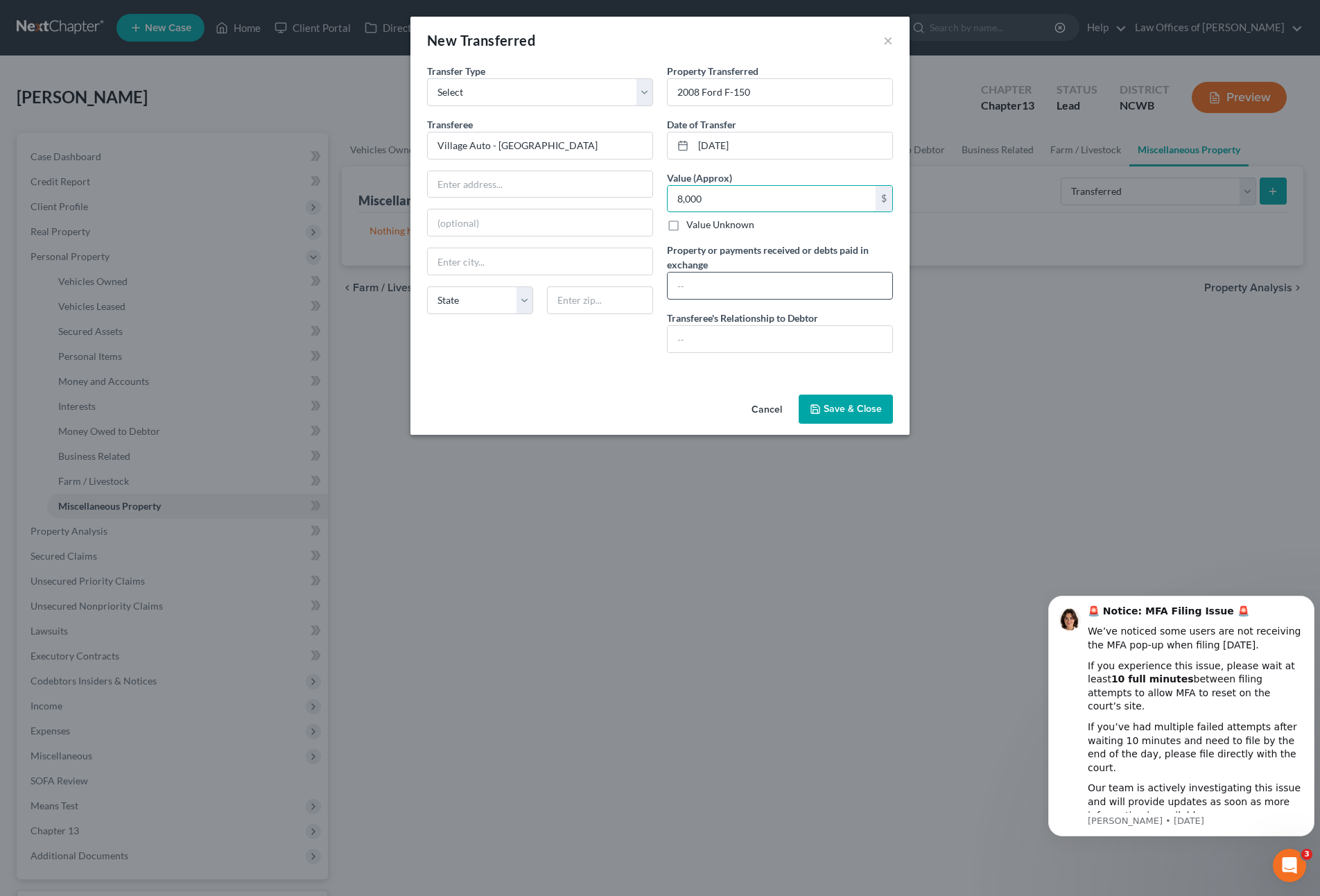
type input "8,000"
click at [728, 283] on input "text" at bounding box center [780, 285] width 224 height 26
type input "traded for 2019 Ford Ranger"
click at [504, 304] on select "State [US_STATE] AK AR AZ CA CO CT DE DC [GEOGRAPHIC_DATA] [GEOGRAPHIC_DATA] GU…" at bounding box center [480, 300] width 106 height 28
select select "28"
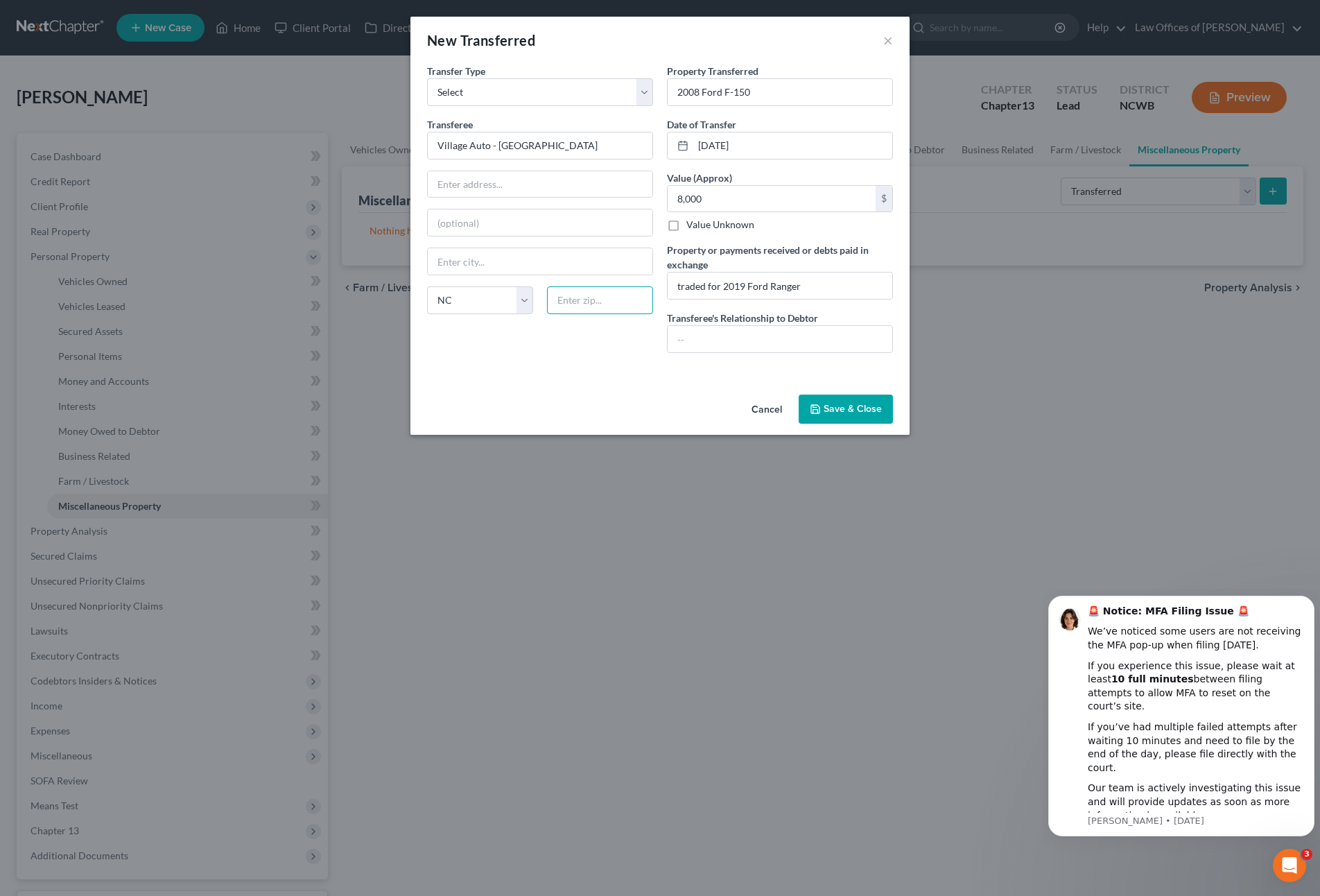
click at [580, 301] on input "text" at bounding box center [600, 300] width 106 height 28
click at [848, 407] on button "Save & Close" at bounding box center [845, 409] width 94 height 29
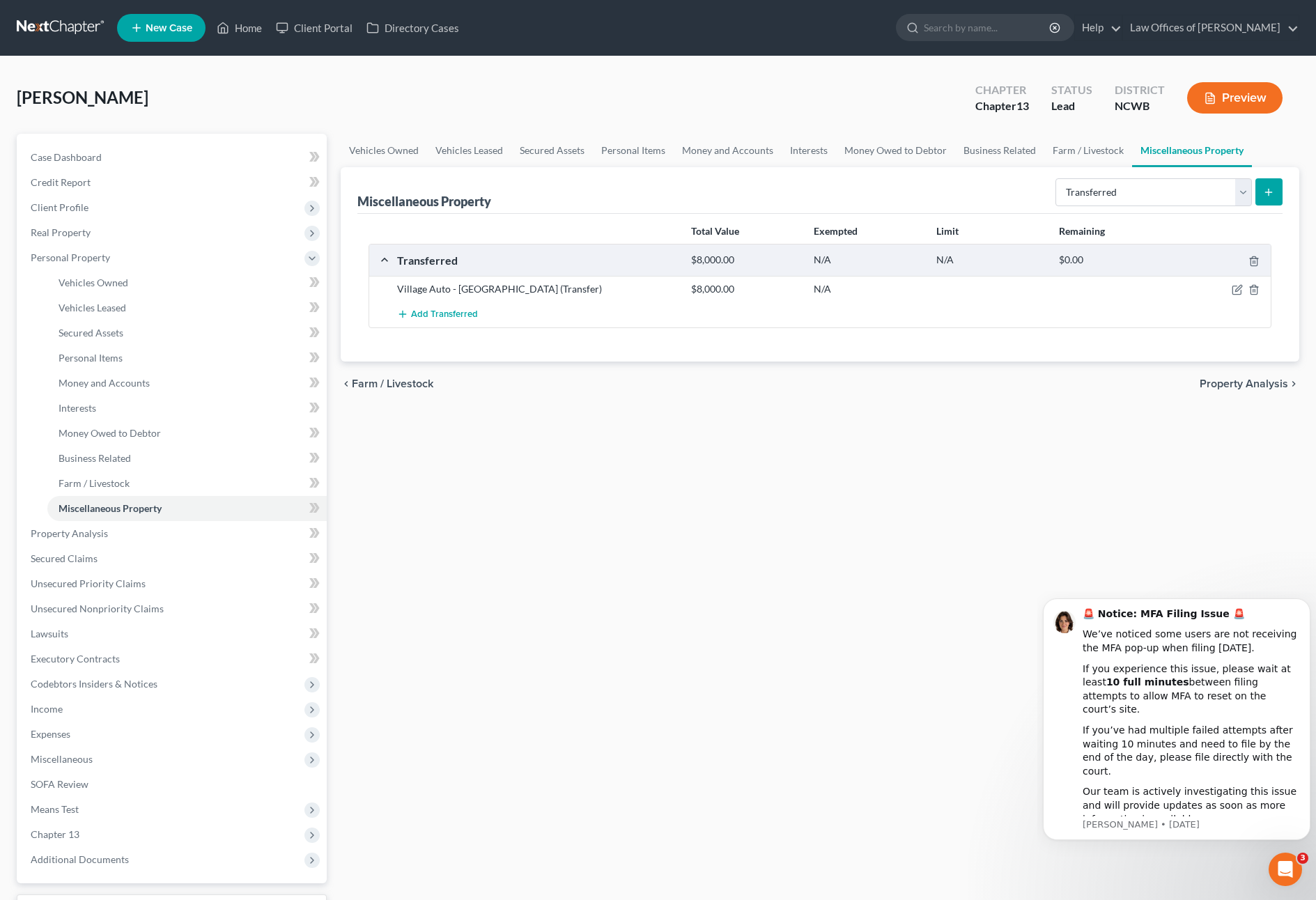
click at [1269, 190] on line "submit" at bounding box center [1269, 191] width 0 height 6
select select "Ordinary ([DATE])"
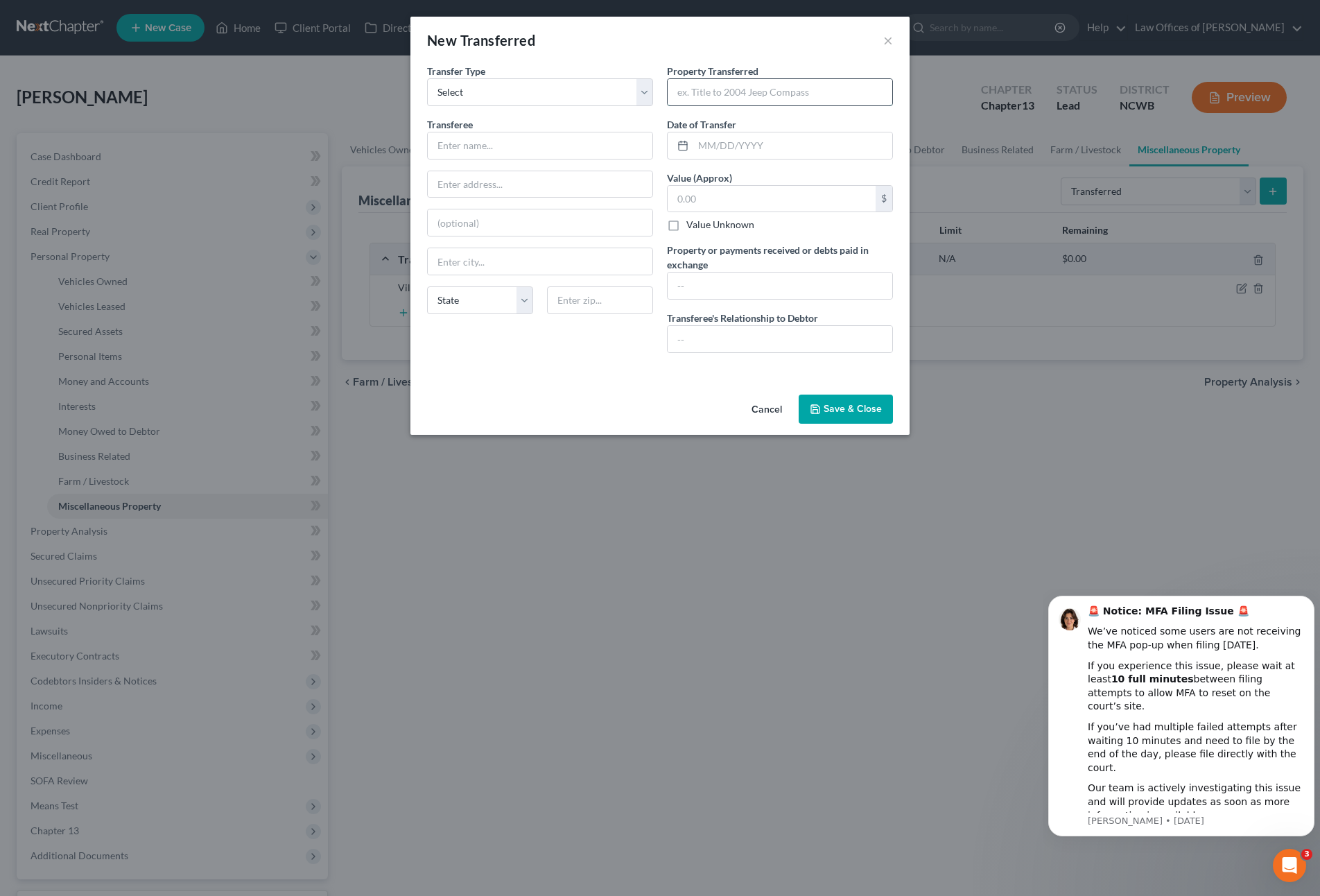
click at [698, 92] on input "text" at bounding box center [780, 92] width 224 height 26
type input "2005 Toyota Tacoma"
type input "J"
type input "[DATE]"
click at [469, 139] on input "text" at bounding box center [540, 145] width 224 height 26
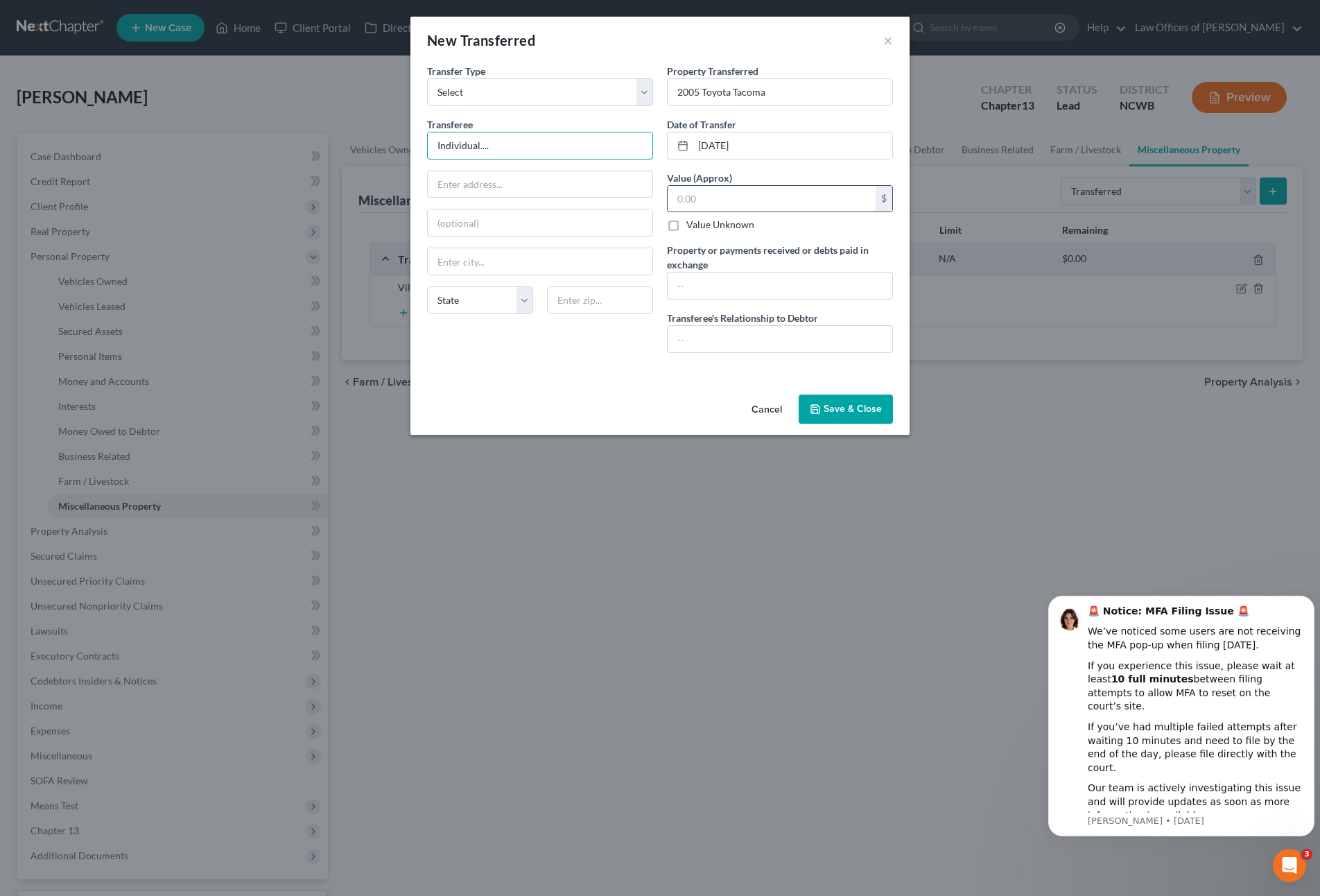
type input "Individual...."
click at [703, 207] on input "text" at bounding box center [772, 199] width 208 height 26
type input "5,000"
click at [705, 276] on input "text" at bounding box center [780, 285] width 224 height 26
type input "5000"
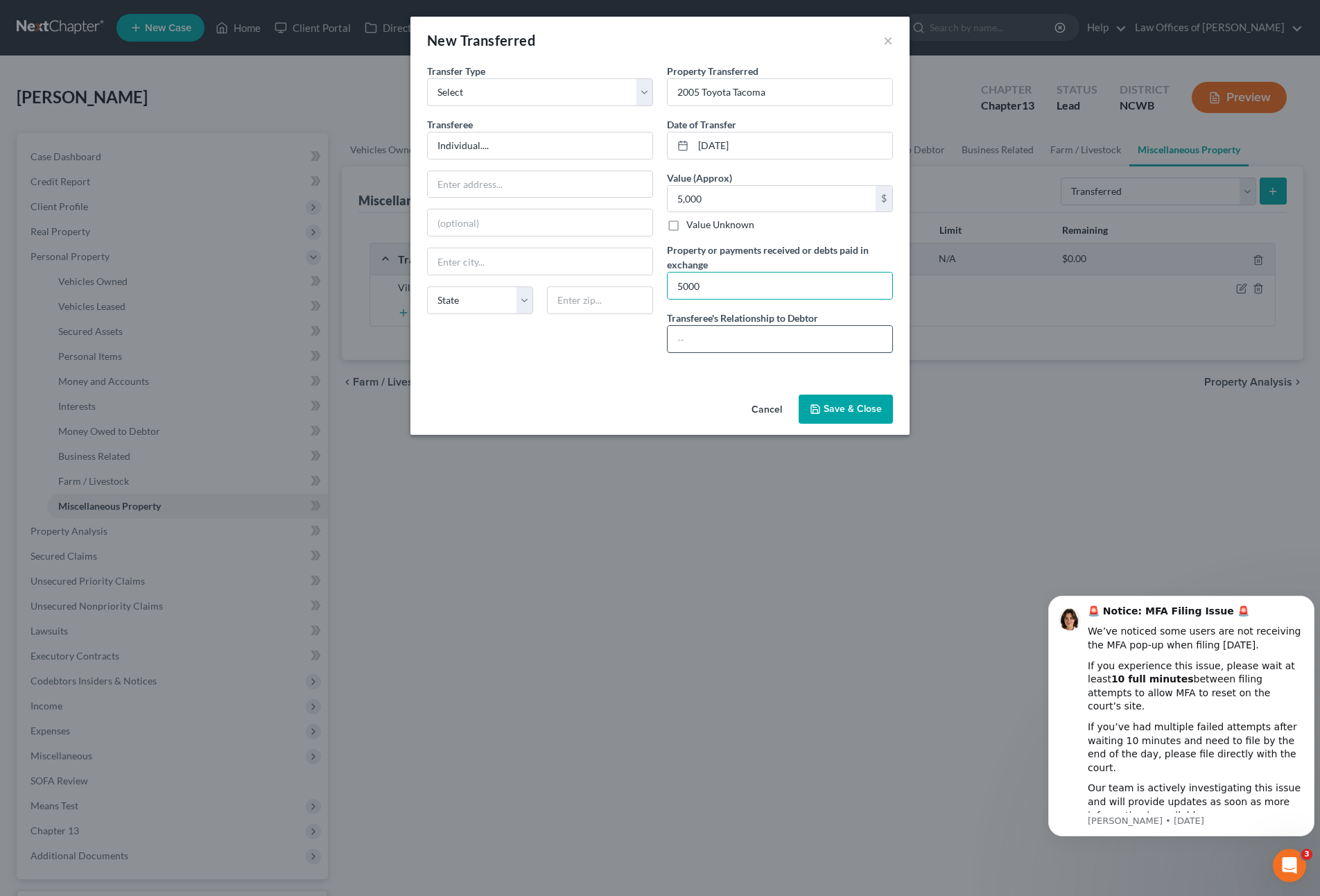
click at [784, 343] on input "text" at bounding box center [780, 339] width 224 height 26
click at [844, 401] on button "Save & Close" at bounding box center [845, 409] width 94 height 29
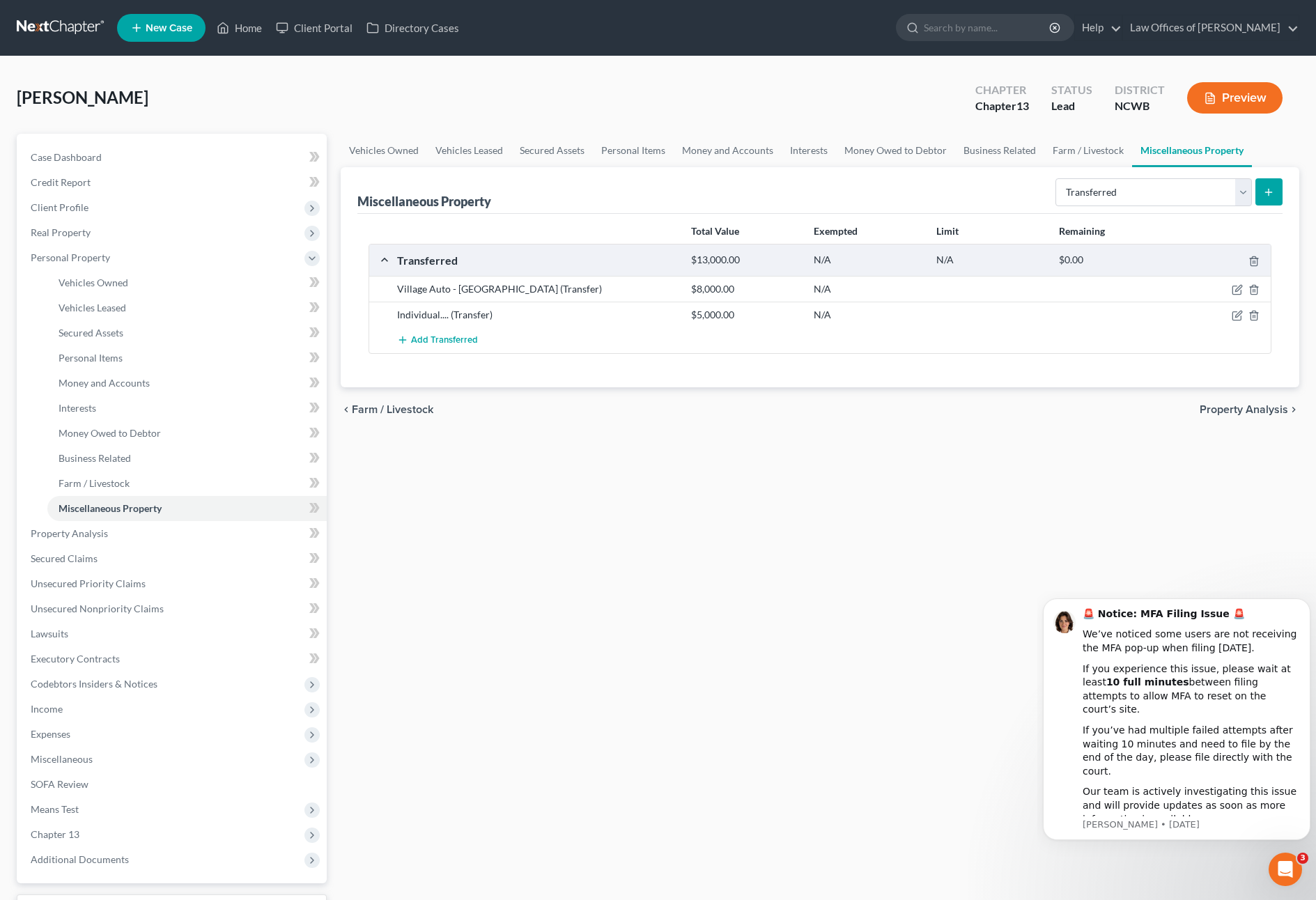
click at [1264, 196] on icon "submit" at bounding box center [1269, 193] width 11 height 11
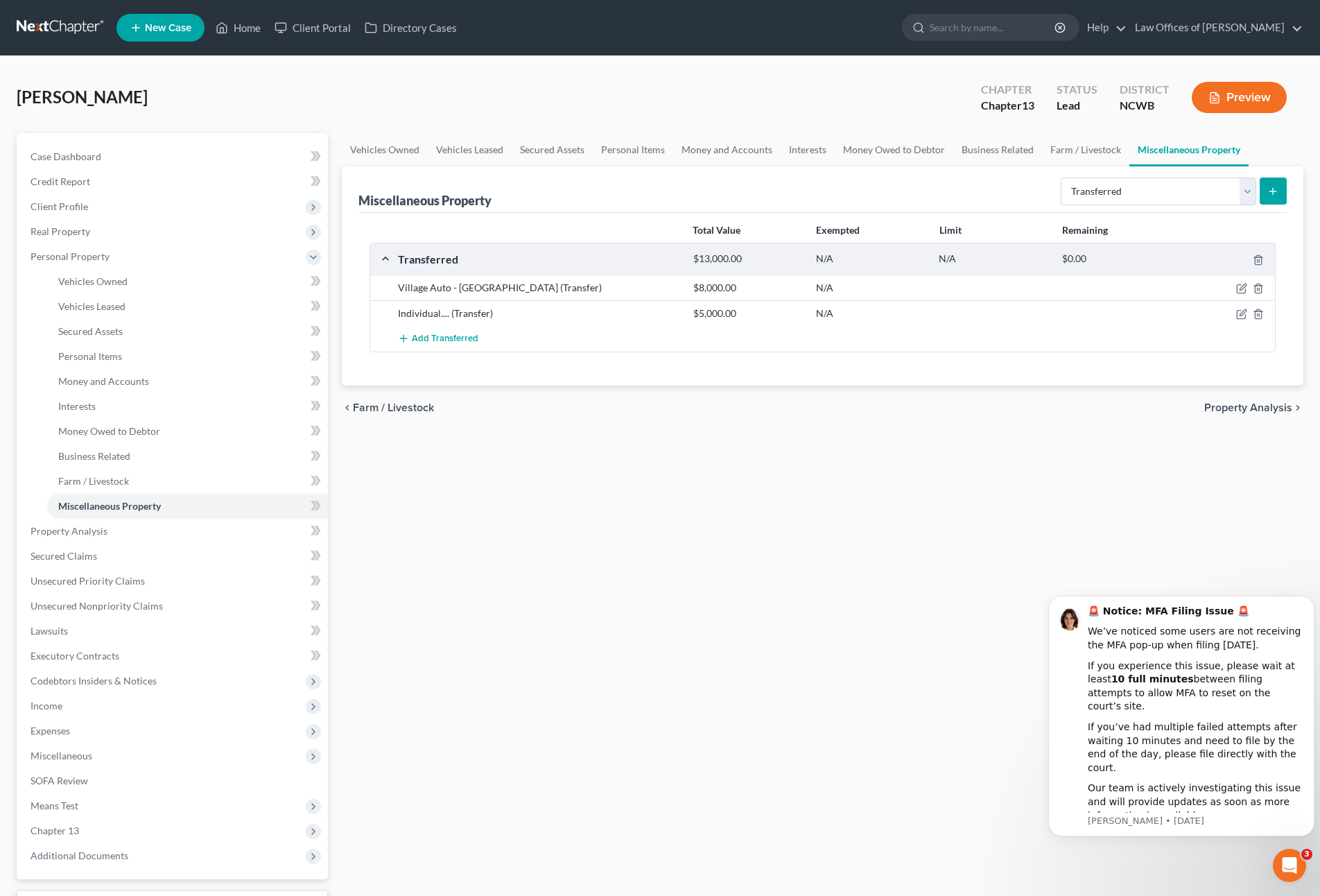
select select "Ordinary ([DATE])"
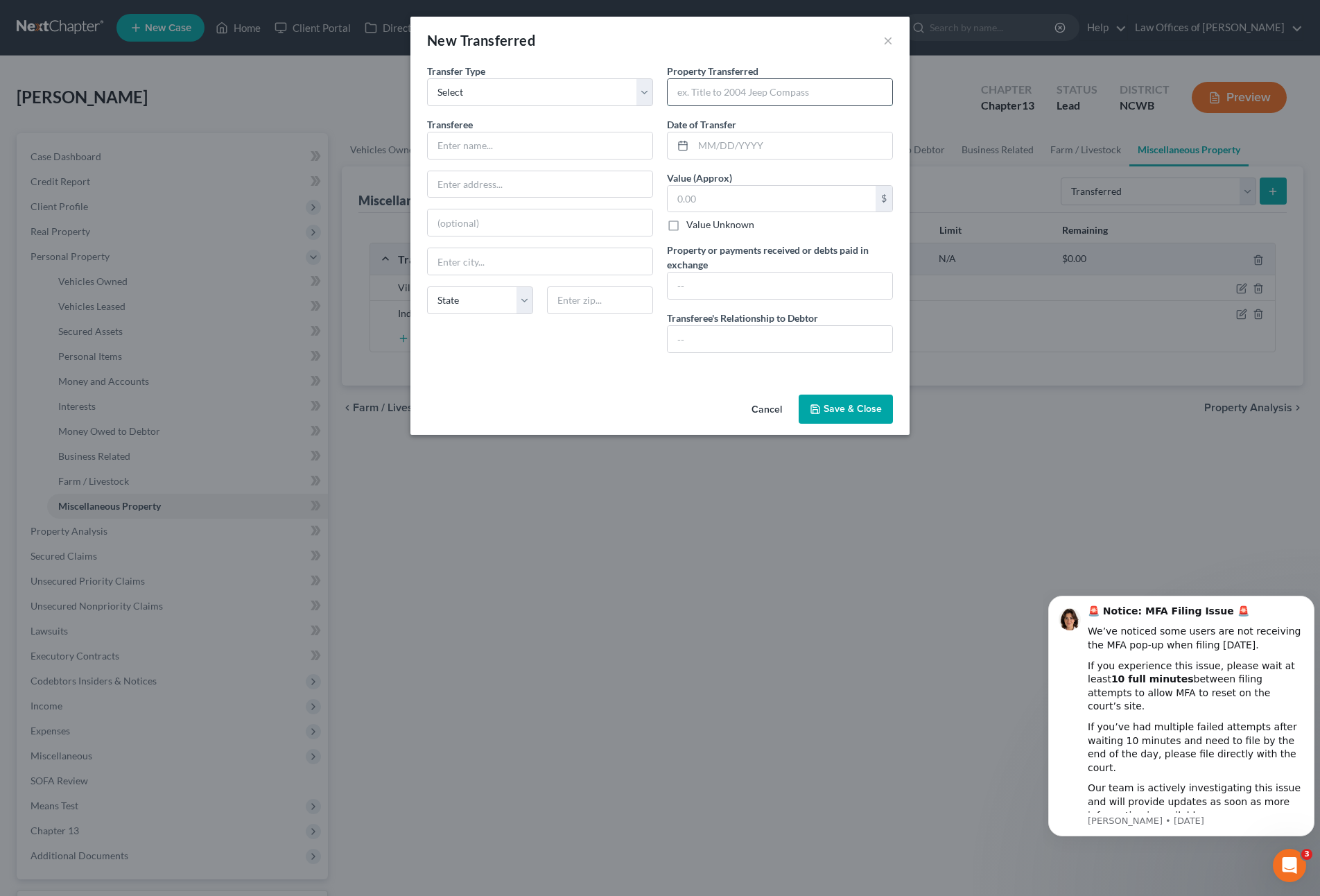
click at [678, 87] on input "text" at bounding box center [780, 92] width 224 height 26
type input "2020 Eagle Trailer"
type input "[DATE]"
click at [451, 148] on input "text" at bounding box center [540, 145] width 224 height 26
type input "Gutter Grunt"
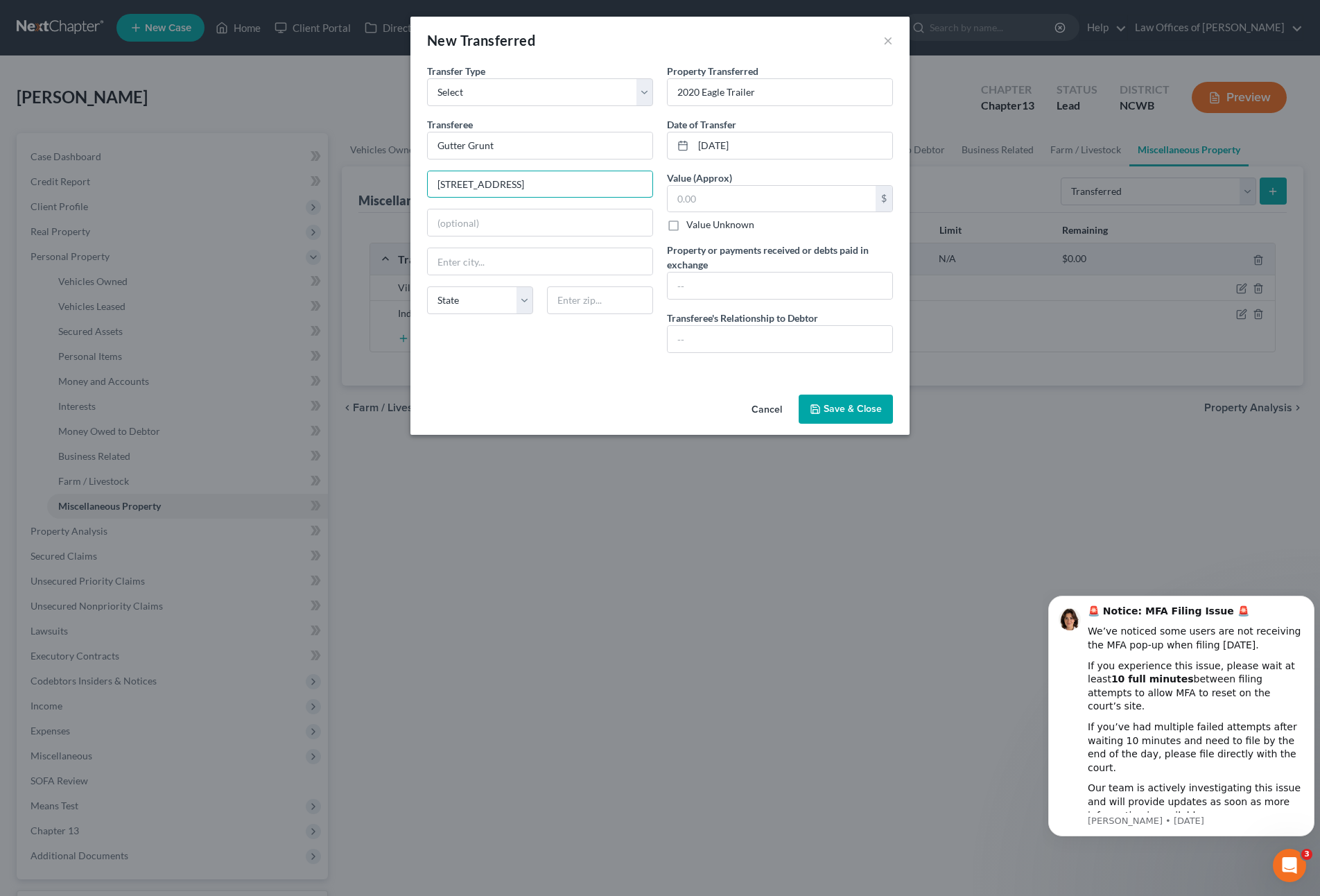
type input "[STREET_ADDRESS]"
type input "[PERSON_NAME]"
select select "28"
type input "28166"
click at [516, 146] on input "Gutter Grunt" at bounding box center [540, 145] width 224 height 26
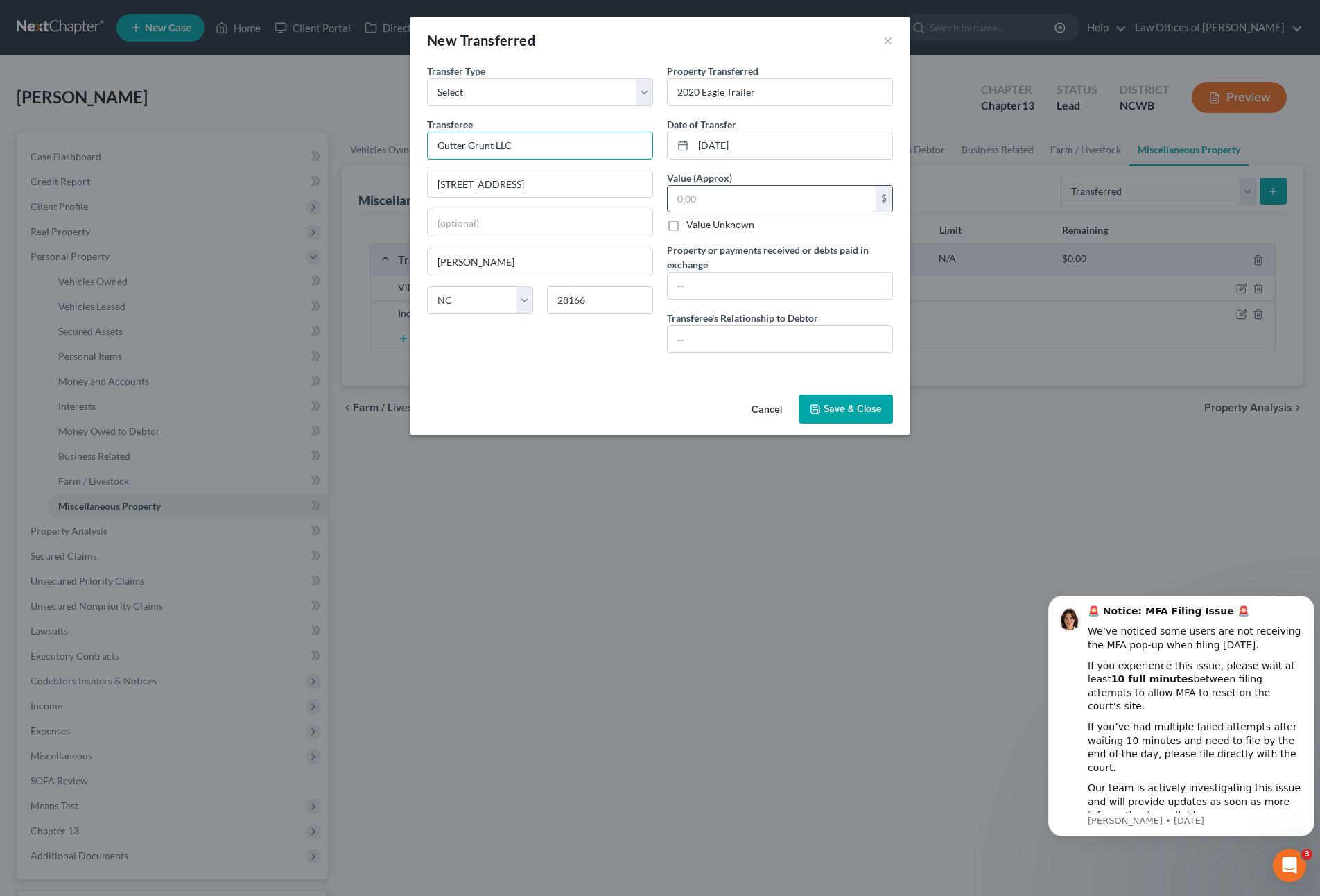
type input "Gutter Grunt LLC"
click at [742, 203] on input "text" at bounding box center [772, 199] width 208 height 26
type input "2,000"
click at [726, 283] on input "text" at bounding box center [780, 285] width 224 height 26
type input "2000"
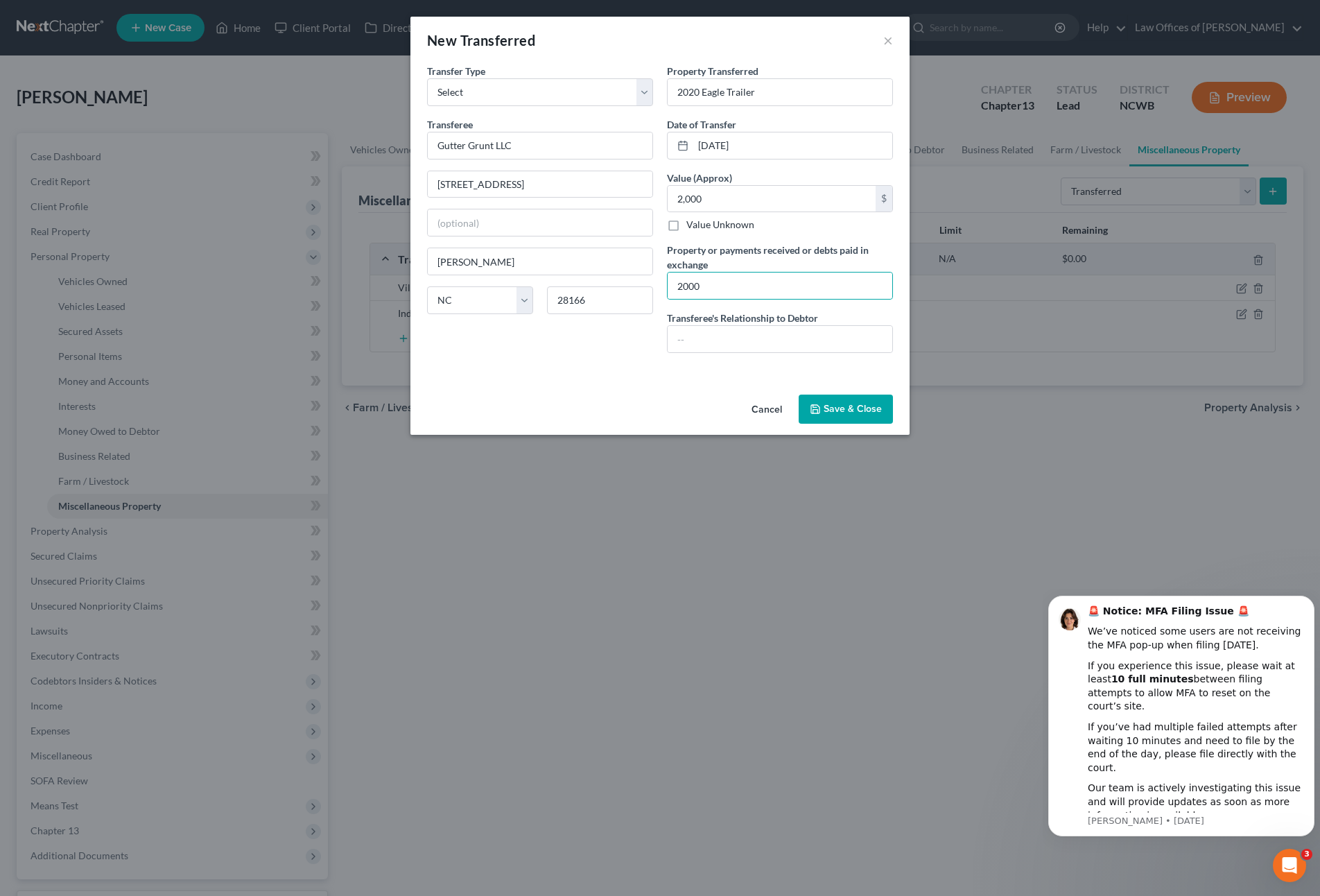
click at [865, 414] on button "Save & Close" at bounding box center [845, 409] width 94 height 29
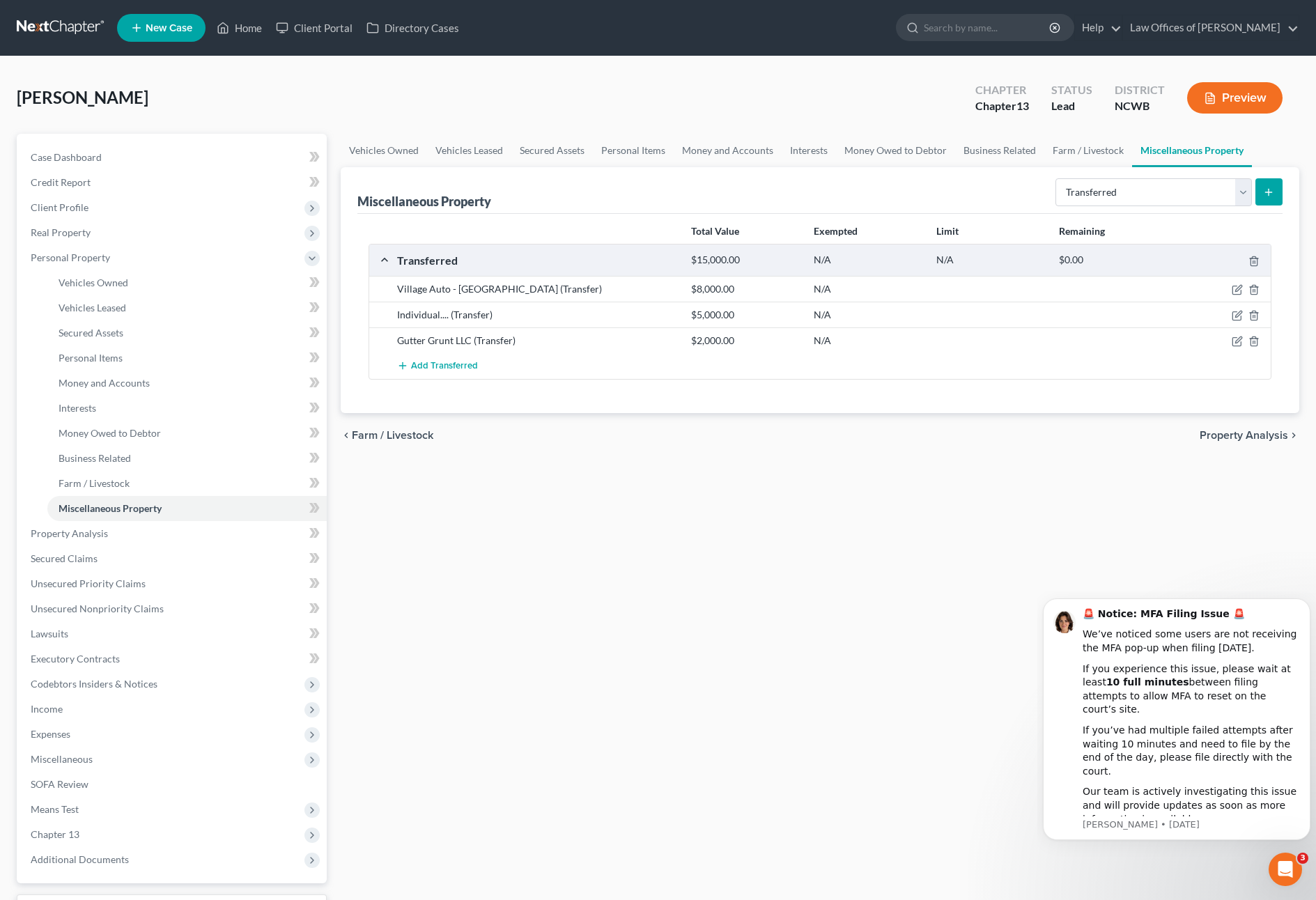
click at [1272, 192] on line "submit" at bounding box center [1269, 192] width 6 height 0
select select "Ordinary ([DATE])"
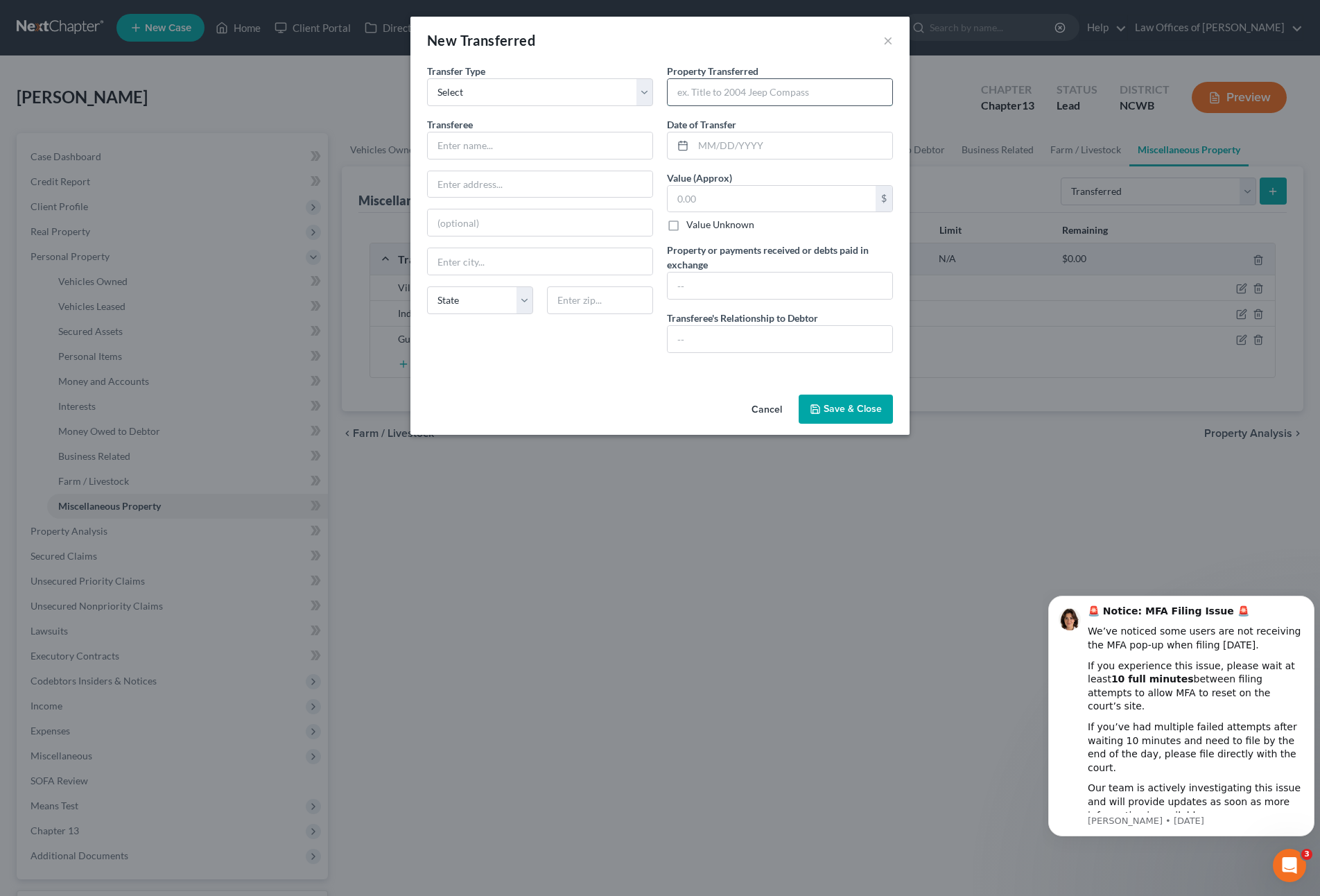
click at [710, 99] on input "text" at bounding box center [780, 92] width 224 height 26
type input "2019 Cherokee Camper"
click at [506, 147] on input "text" at bounding box center [540, 145] width 224 height 26
type input "[PERSON_NAME]"
type input "[DATE]"
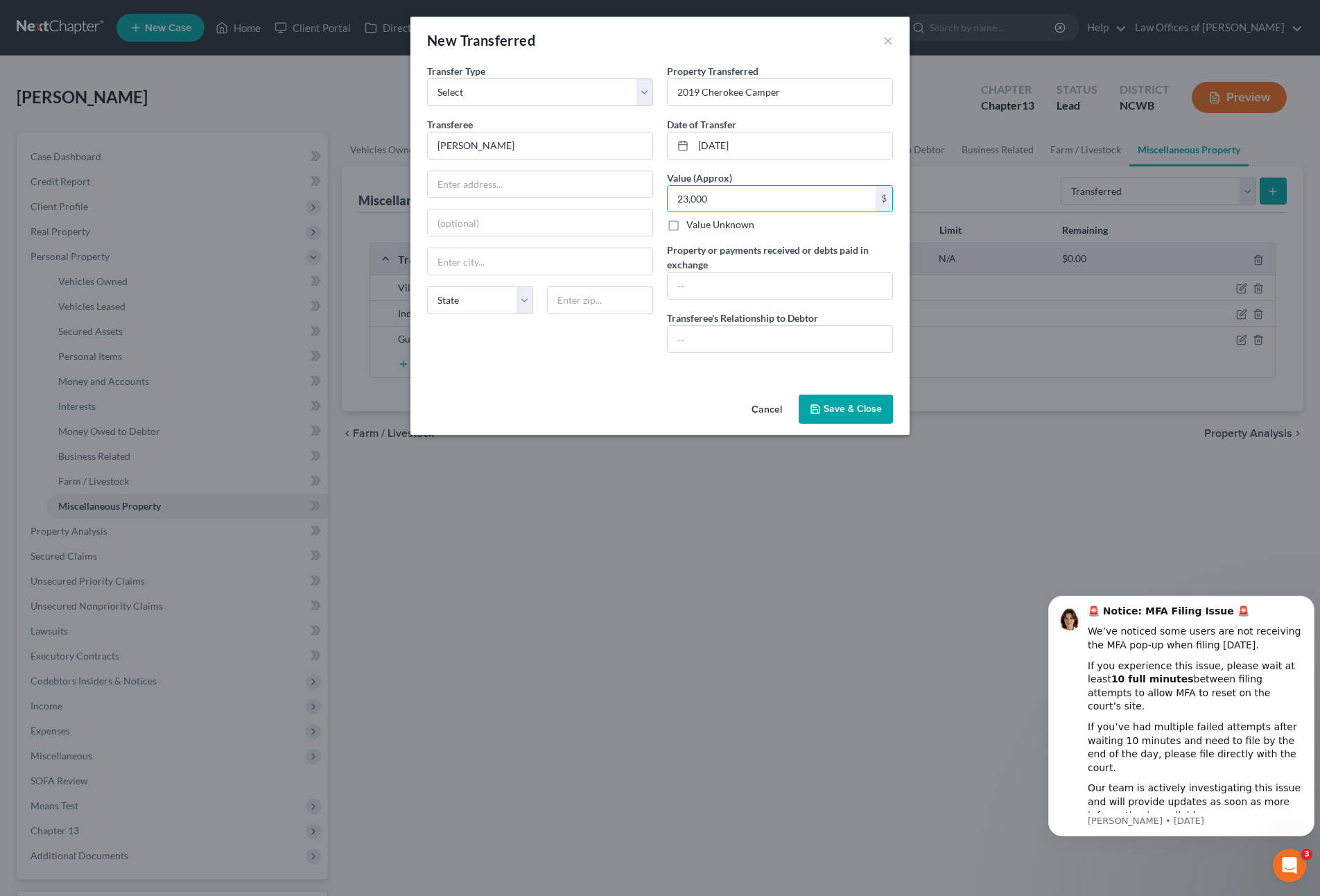
type input "23,000"
type input "sold for balance owed $23,500"
click at [730, 202] on input "23,000" at bounding box center [772, 199] width 208 height 26
type input "23,500"
click at [824, 409] on button "Save & Close" at bounding box center [845, 409] width 94 height 29
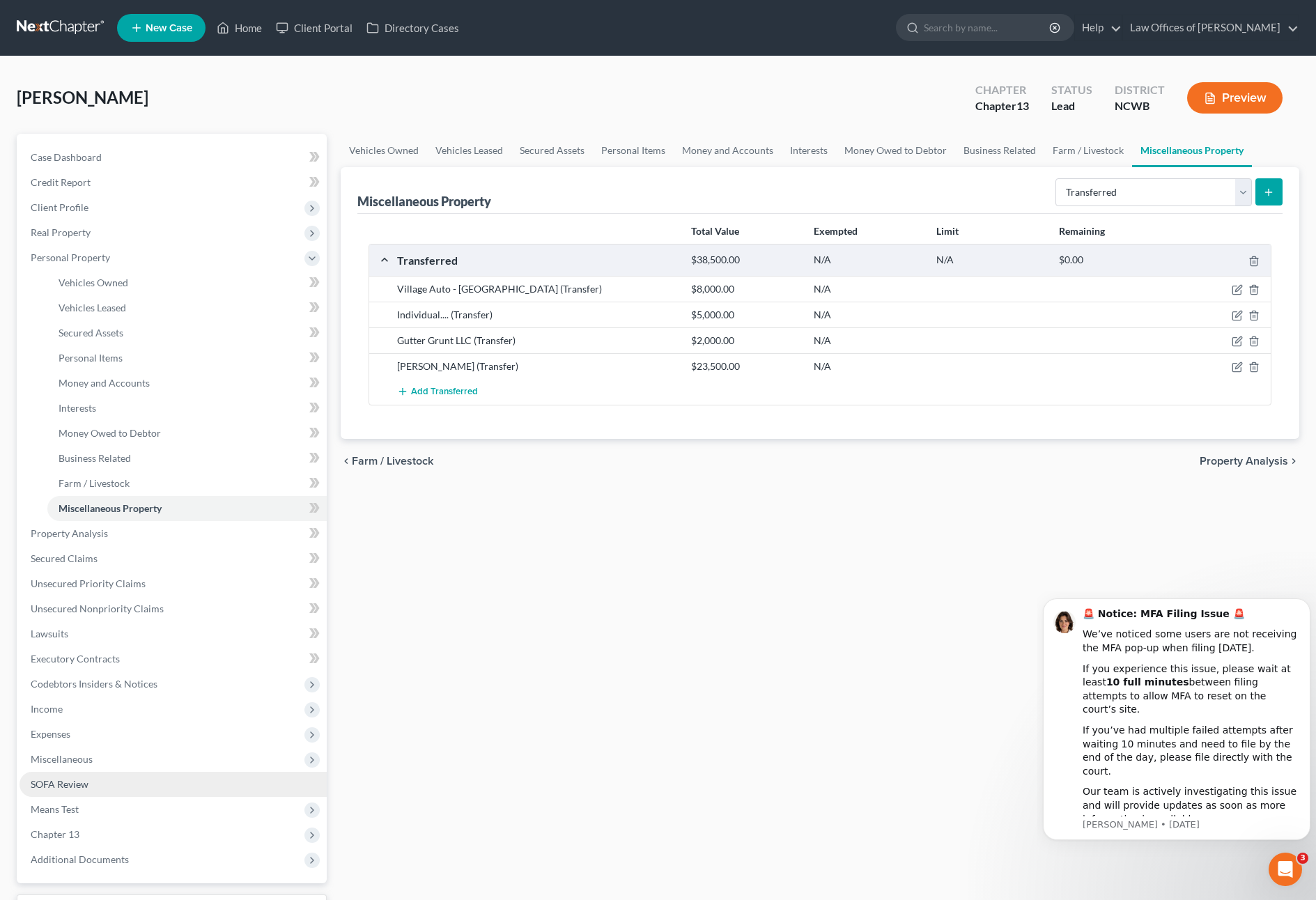
click at [54, 784] on span "SOFA Review" at bounding box center [59, 784] width 58 height 12
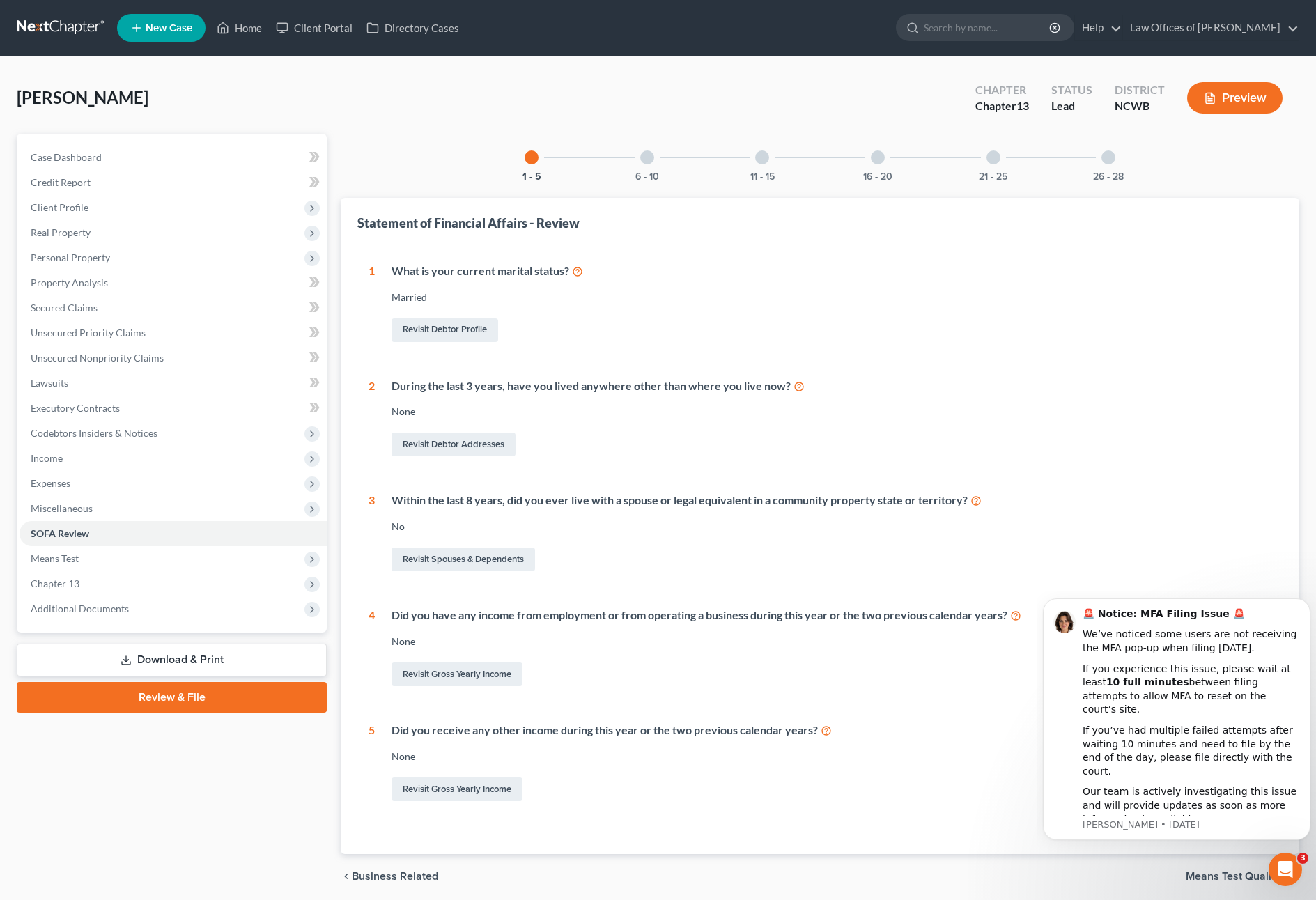
click at [646, 156] on div at bounding box center [648, 158] width 14 height 14
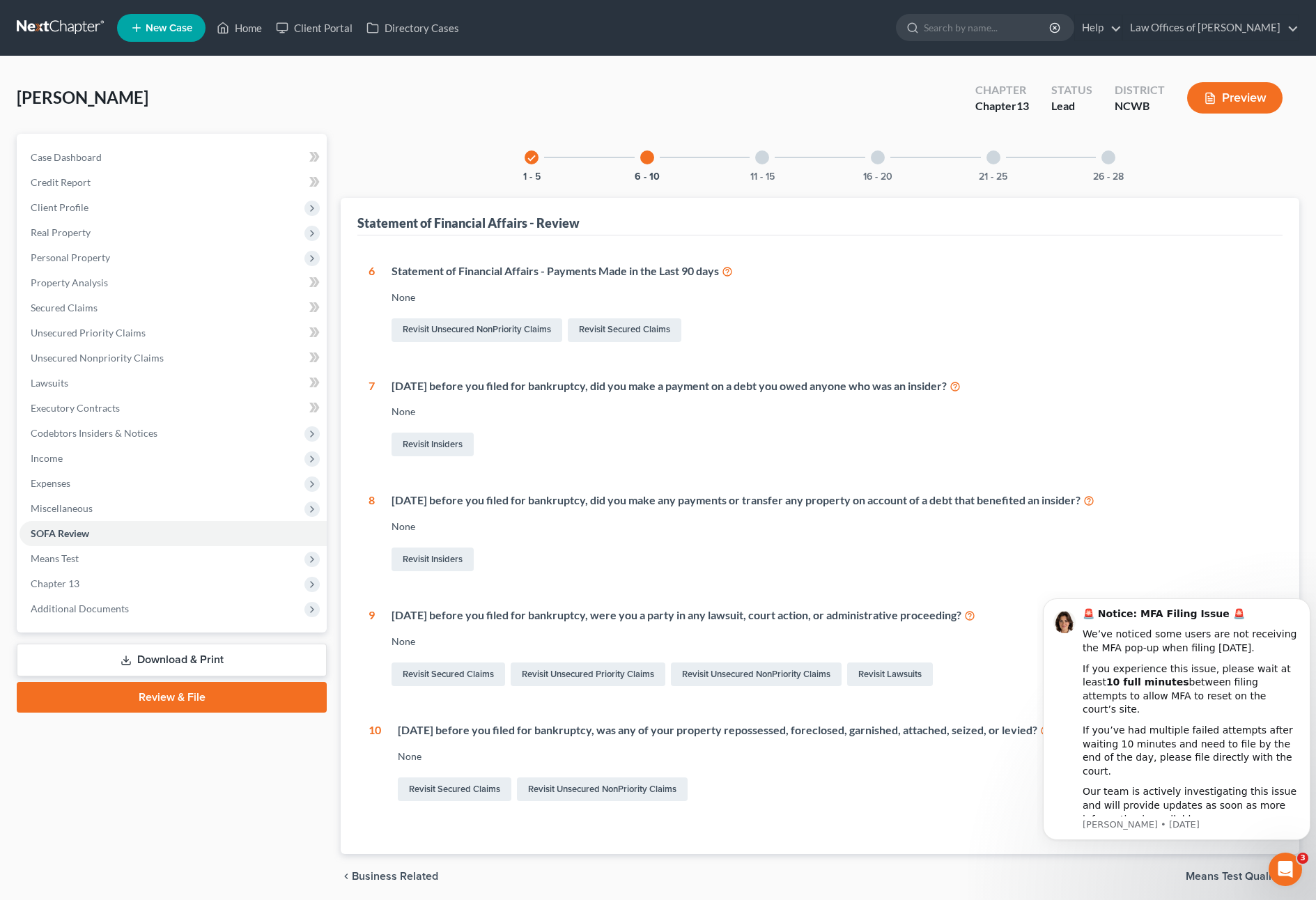
click at [768, 161] on div "11 - 15" at bounding box center [762, 157] width 47 height 47
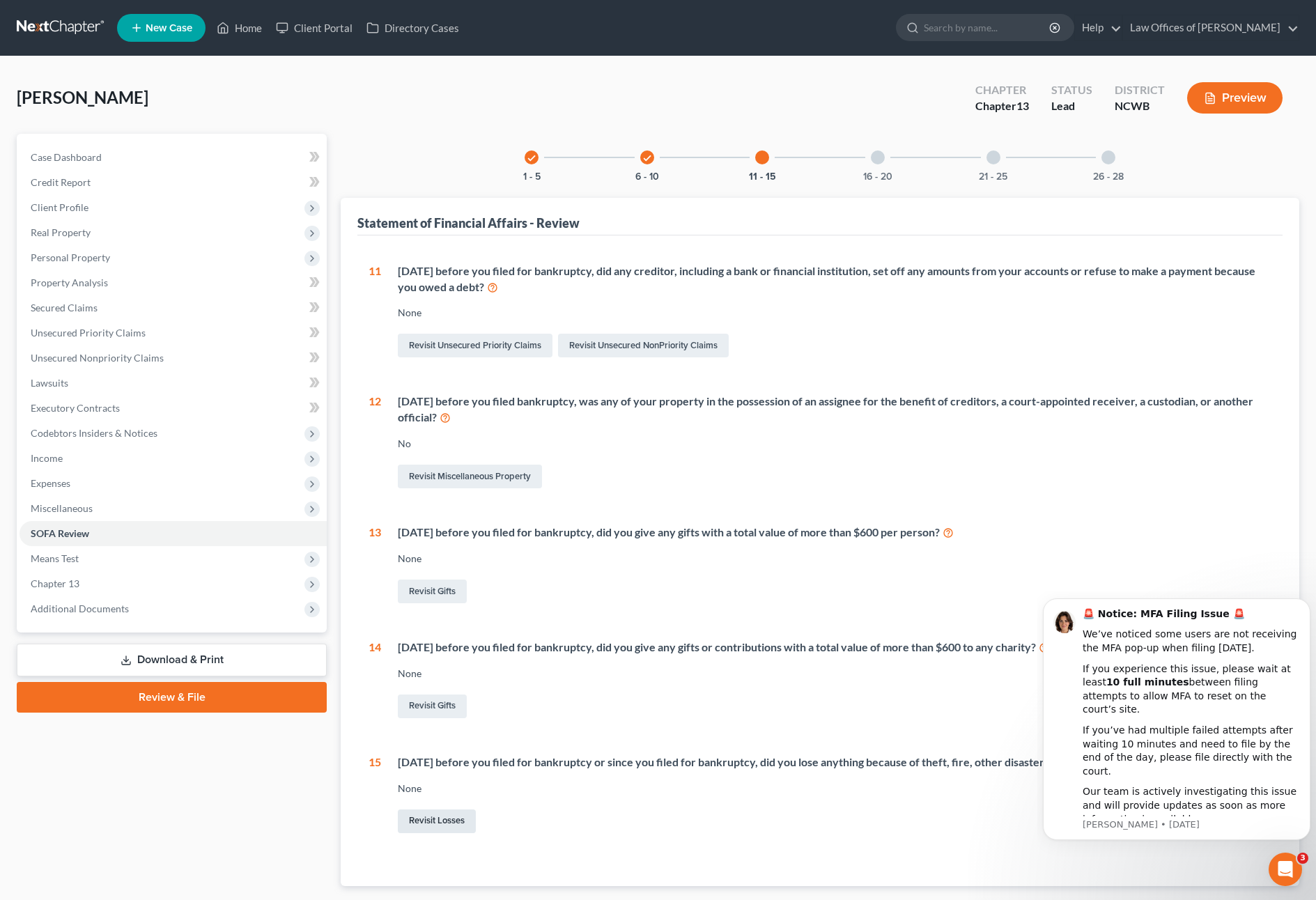
click at [448, 819] on link "Revisit Losses" at bounding box center [436, 821] width 78 height 24
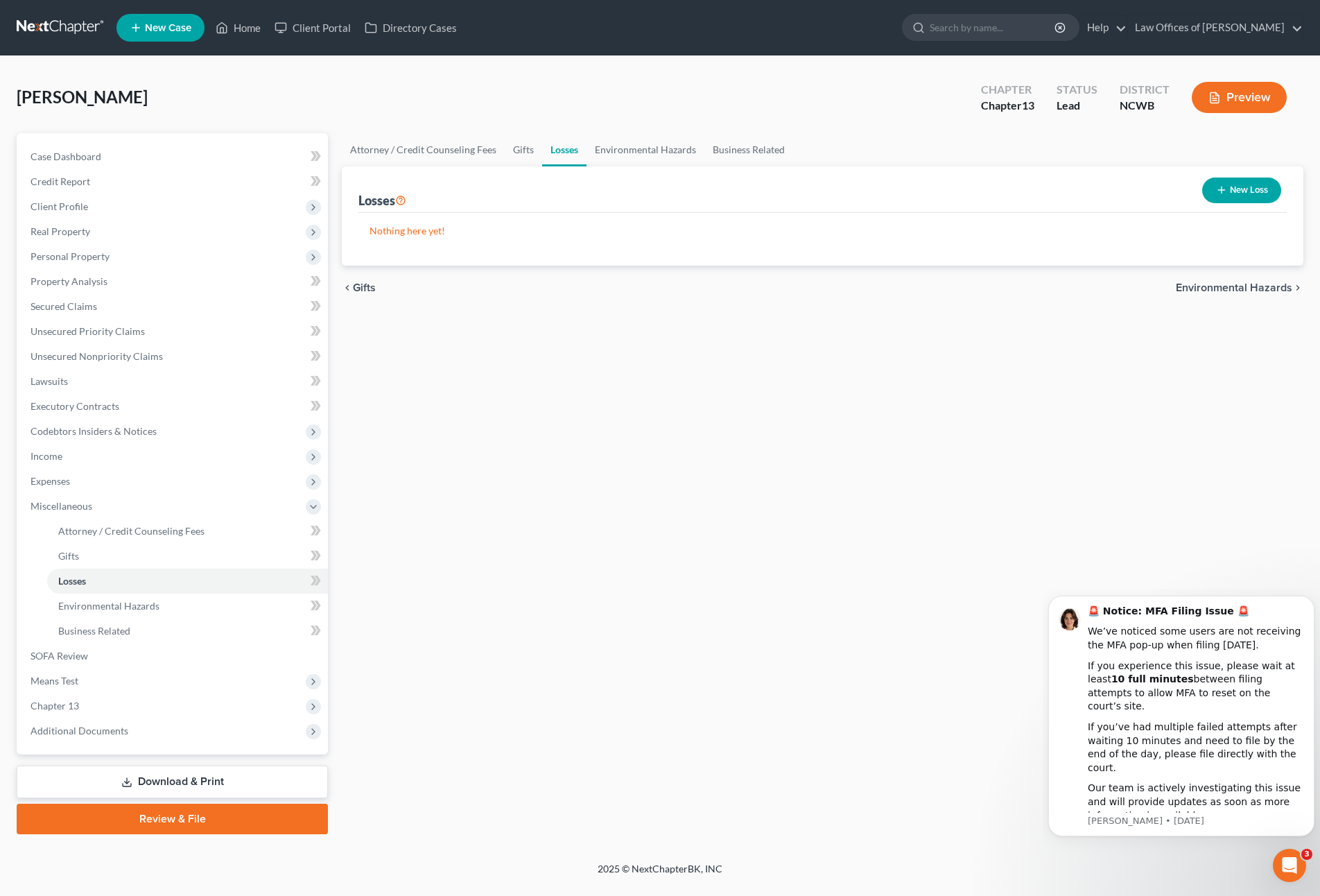
click at [1248, 197] on button "New Loss" at bounding box center [1241, 190] width 79 height 26
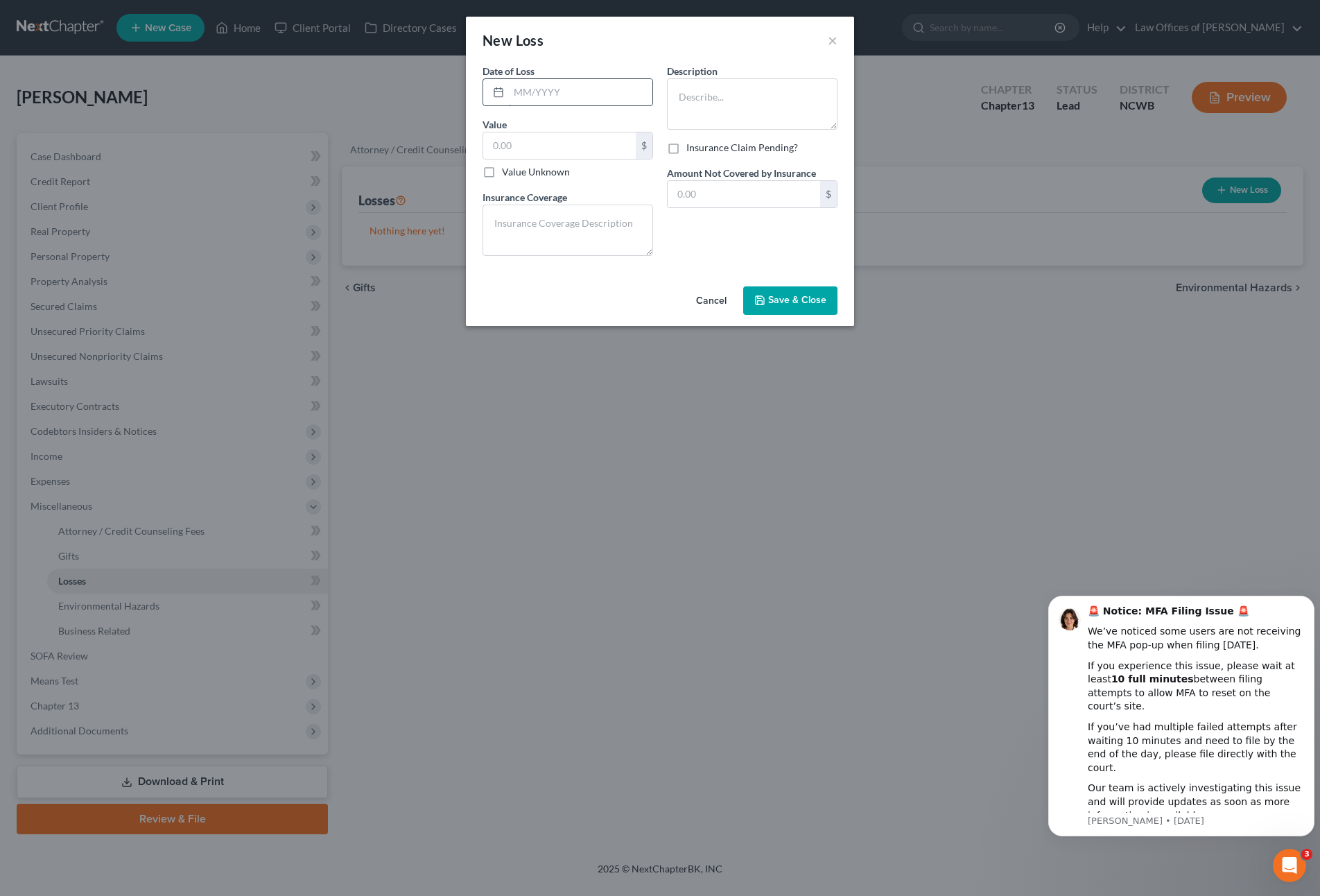
click at [607, 81] on input "text" at bounding box center [580, 92] width 144 height 26
type input "[DATE]"
click at [698, 100] on textarea at bounding box center [752, 104] width 171 height 51
type textarea "2020 Toyota Rav $"
click at [763, 97] on textarea "2020 Toyota Rav $" at bounding box center [752, 104] width 171 height 51
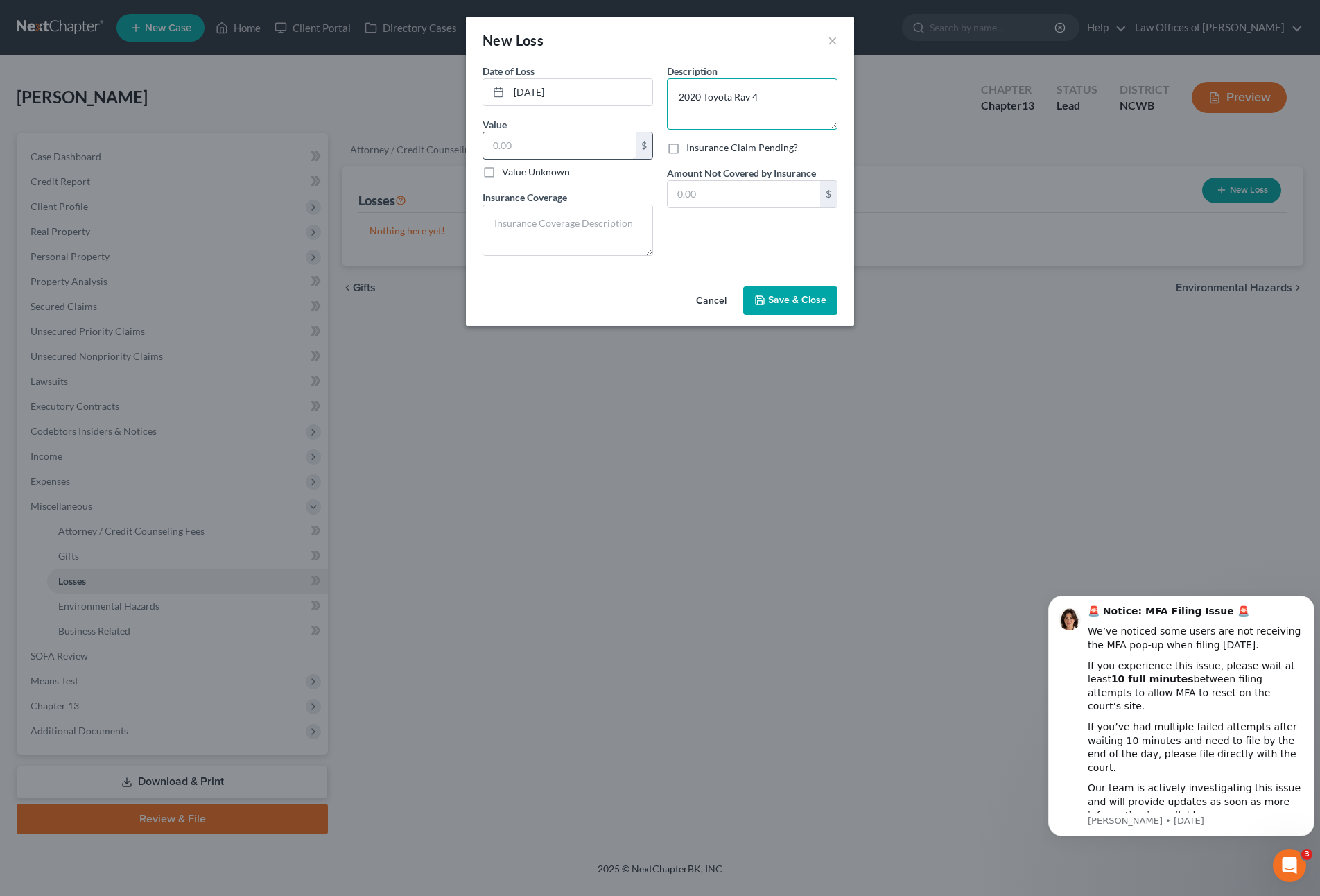
type textarea "2020 Toyota Rav 4"
click at [575, 148] on input "text" at bounding box center [559, 145] width 153 height 26
type input "24,000"
click at [674, 98] on textarea "2020 Toyota Rav 4" at bounding box center [752, 104] width 171 height 51
type textarea "Auto Accident - Total Loss of 2020 Toyota Rav 4"
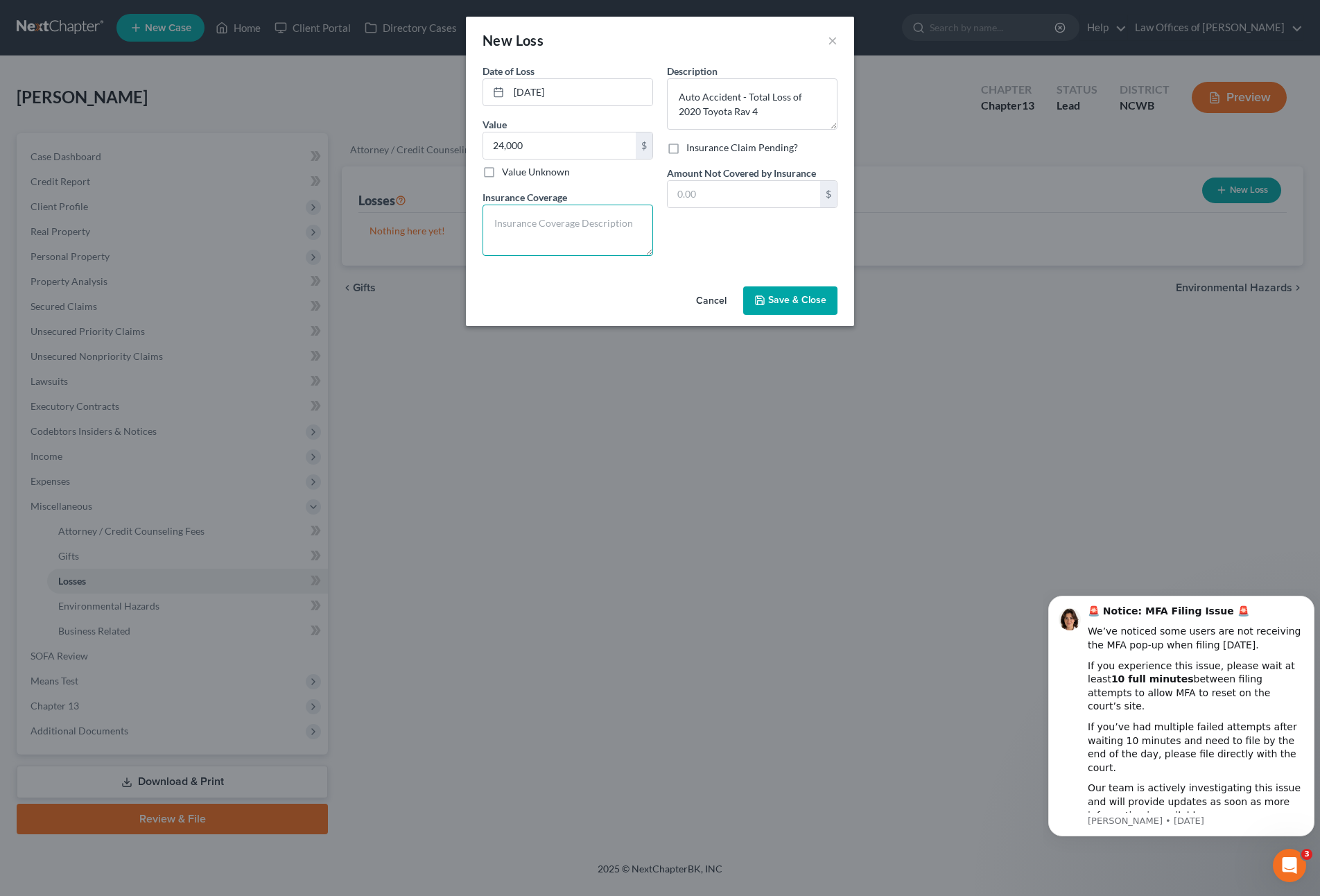
click at [597, 217] on textarea at bounding box center [568, 230] width 171 height 51
type textarea "insurance & GAP covered balance of loan"
click at [764, 301] on icon "button" at bounding box center [760, 301] width 9 height 9
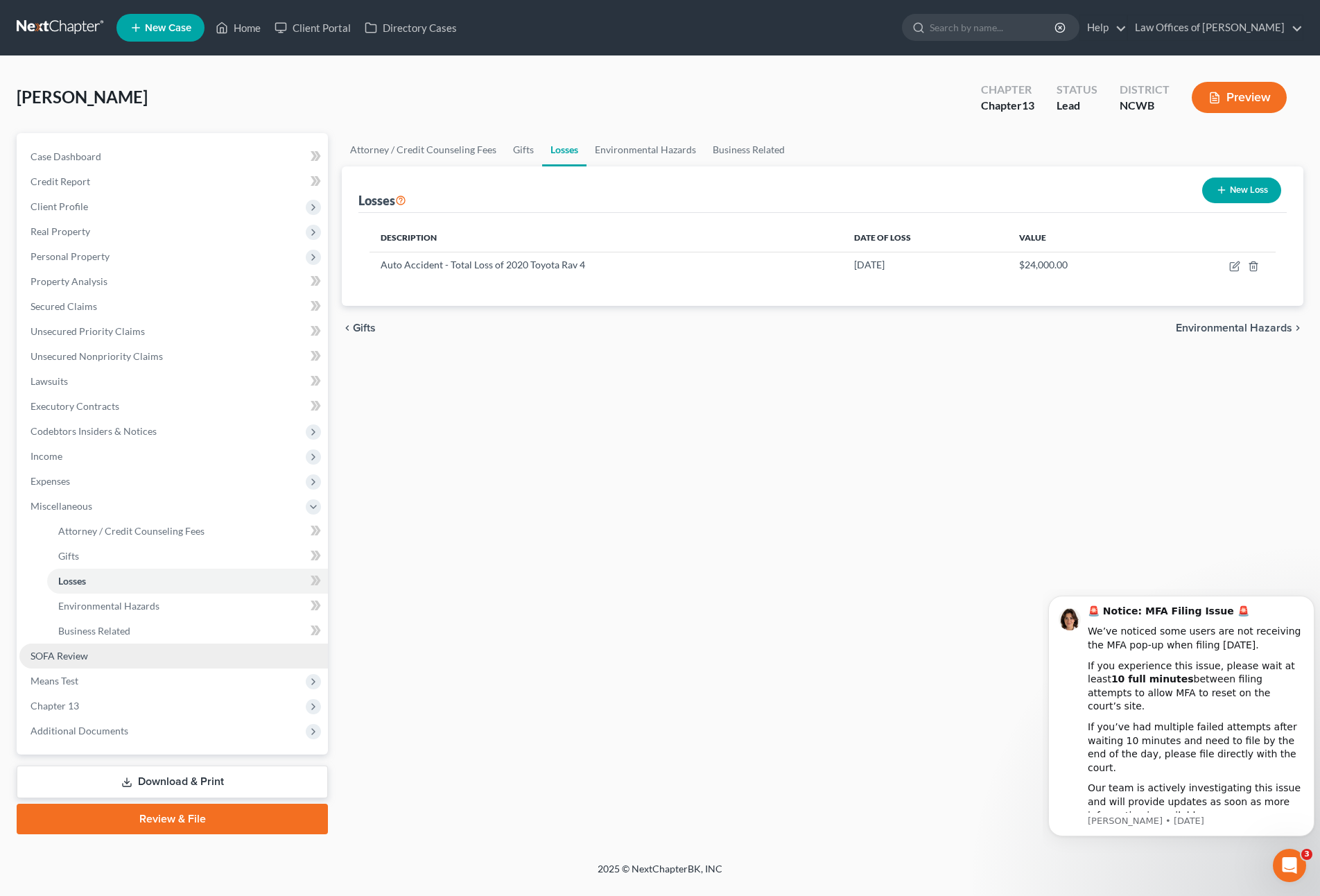
click at [53, 656] on span "SOFA Review" at bounding box center [59, 655] width 58 height 12
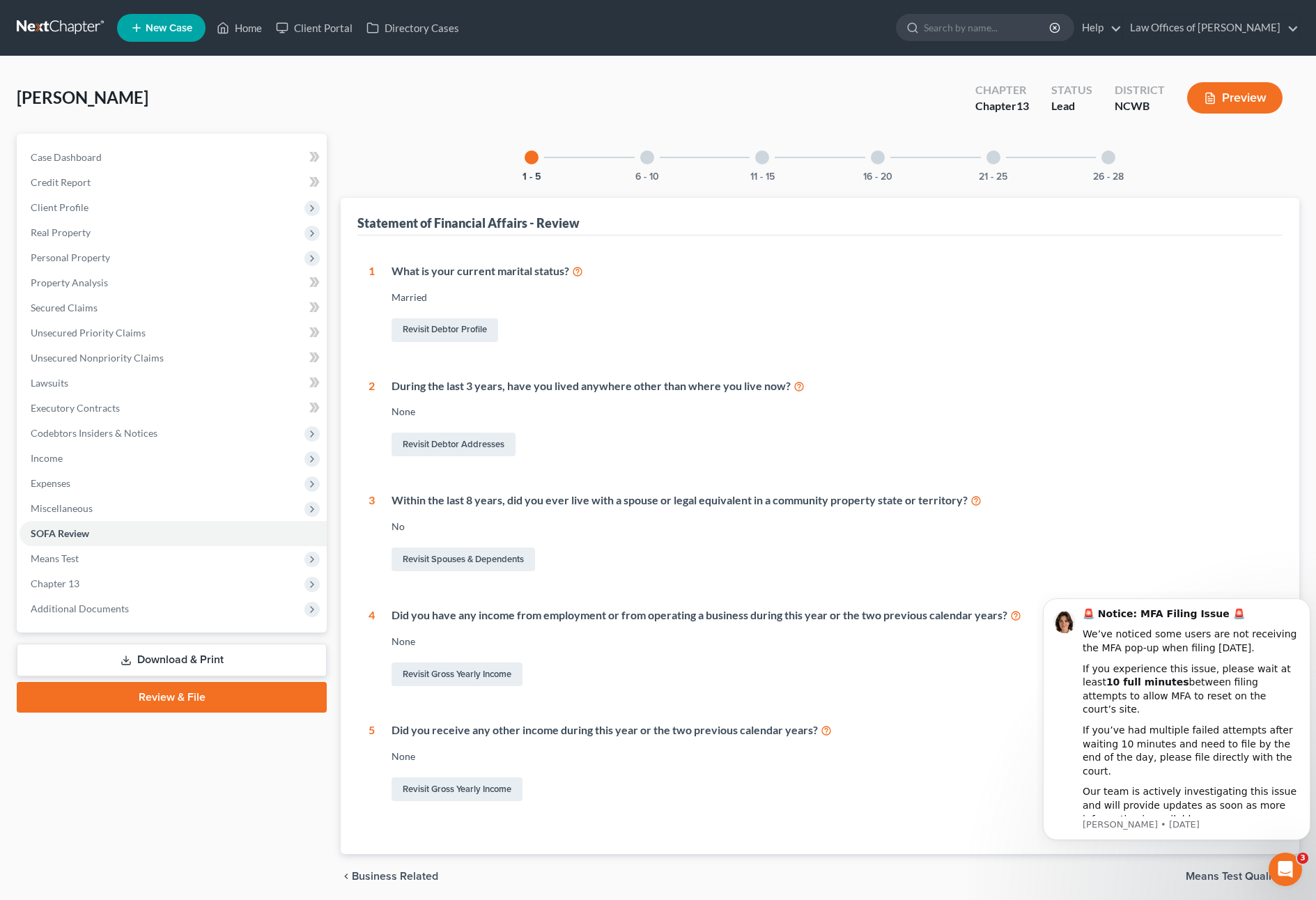
click at [648, 157] on div at bounding box center [648, 158] width 14 height 14
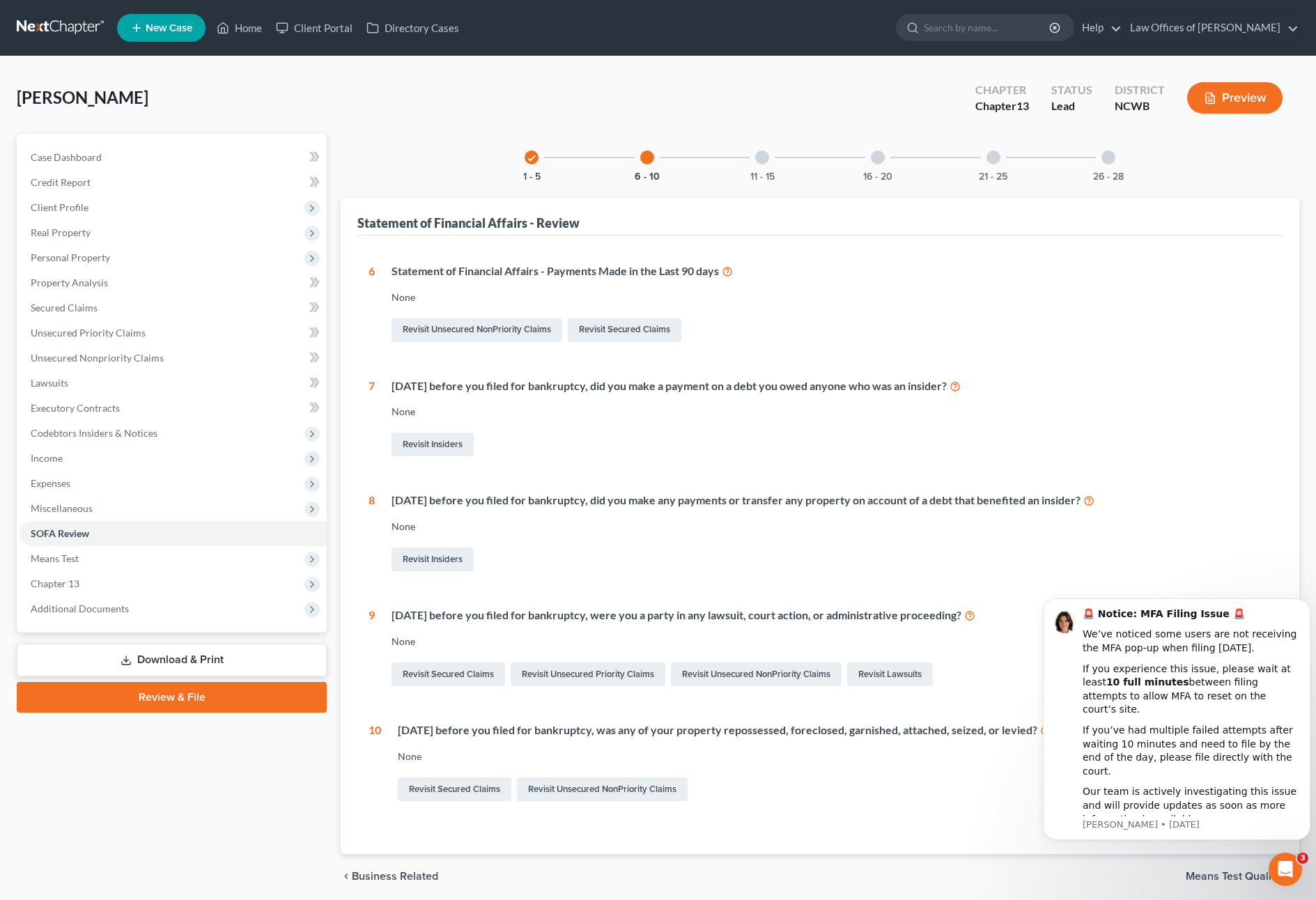
click at [758, 160] on div at bounding box center [763, 158] width 14 height 14
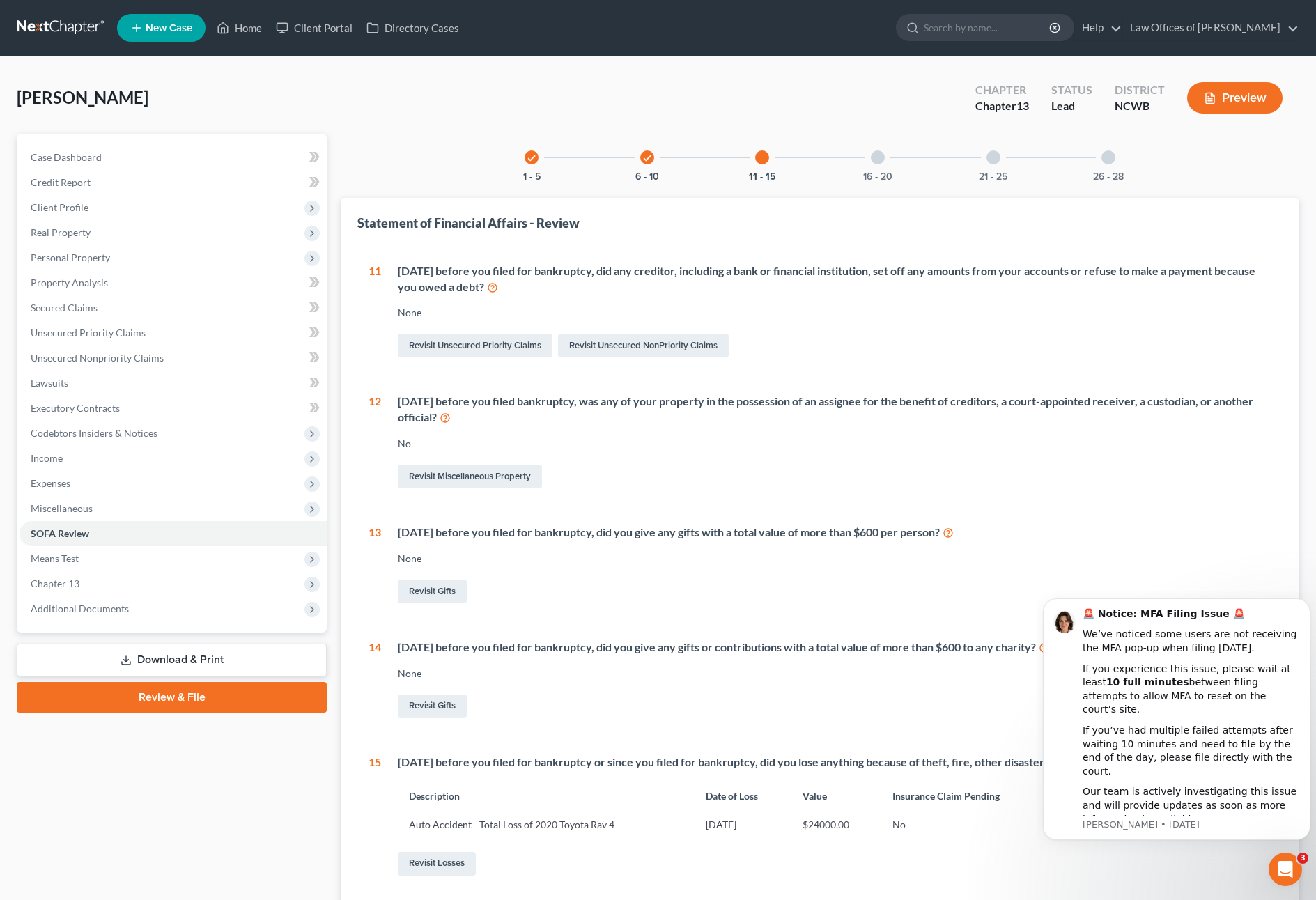
click at [884, 161] on div "16 - 20" at bounding box center [878, 157] width 47 height 47
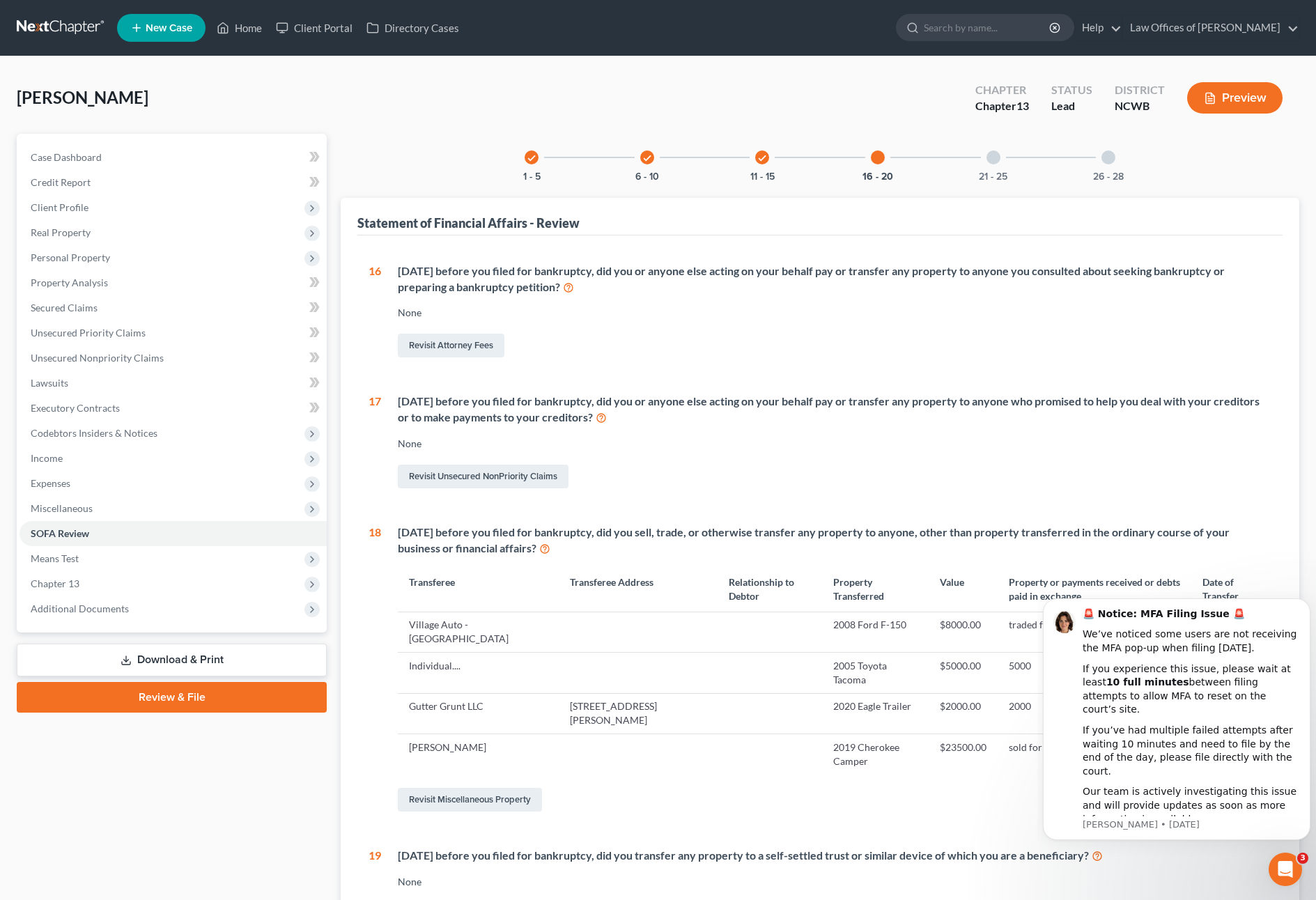
click at [993, 156] on div at bounding box center [994, 158] width 14 height 14
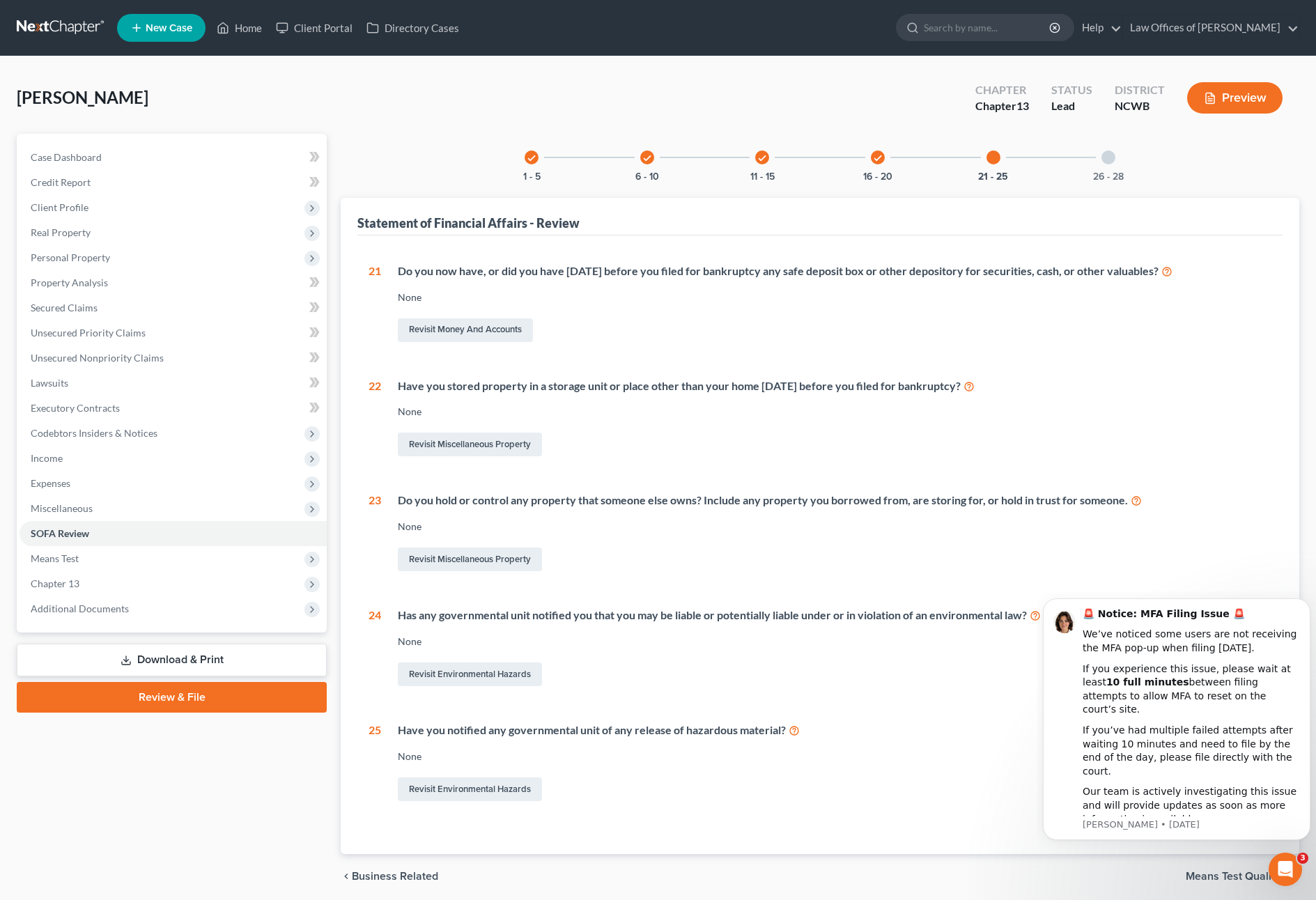
scroll to position [30, 0]
